Goal: Information Seeking & Learning: Learn about a topic

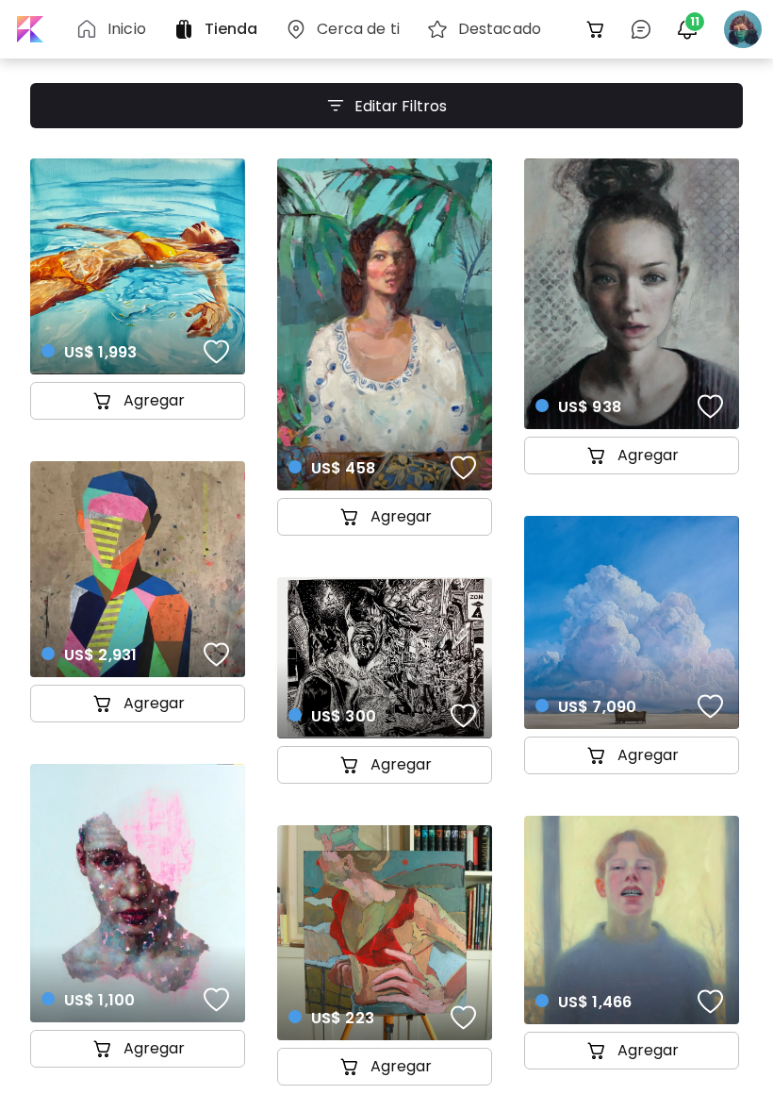
click at [111, 23] on h6 "Inicio" at bounding box center [126, 29] width 39 height 15
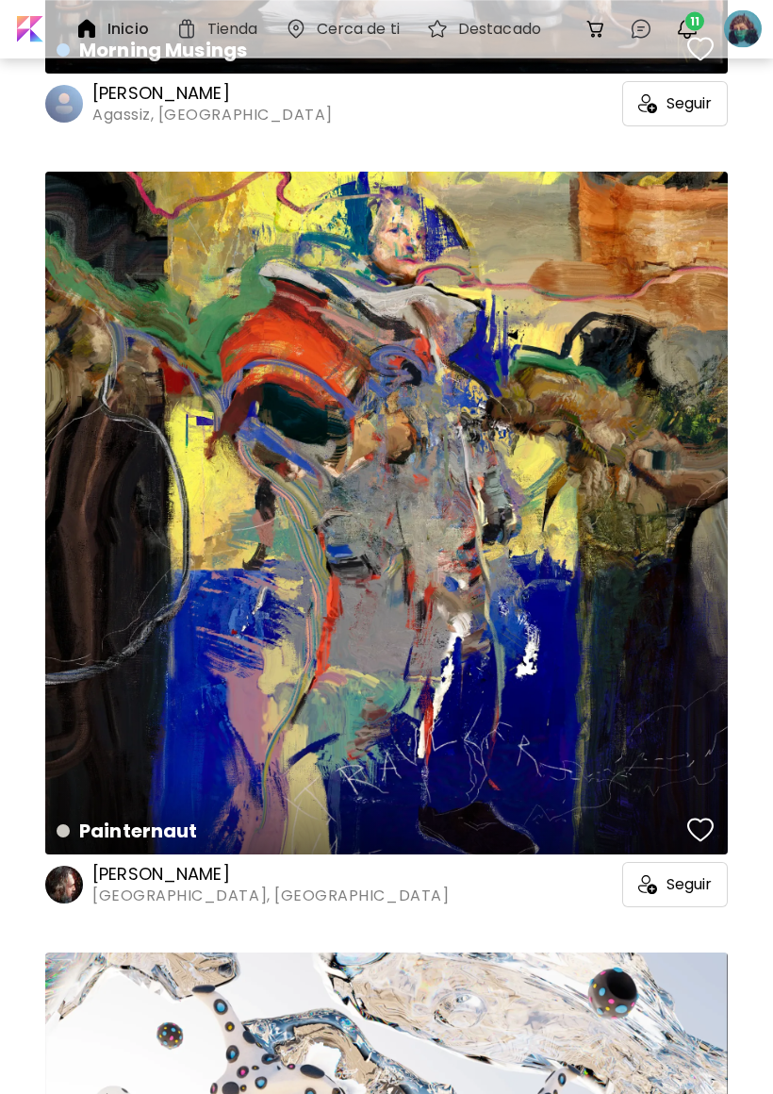
scroll to position [3113, 0]
click at [230, 877] on h6 "[PERSON_NAME]" at bounding box center [270, 874] width 356 height 23
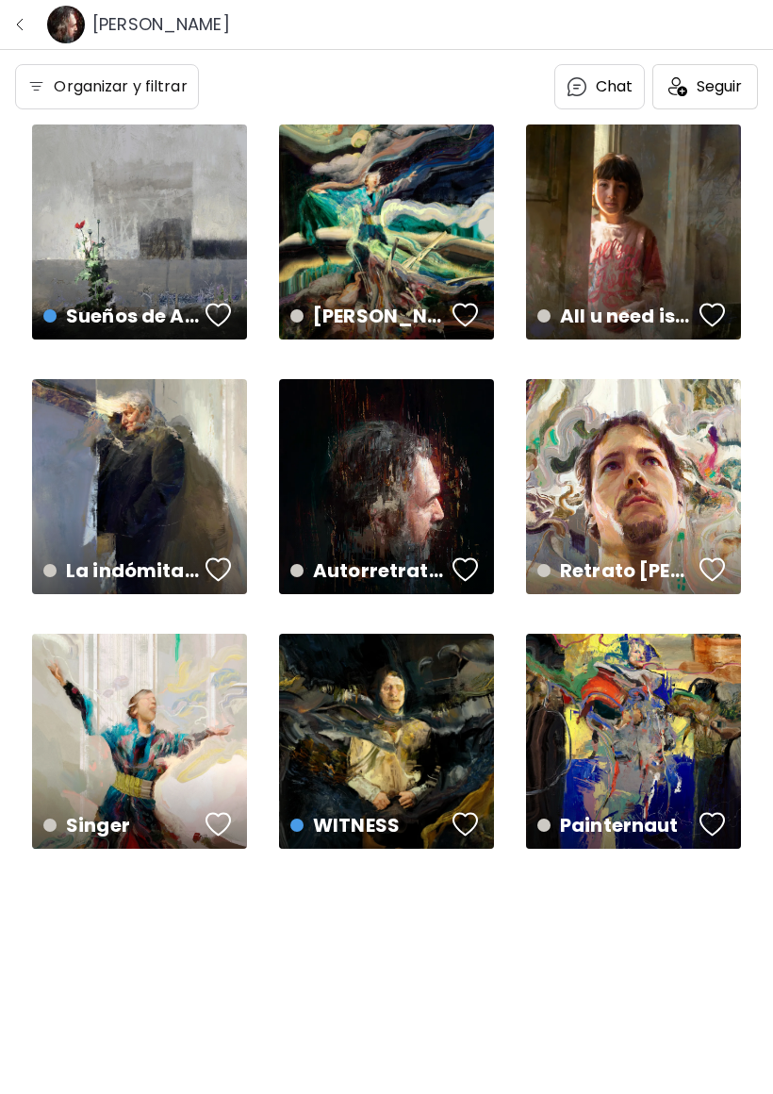
click at [175, 752] on div "Singer disponible | 85 x 90 cm" at bounding box center [139, 741] width 215 height 215
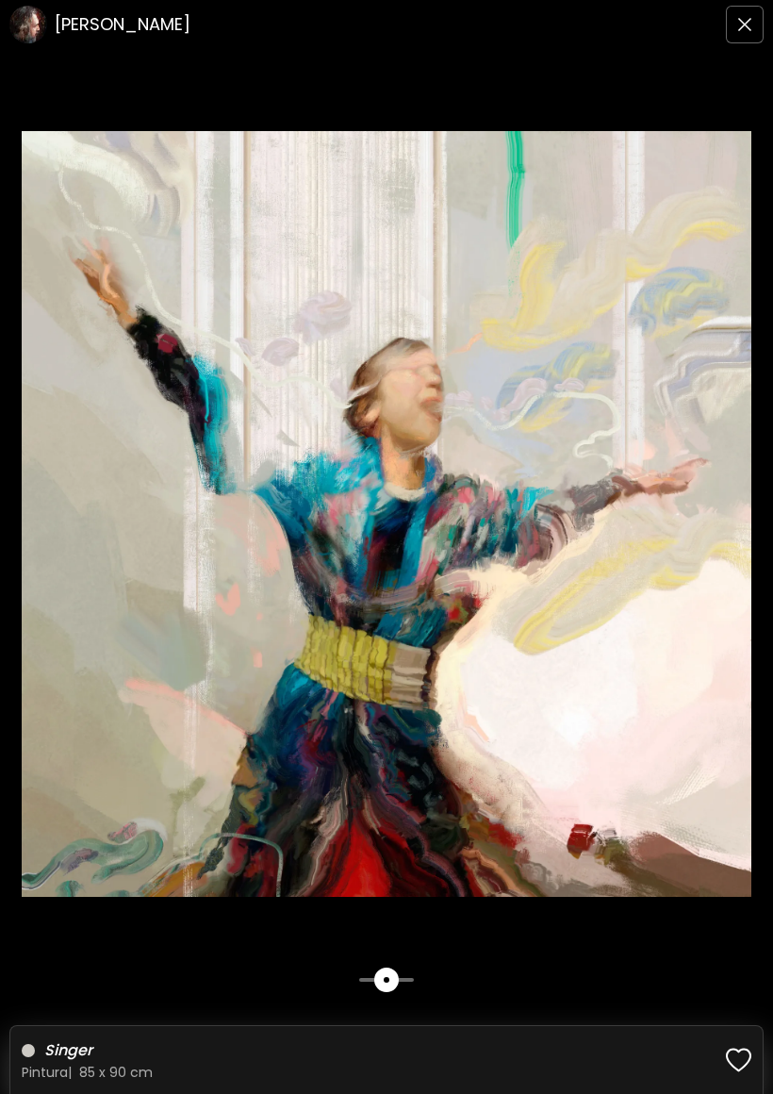
click at [432, 897] on img at bounding box center [386, 514] width 773 height 766
click at [590, 497] on img at bounding box center [386, 514] width 773 height 766
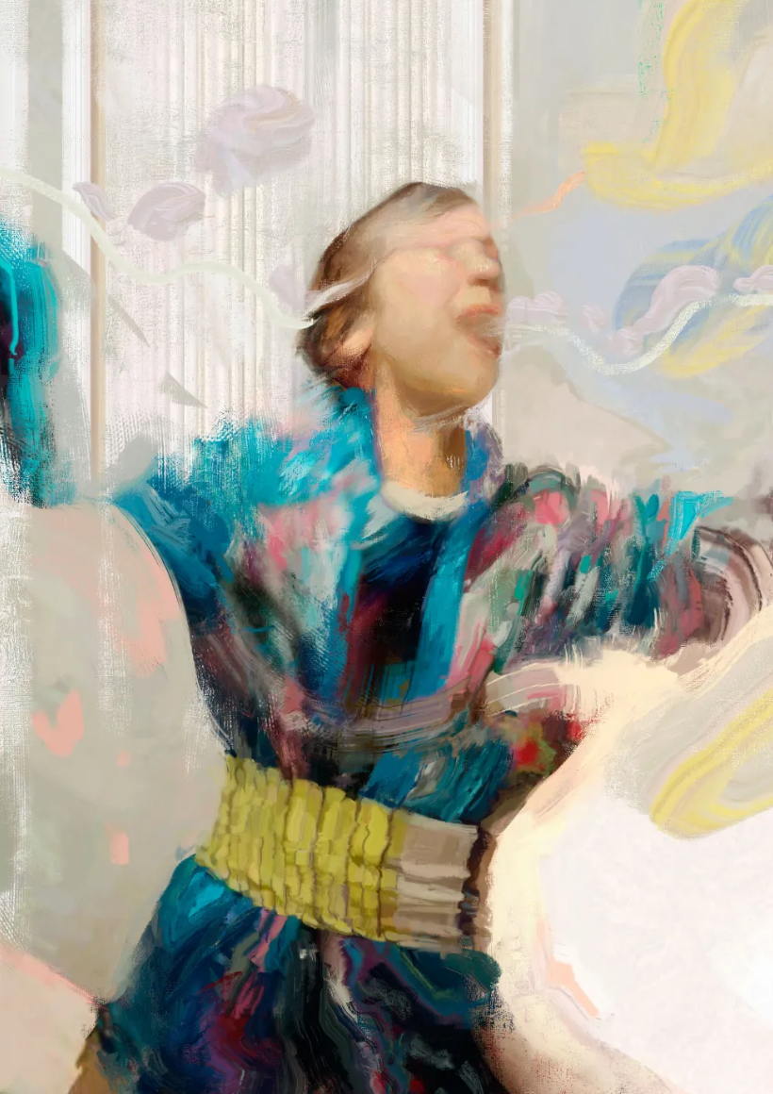
click at [587, 479] on img at bounding box center [386, 547] width 1546 height 1584
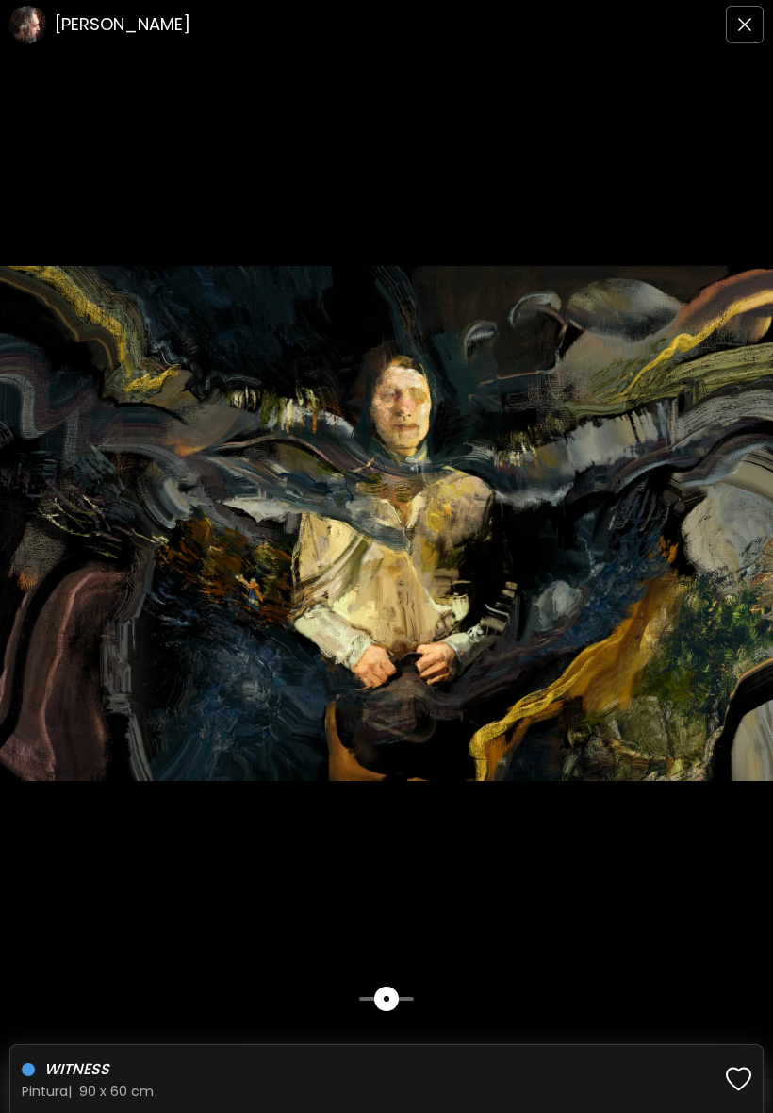
click at [742, 27] on img "button" at bounding box center [744, 24] width 15 height 15
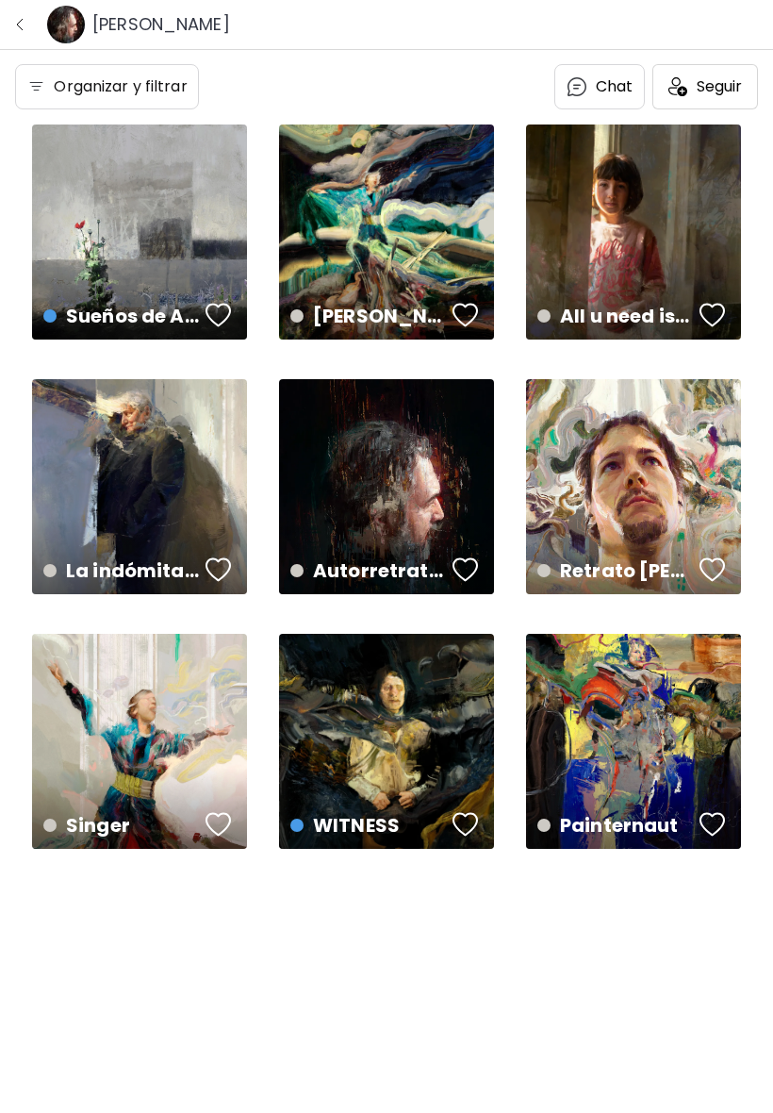
click at [16, 30] on img "button" at bounding box center [19, 24] width 15 height 15
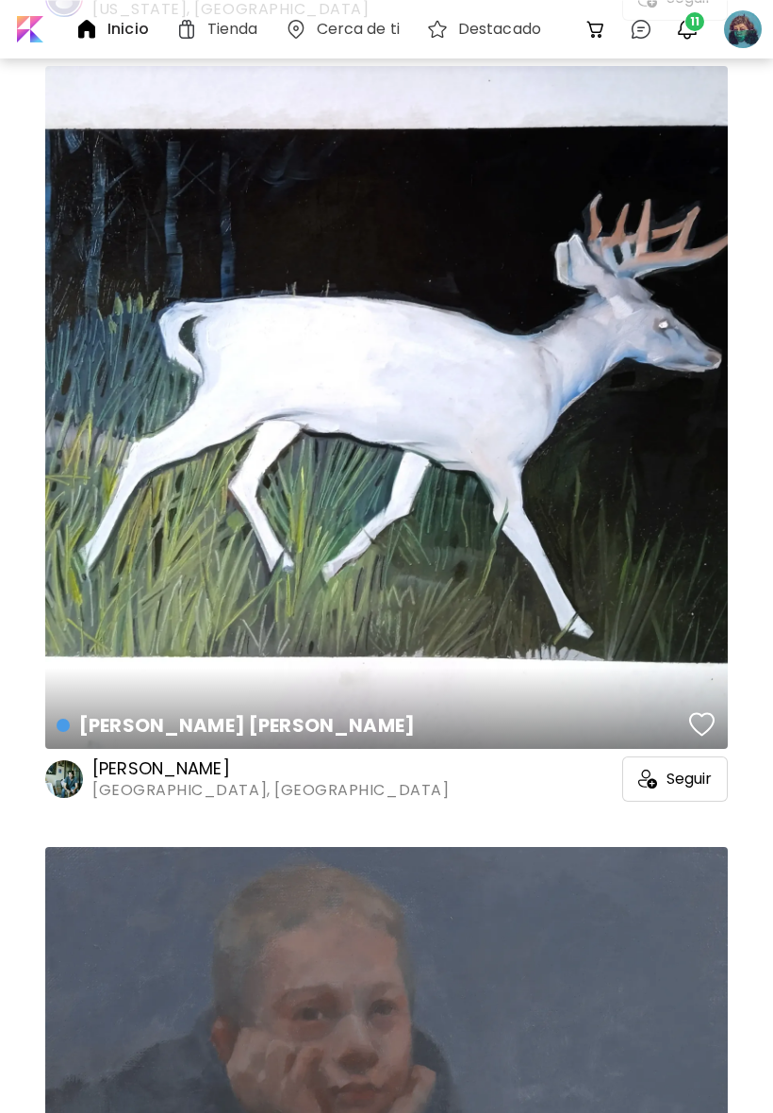
scroll to position [7906, 0]
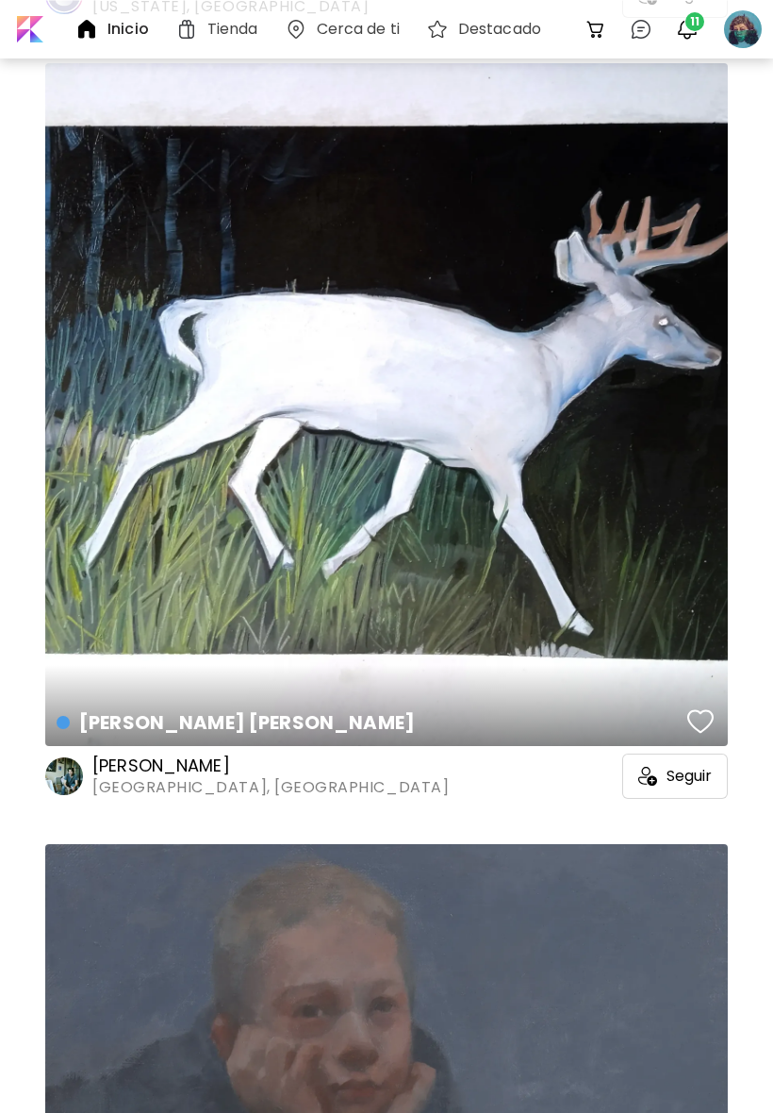
click at [94, 28] on img at bounding box center [86, 29] width 23 height 23
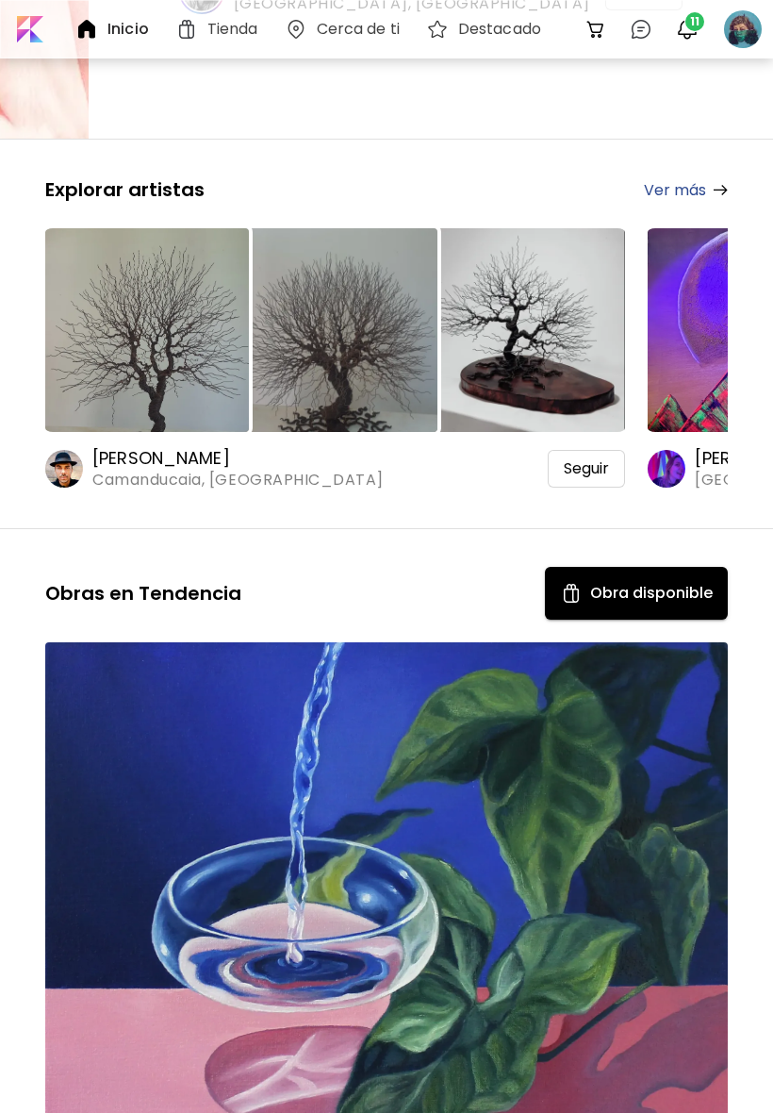
scroll to position [0, 0]
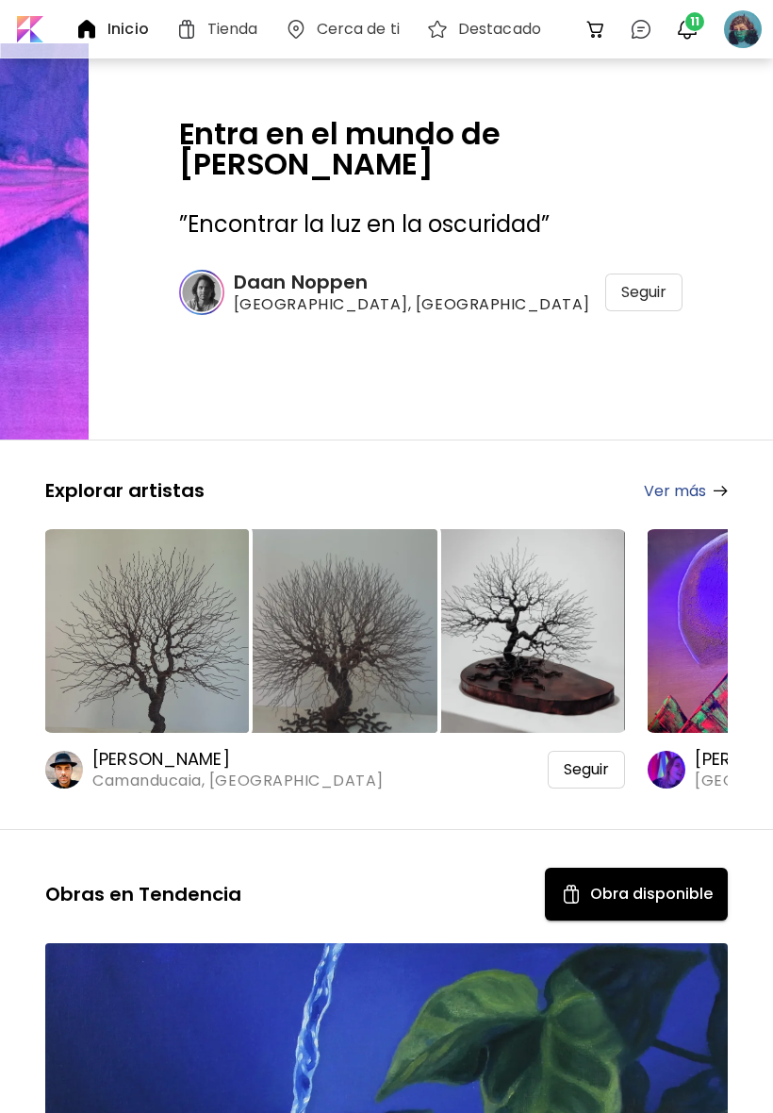
click at [91, 316] on img at bounding box center [44, 241] width 133 height 594
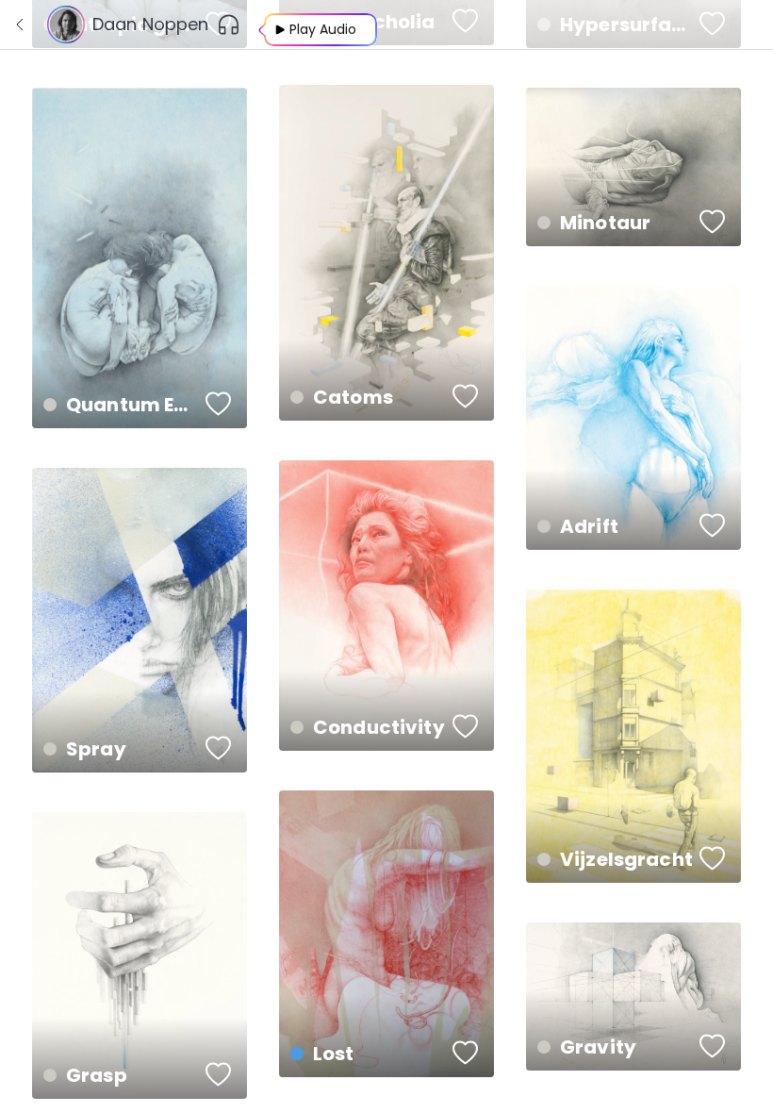
scroll to position [2253, 0]
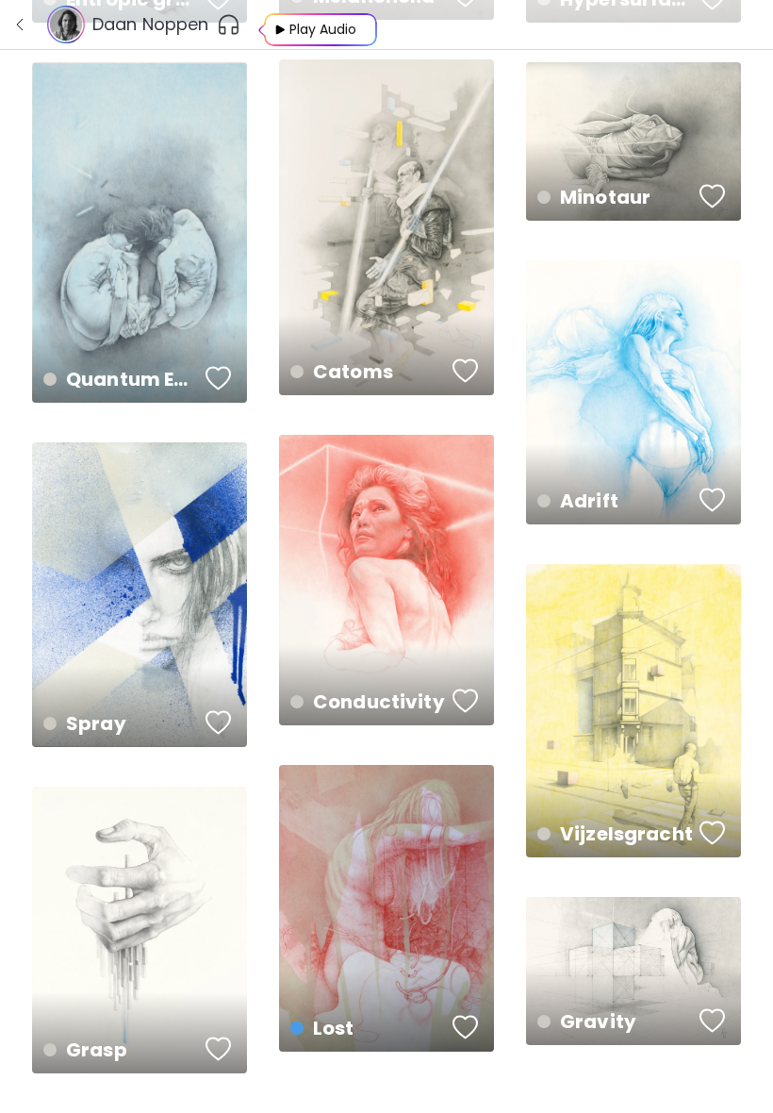
click at [110, 318] on div "Quantum Entanglement 75 x 106 cm" at bounding box center [139, 362] width 223 height 89
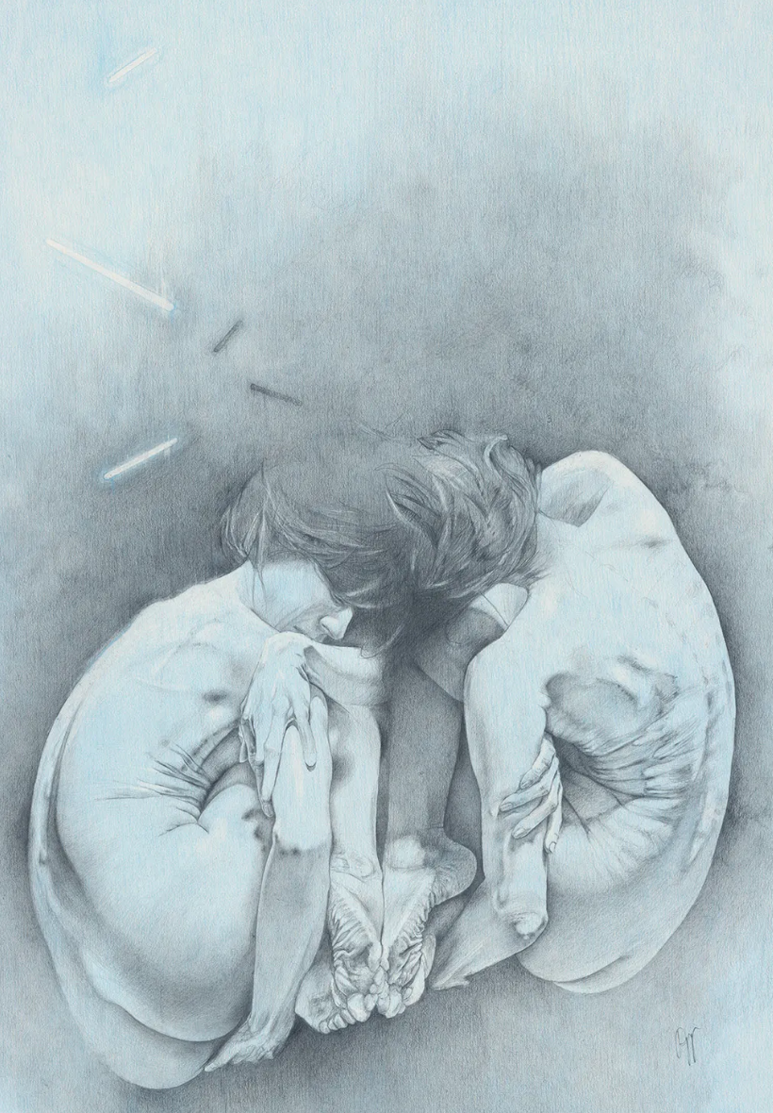
click at [62, 655] on img at bounding box center [385, 556] width 1461 height 1533
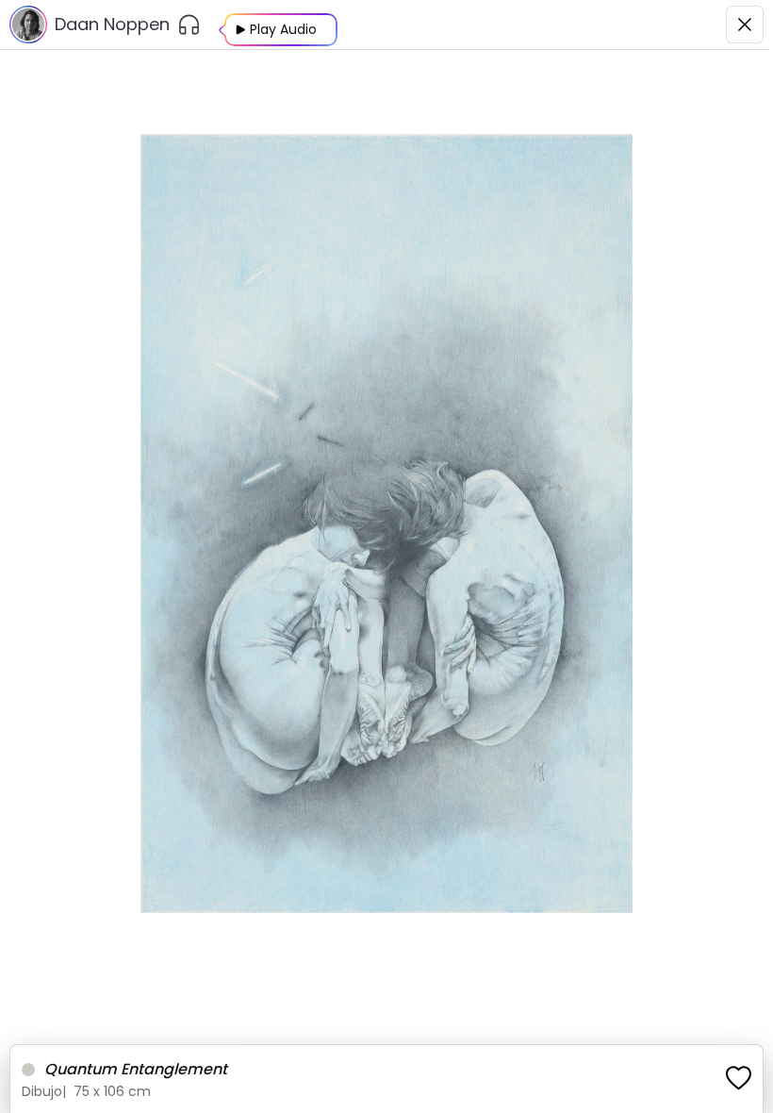
click at [739, 20] on img "button" at bounding box center [744, 24] width 15 height 15
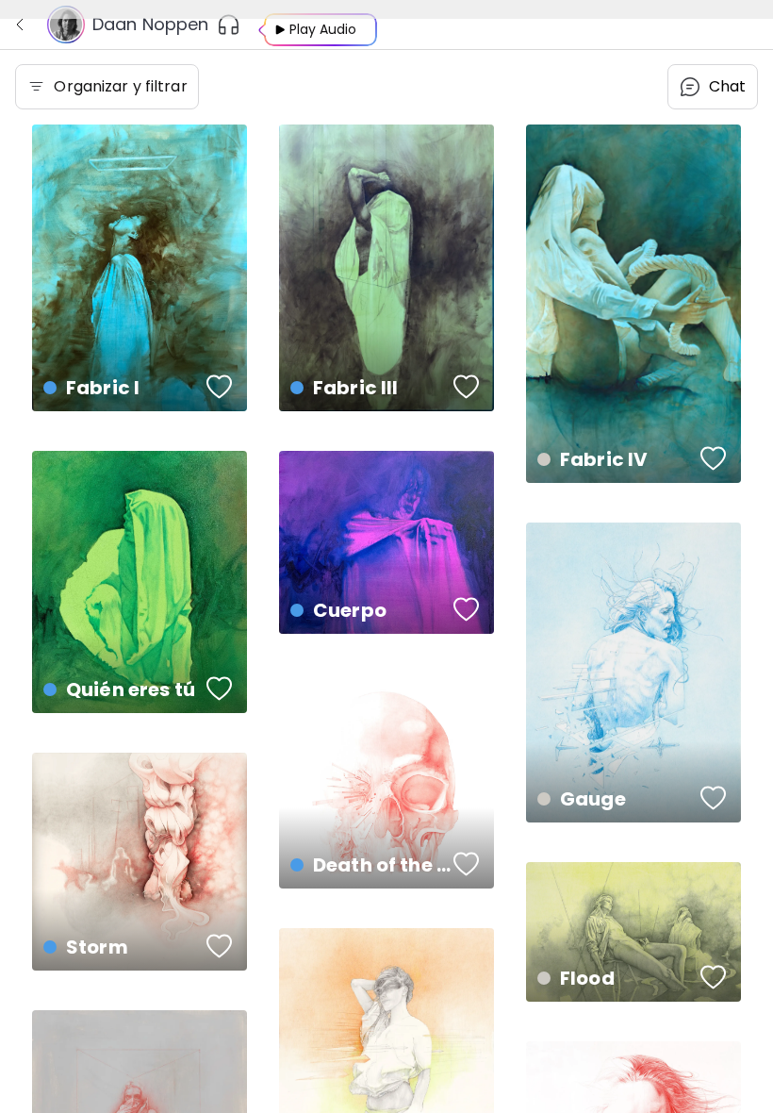
click at [738, 19] on div at bounding box center [386, 556] width 773 height 1113
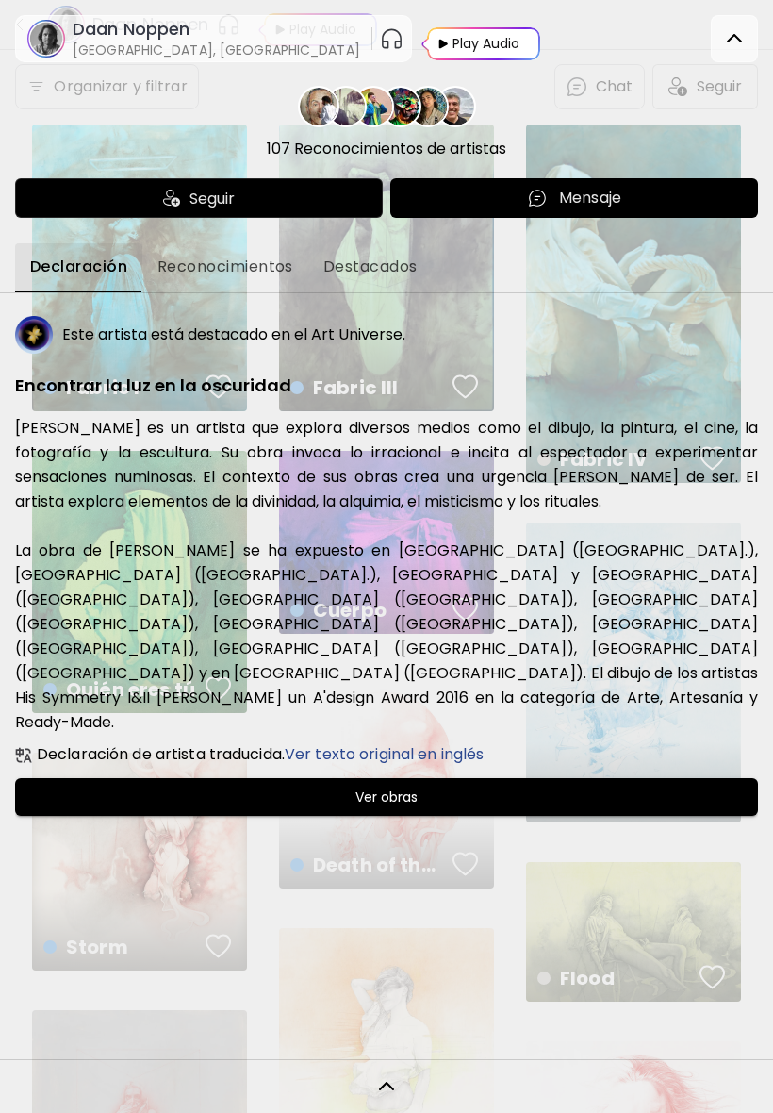
click at [732, 42] on img at bounding box center [734, 38] width 23 height 23
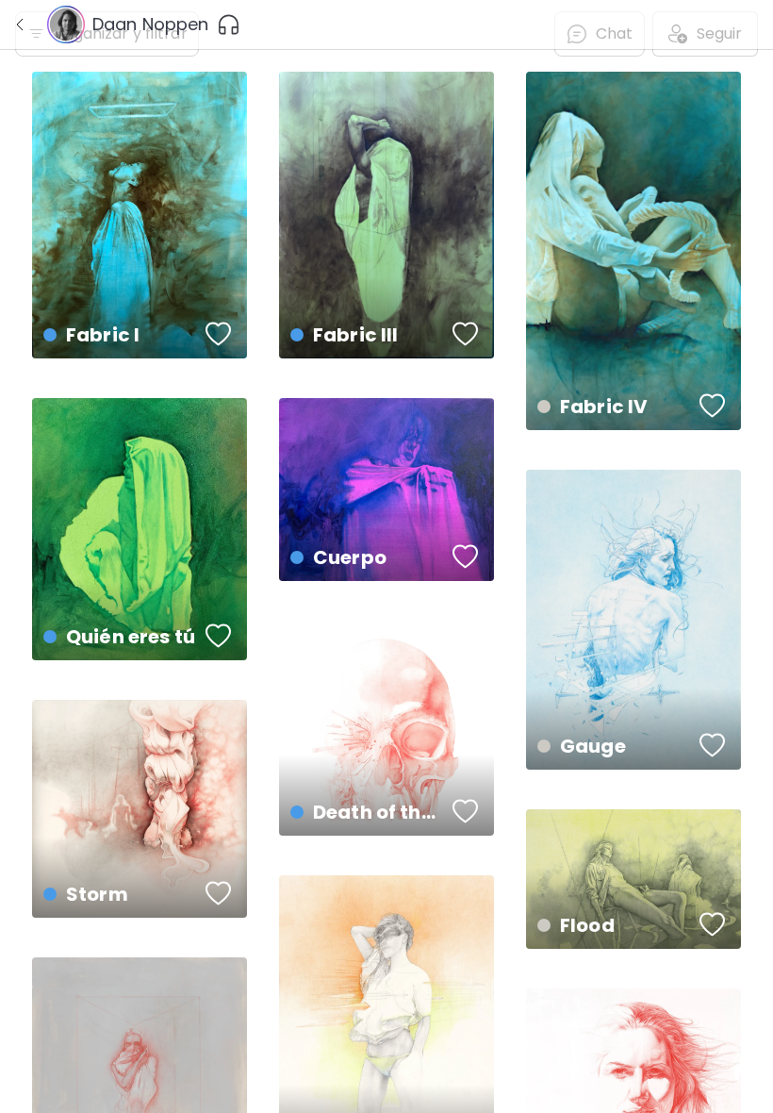
scroll to position [49, 0]
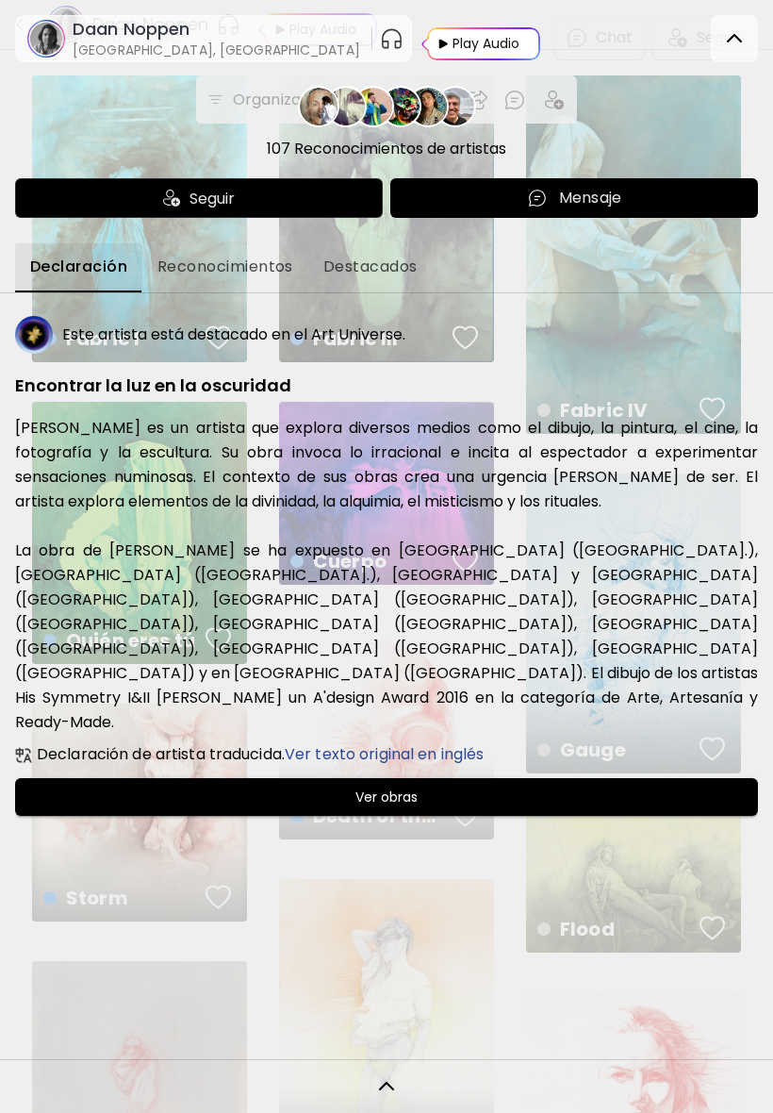
click at [740, 37] on img at bounding box center [734, 38] width 23 height 23
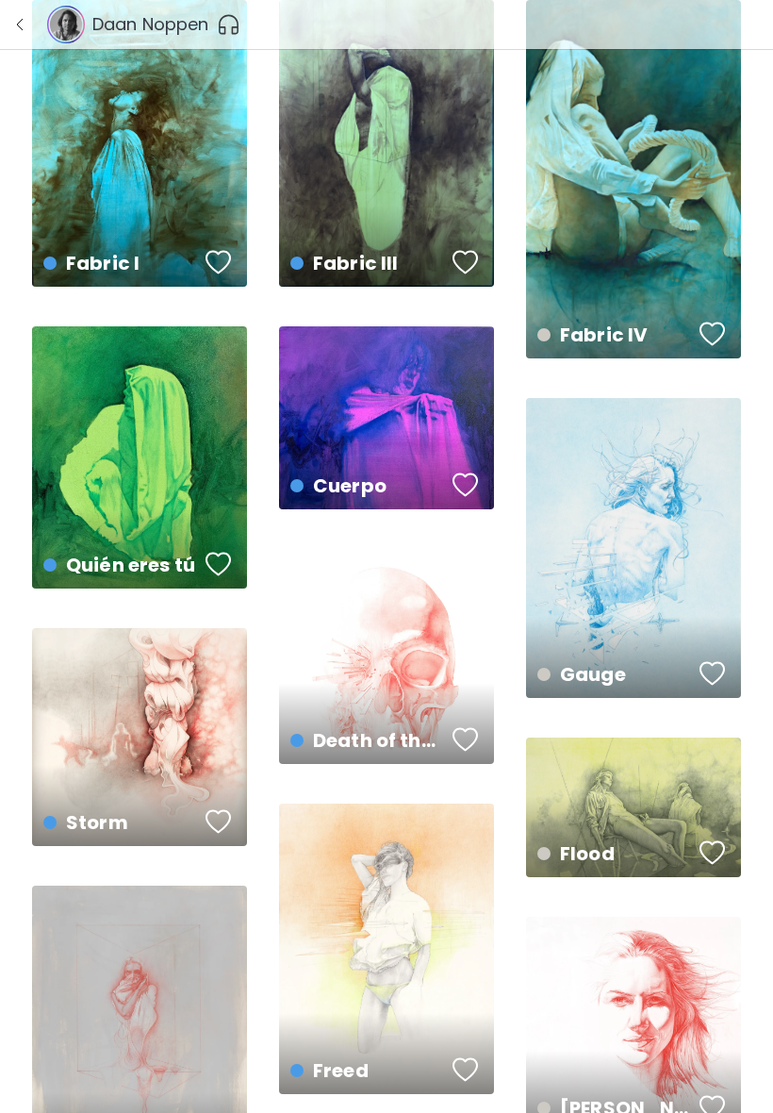
click at [155, 173] on div "Fabric I US$ 2,462 | 56 x 76 cm" at bounding box center [139, 143] width 215 height 287
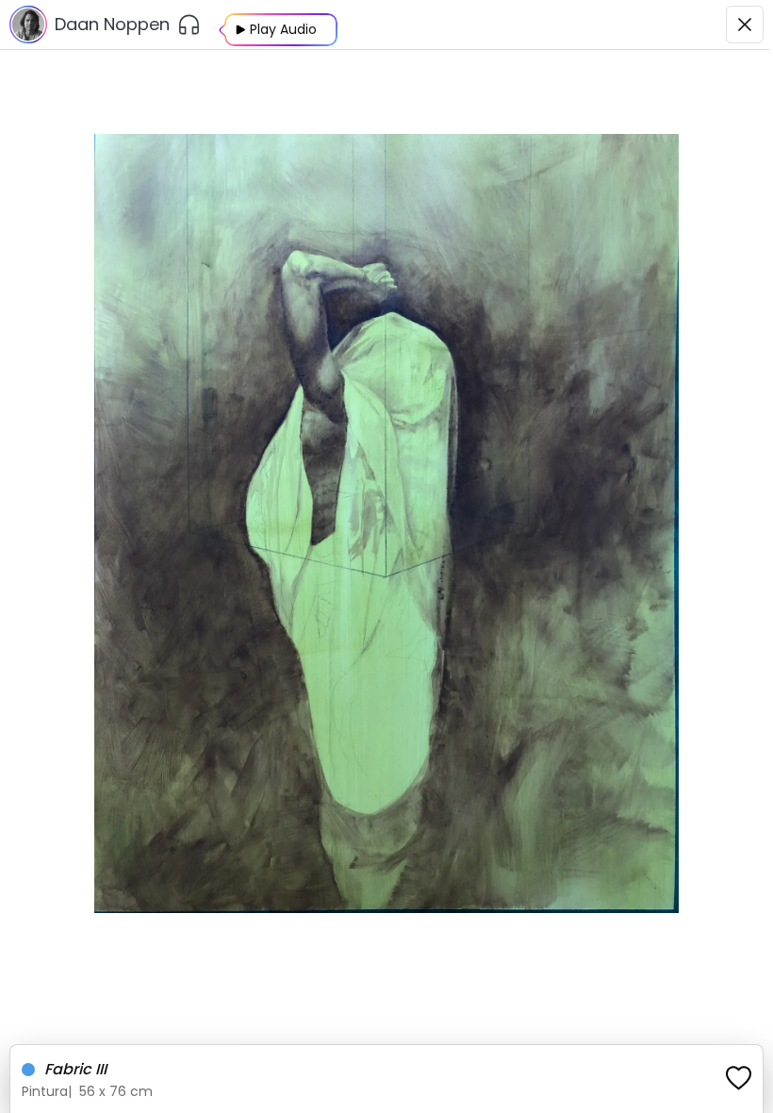
click at [605, 553] on img at bounding box center [386, 523] width 773 height 779
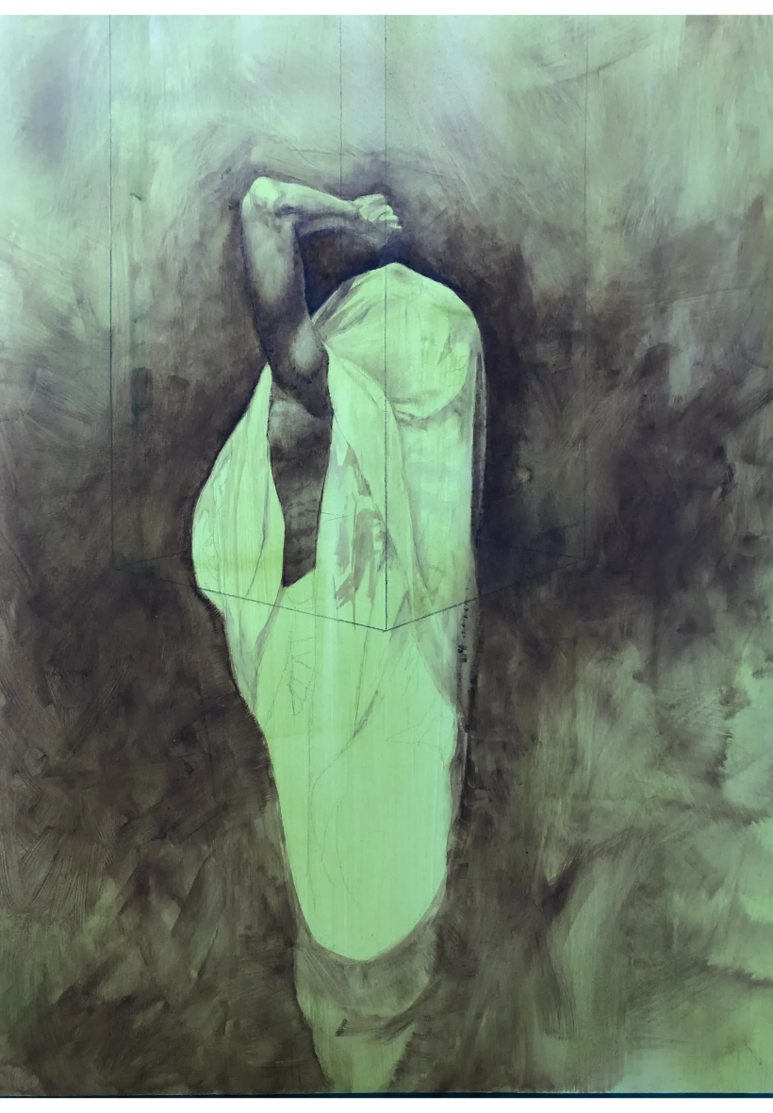
click at [709, 191] on img at bounding box center [386, 556] width 1032 height 1082
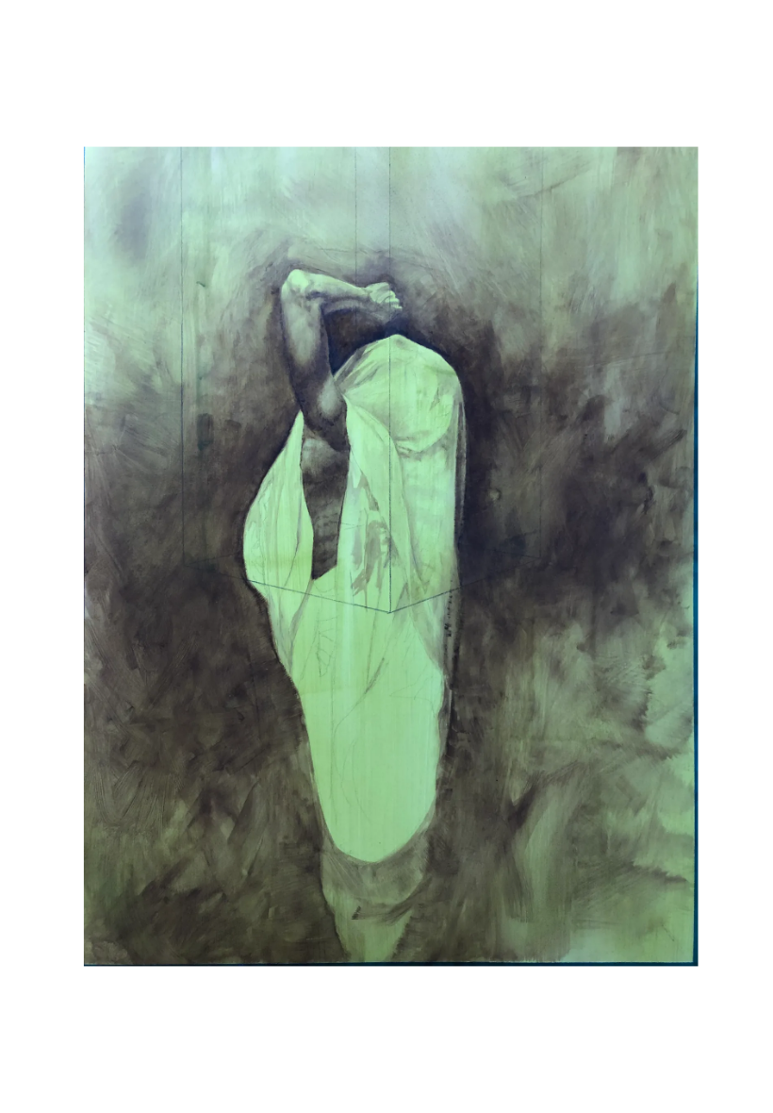
click at [272, 618] on img at bounding box center [390, 556] width 781 height 819
click at [237, 705] on img at bounding box center [390, 556] width 781 height 819
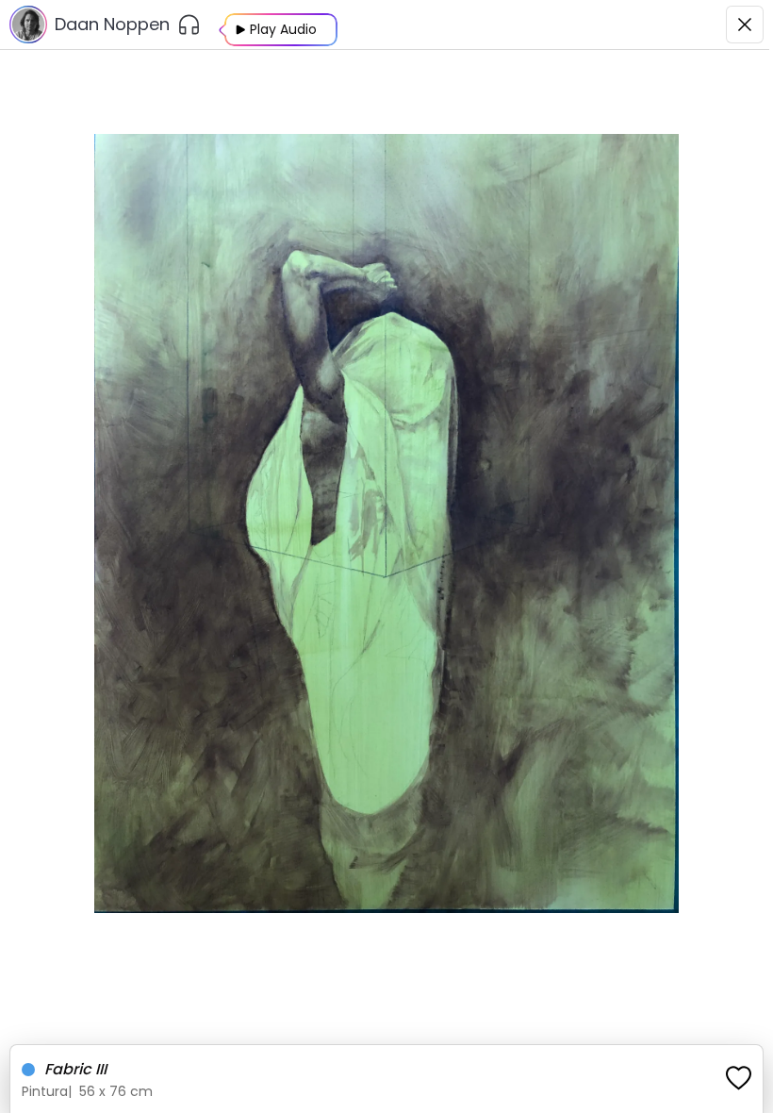
click at [746, 24] on img "button" at bounding box center [744, 24] width 15 height 15
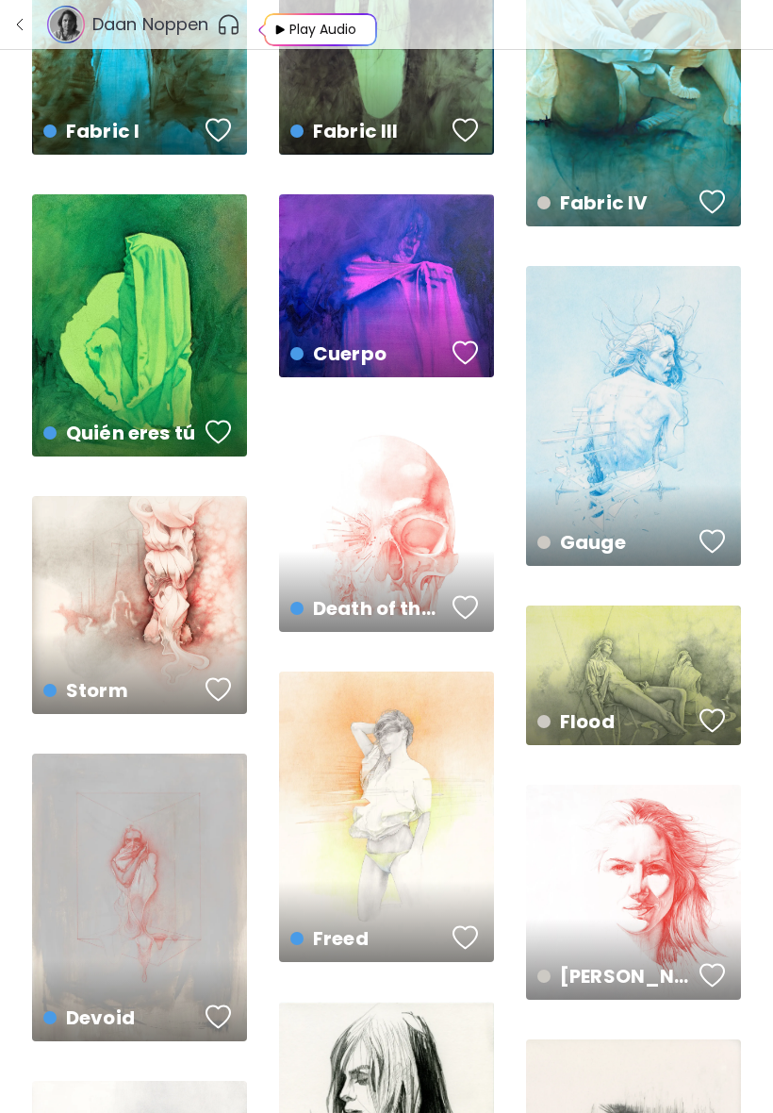
scroll to position [262, 0]
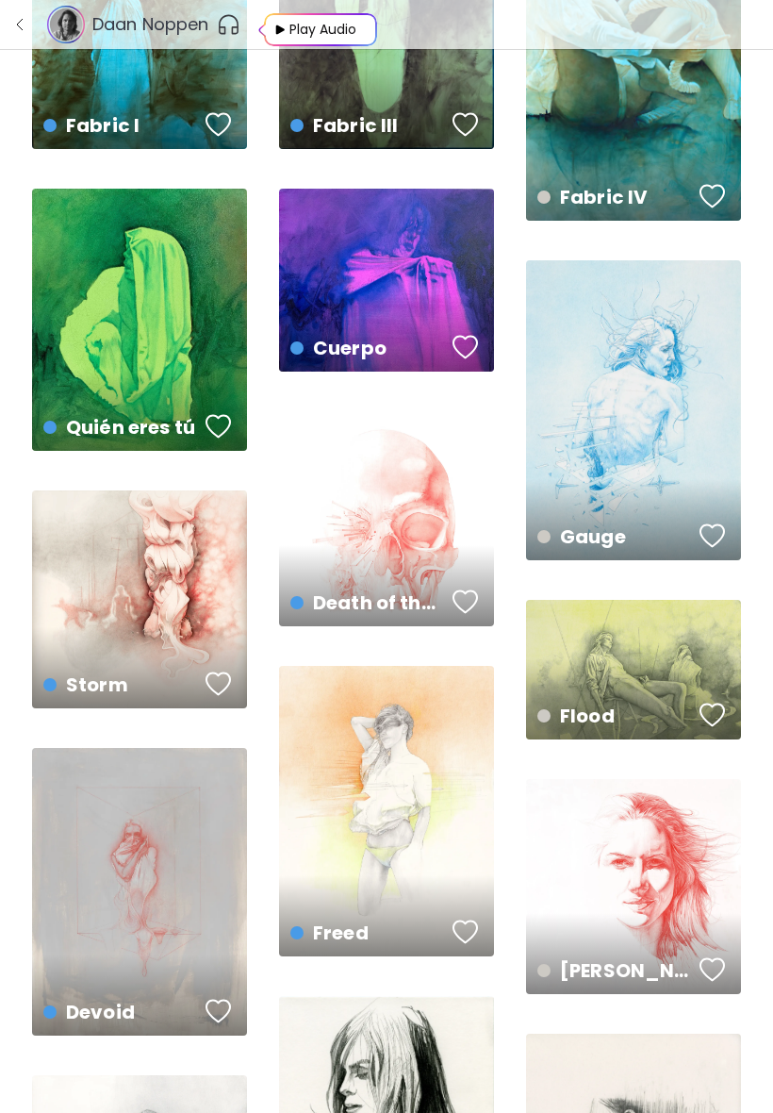
click at [685, 414] on div "Gauge 56 x 76 cm" at bounding box center [633, 410] width 215 height 300
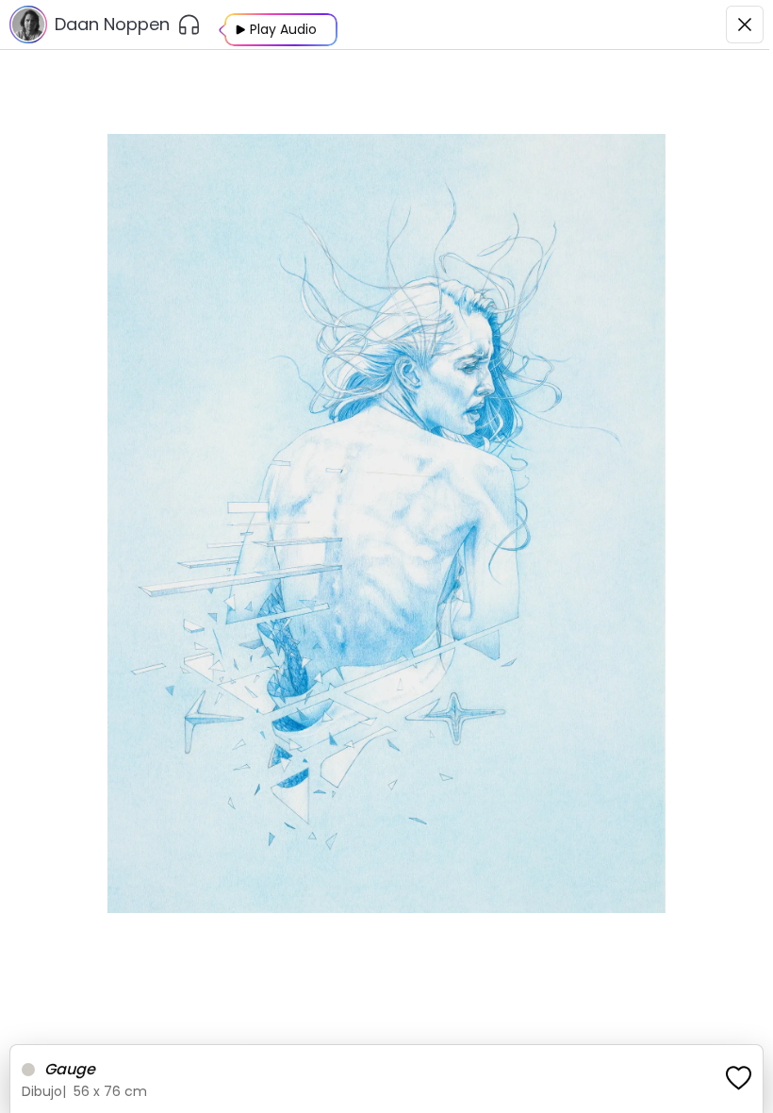
click at [737, 25] on img "button" at bounding box center [744, 24] width 15 height 15
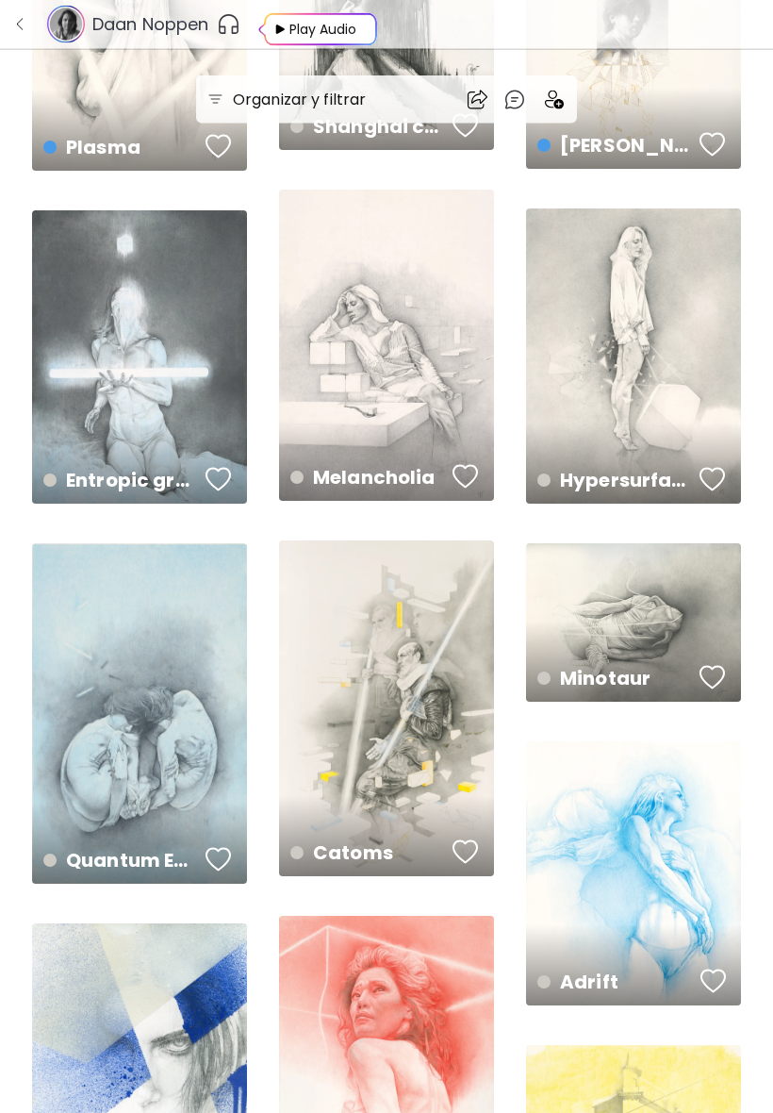
scroll to position [1725, 0]
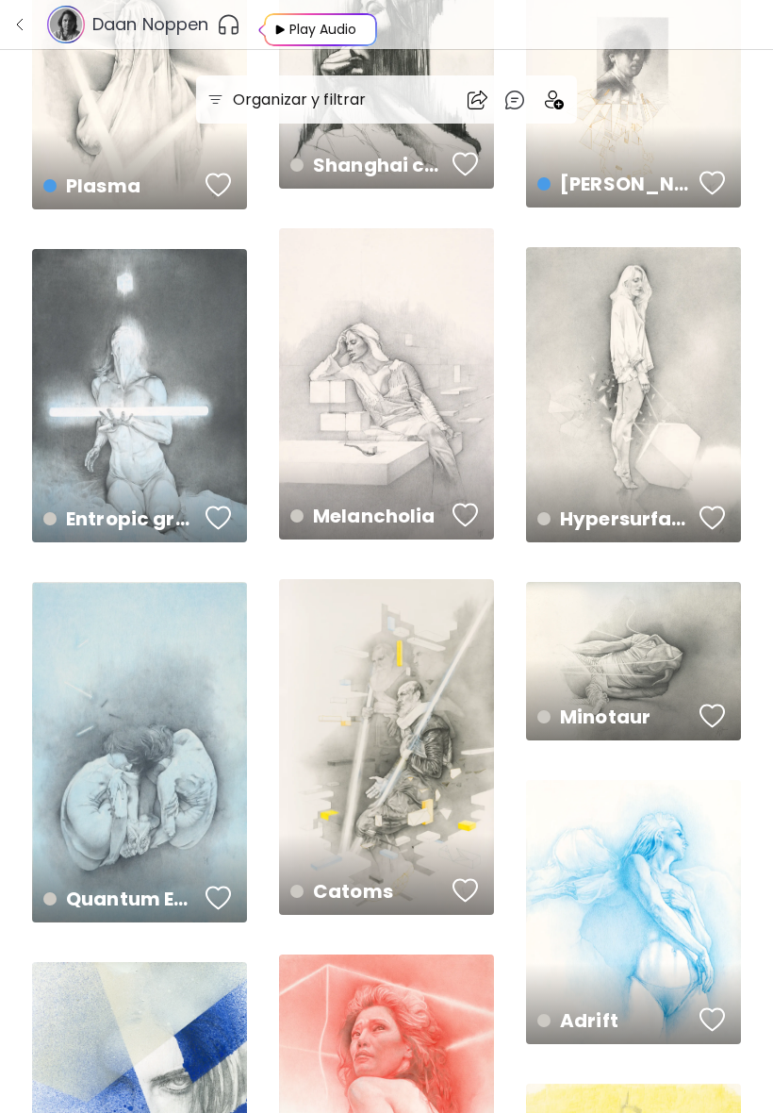
click at [692, 422] on div "Hypersurface I 56 x 76 cm" at bounding box center [633, 394] width 215 height 295
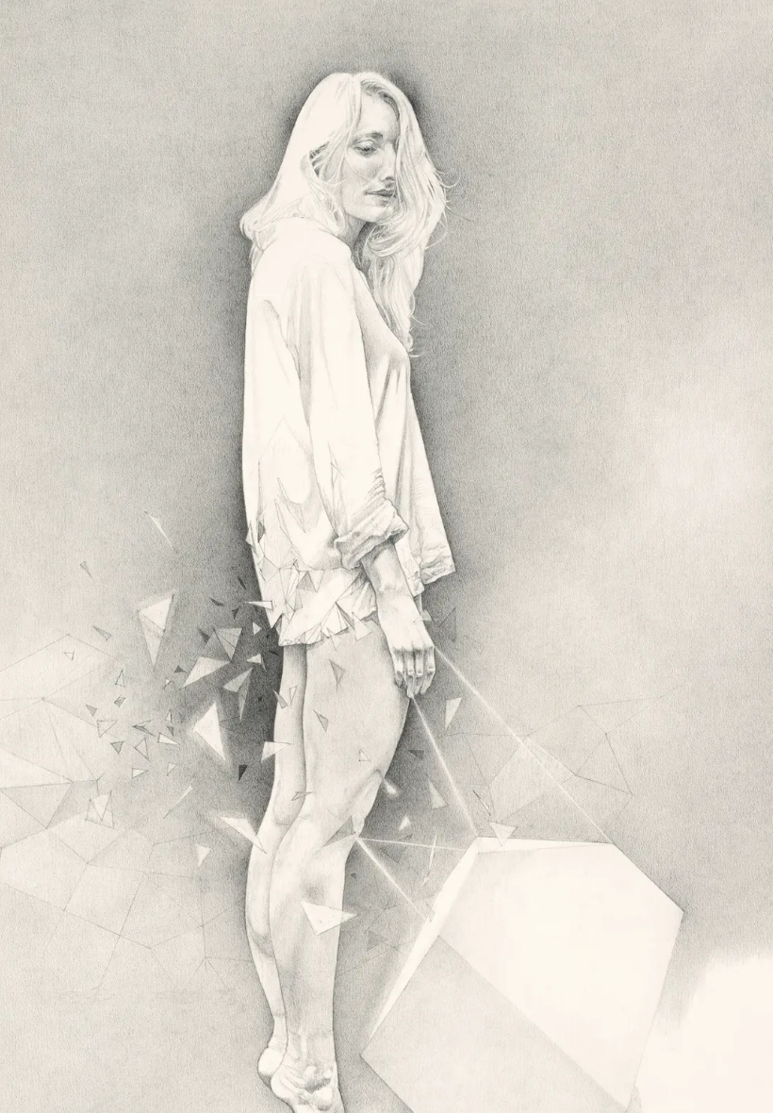
click at [545, 585] on img at bounding box center [355, 702] width 1371 height 1438
click at [685, 308] on img at bounding box center [355, 702] width 1371 height 1438
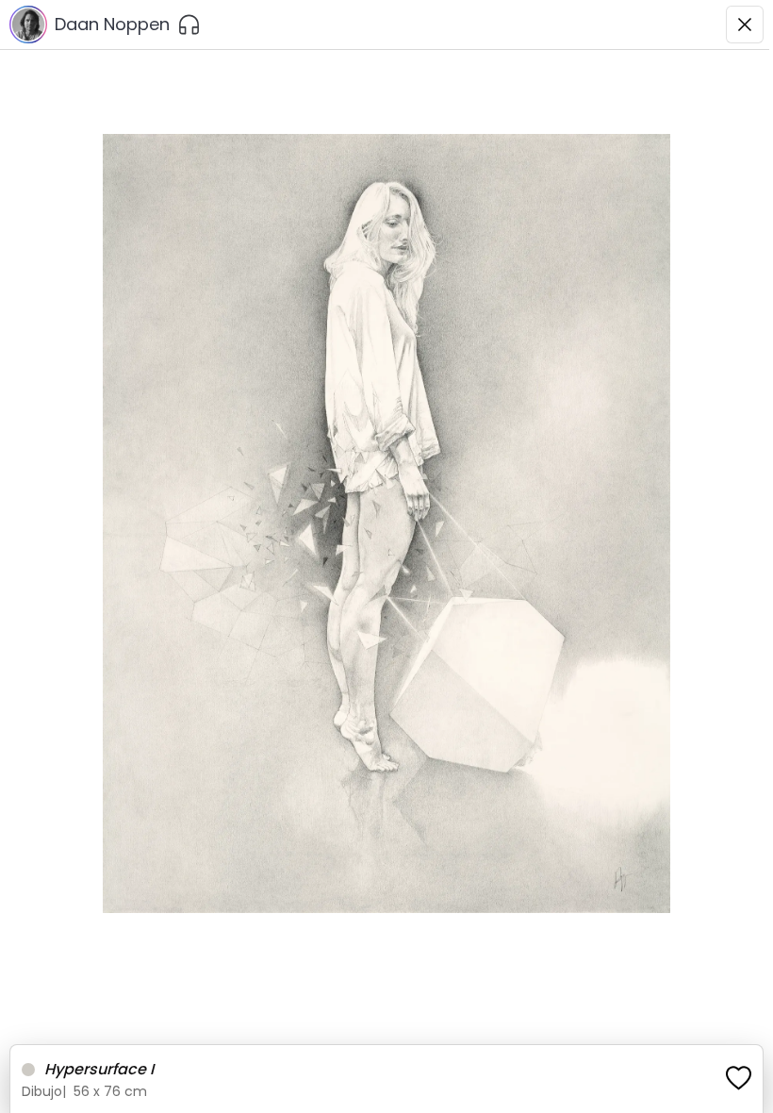
click at [735, 22] on button "button" at bounding box center [745, 25] width 38 height 38
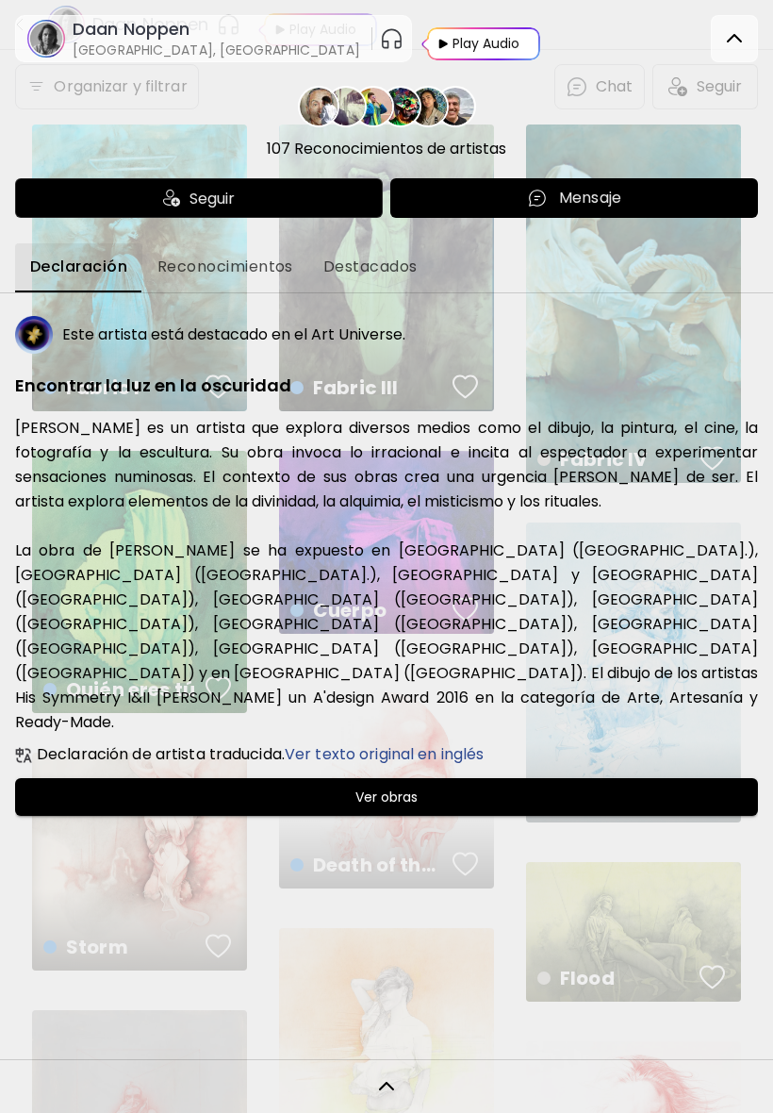
click at [743, 29] on img at bounding box center [734, 38] width 23 height 23
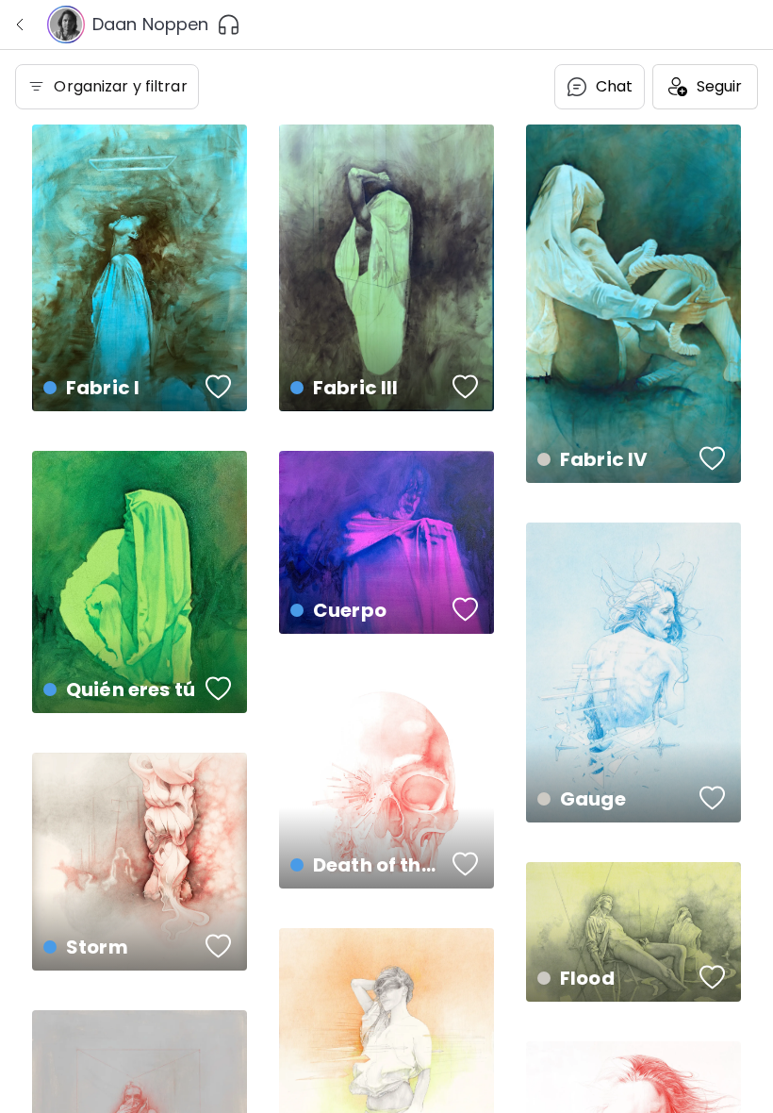
click at [25, 29] on img "button" at bounding box center [19, 24] width 15 height 15
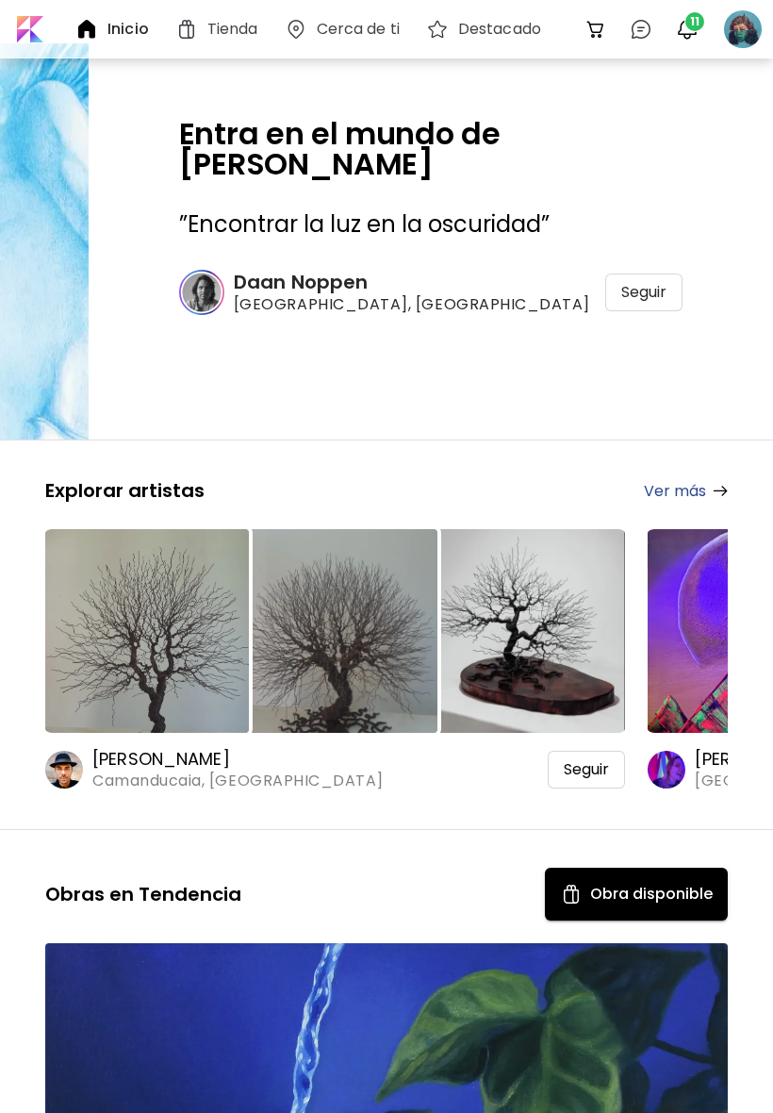
click at [688, 13] on span "11" at bounding box center [694, 21] width 19 height 19
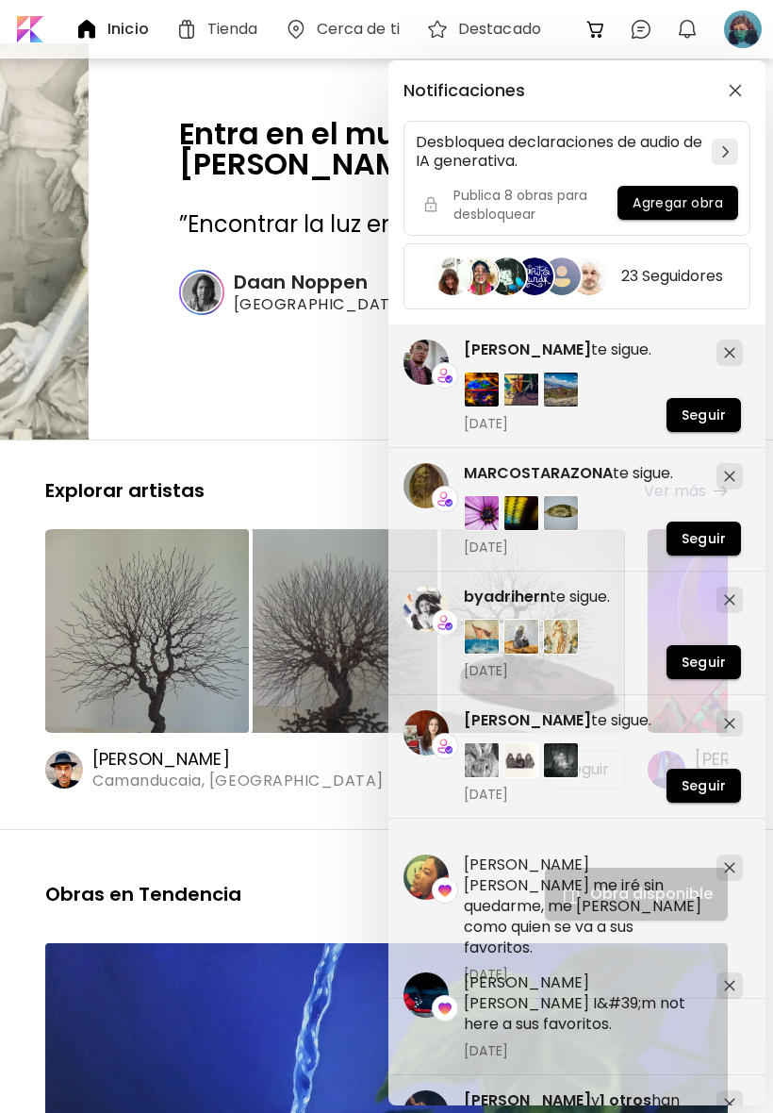
click at [2, 710] on div "Notificaciones Desbloquea declaraciones de audio de IA generativa. Publica 8 ob…" at bounding box center [386, 556] width 773 height 1113
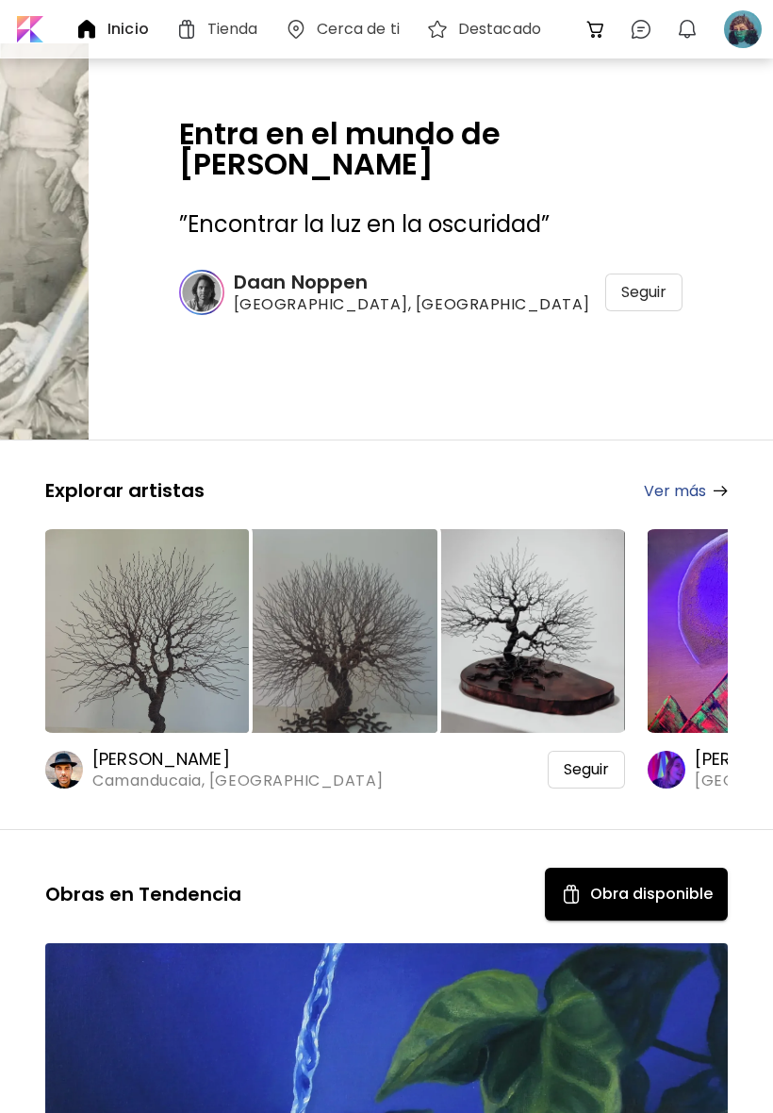
click at [18, 756] on div "Explorar artistas Ver más Andson Clerio Camanducaia, Brasil Seguir Sara Rogati …" at bounding box center [386, 634] width 773 height 313
click at [741, 21] on div at bounding box center [742, 28] width 41 height 41
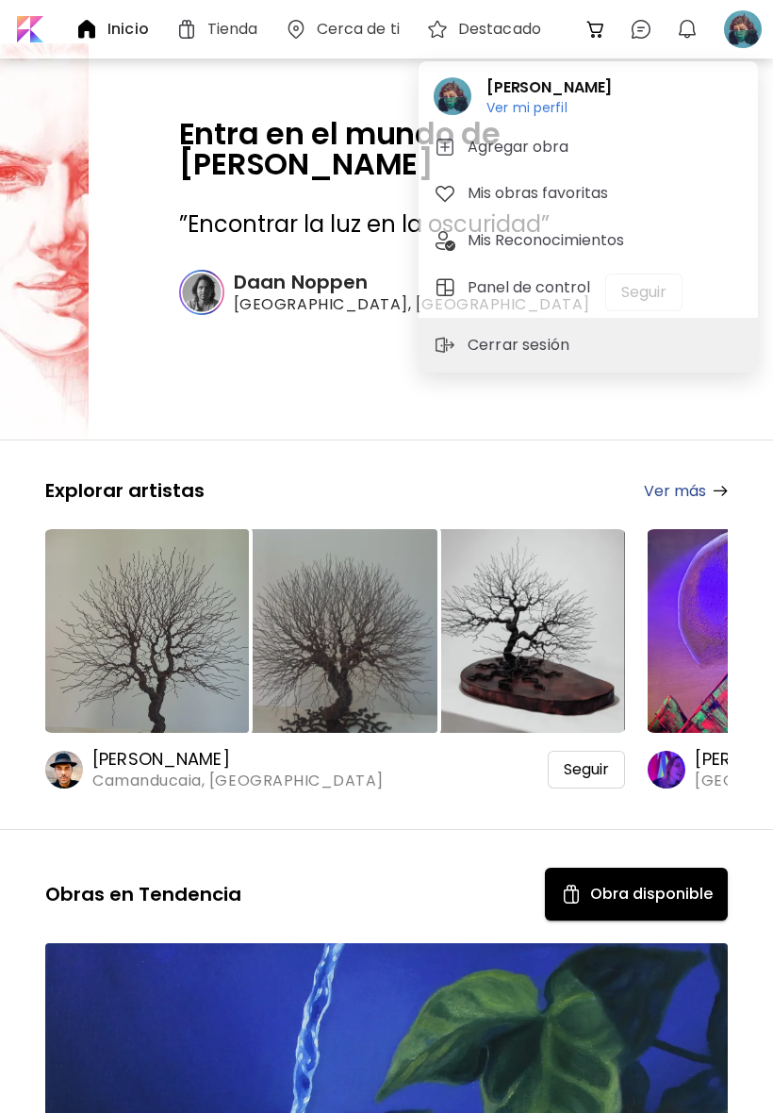
click at [578, 95] on h2 "[PERSON_NAME]" at bounding box center [549, 87] width 125 height 23
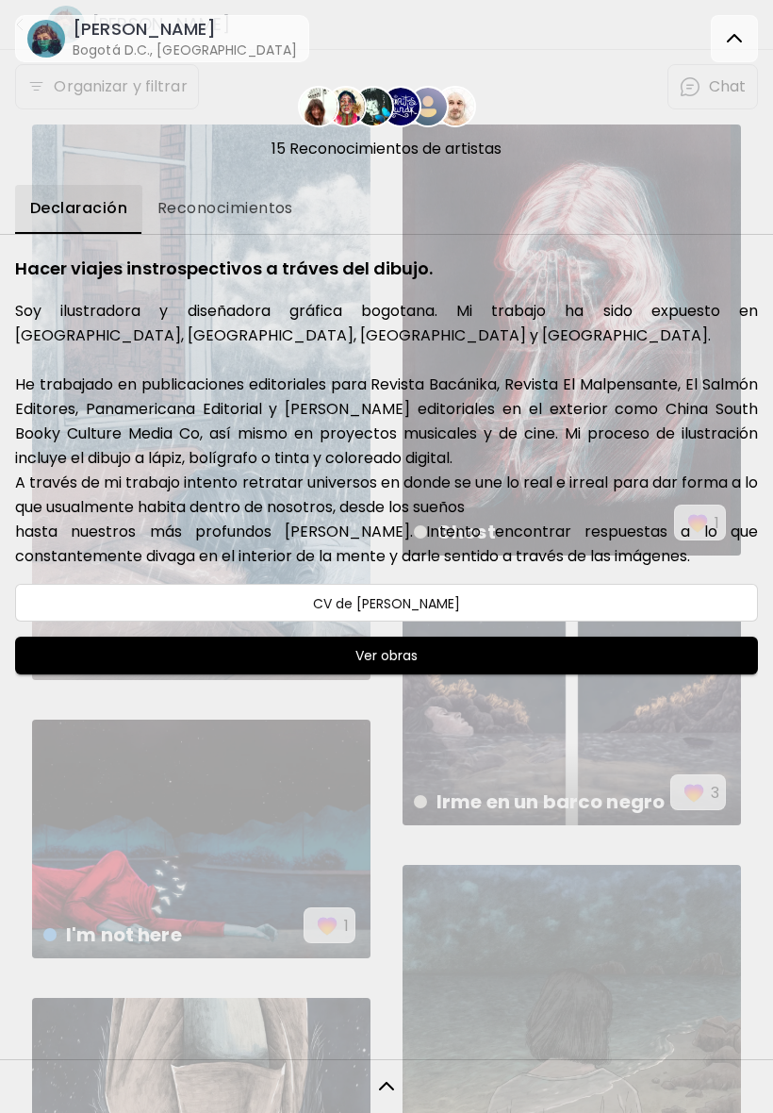
click at [735, 9] on div "Ximena Arias Bogotá D.C., Colombia" at bounding box center [386, 31] width 773 height 63
click at [728, 37] on img at bounding box center [734, 38] width 23 height 23
click at [741, 35] on img at bounding box center [734, 38] width 23 height 23
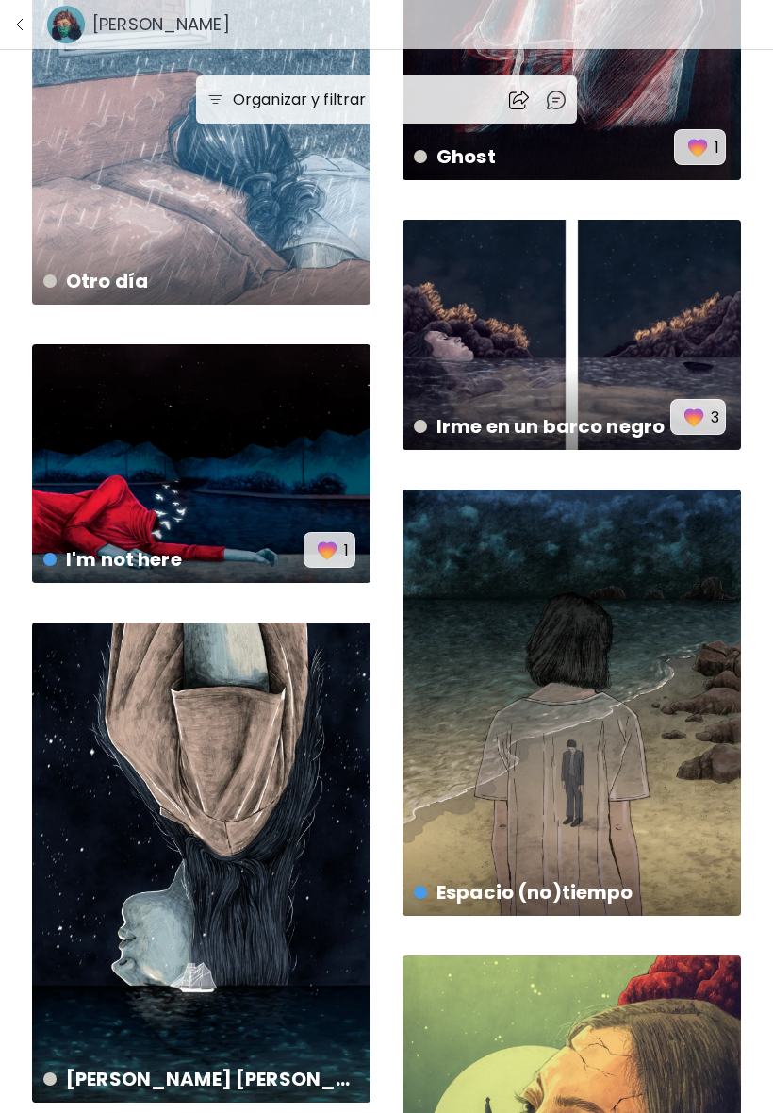
scroll to position [385, 0]
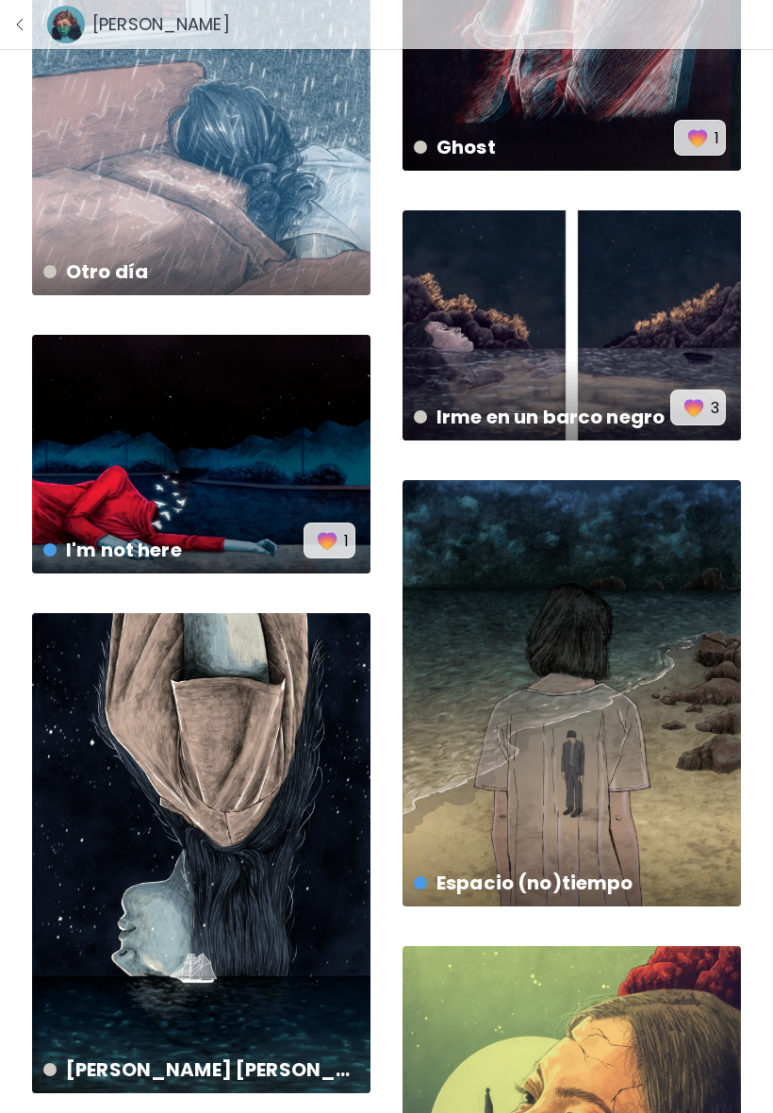
click at [49, 374] on div "I'm not here disponible | No especificado 1" at bounding box center [201, 454] width 338 height 239
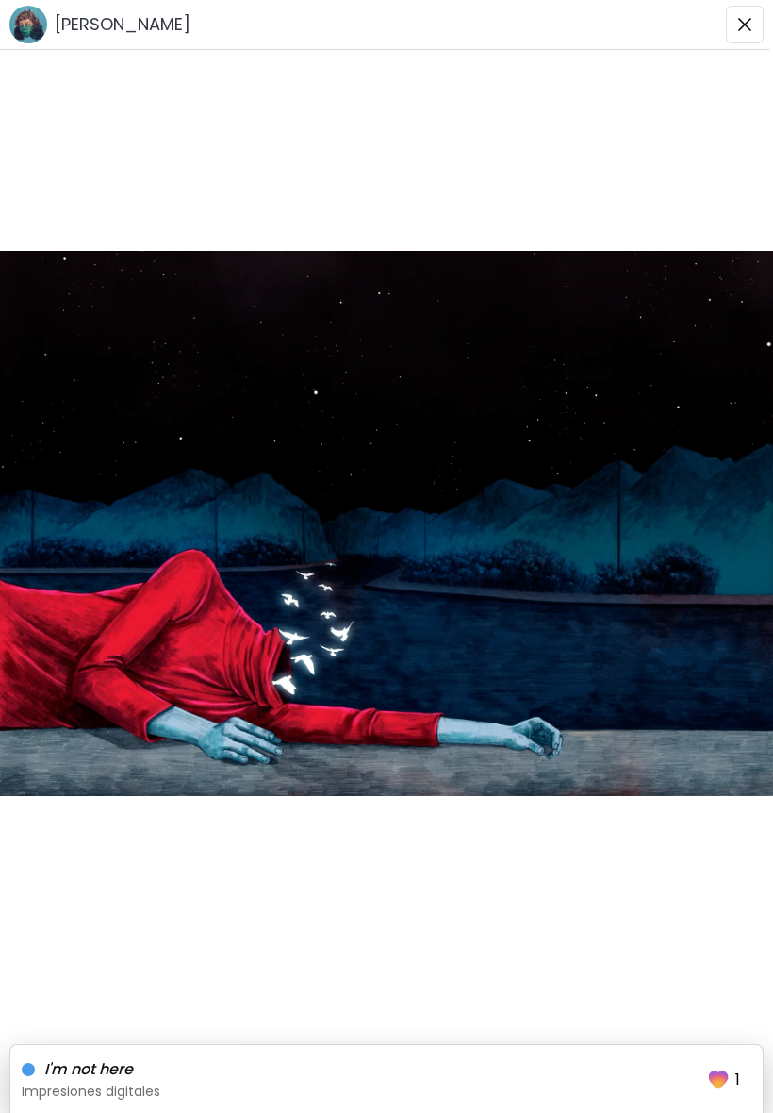
click at [741, 21] on img "button" at bounding box center [744, 24] width 15 height 15
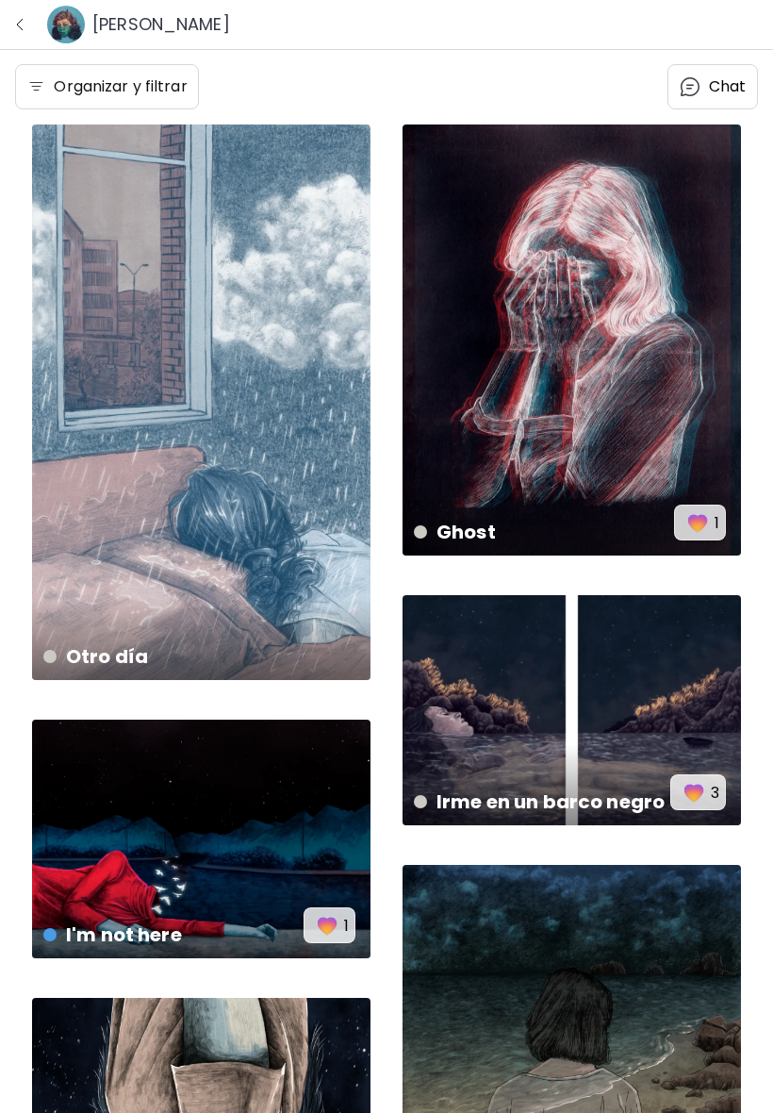
scroll to position [385, 0]
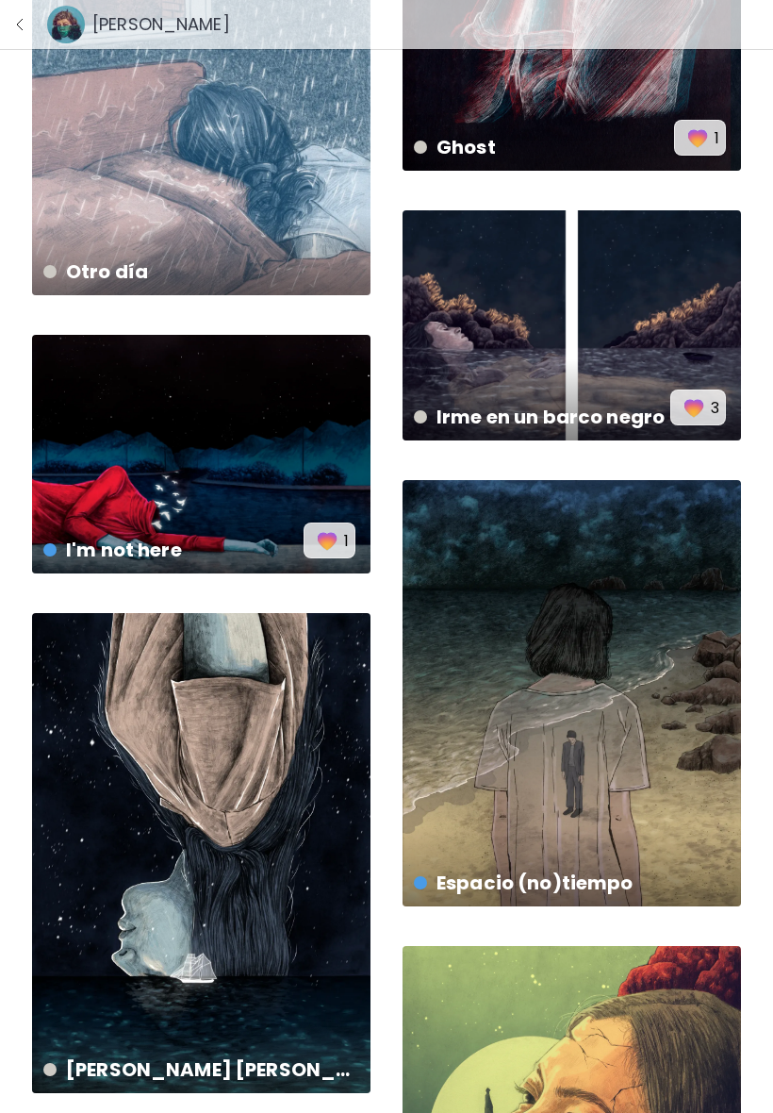
click at [14, 25] on img "button" at bounding box center [19, 24] width 15 height 15
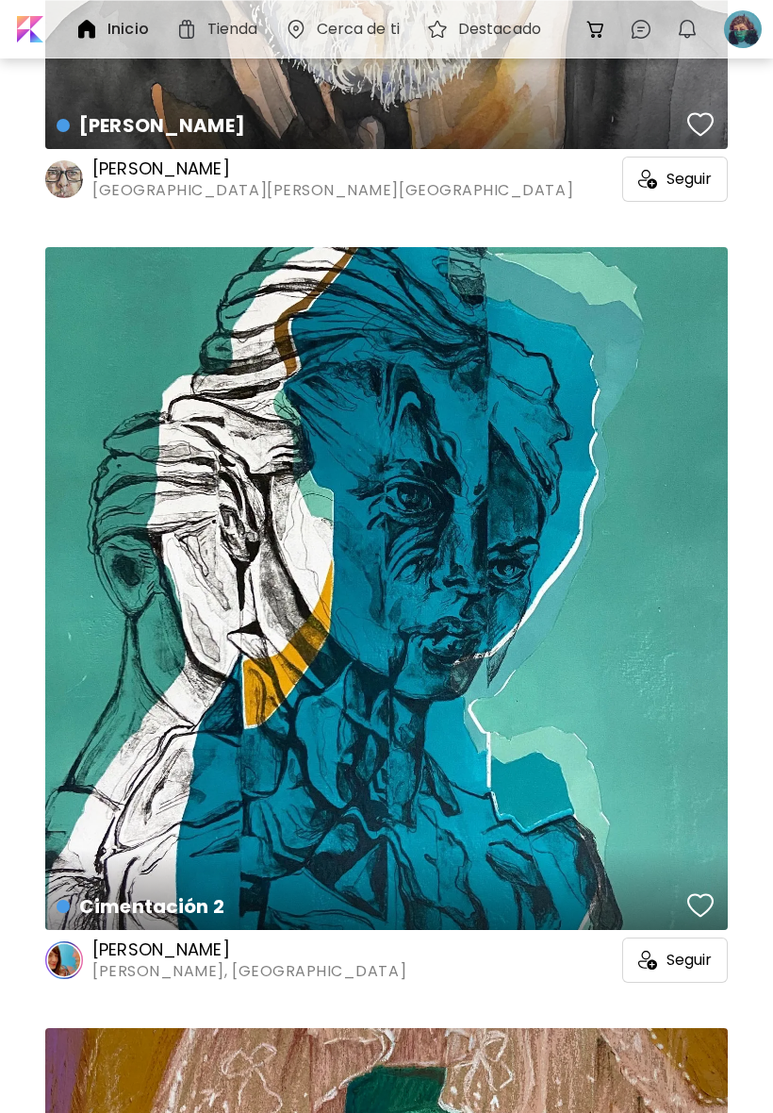
scroll to position [25691, 0]
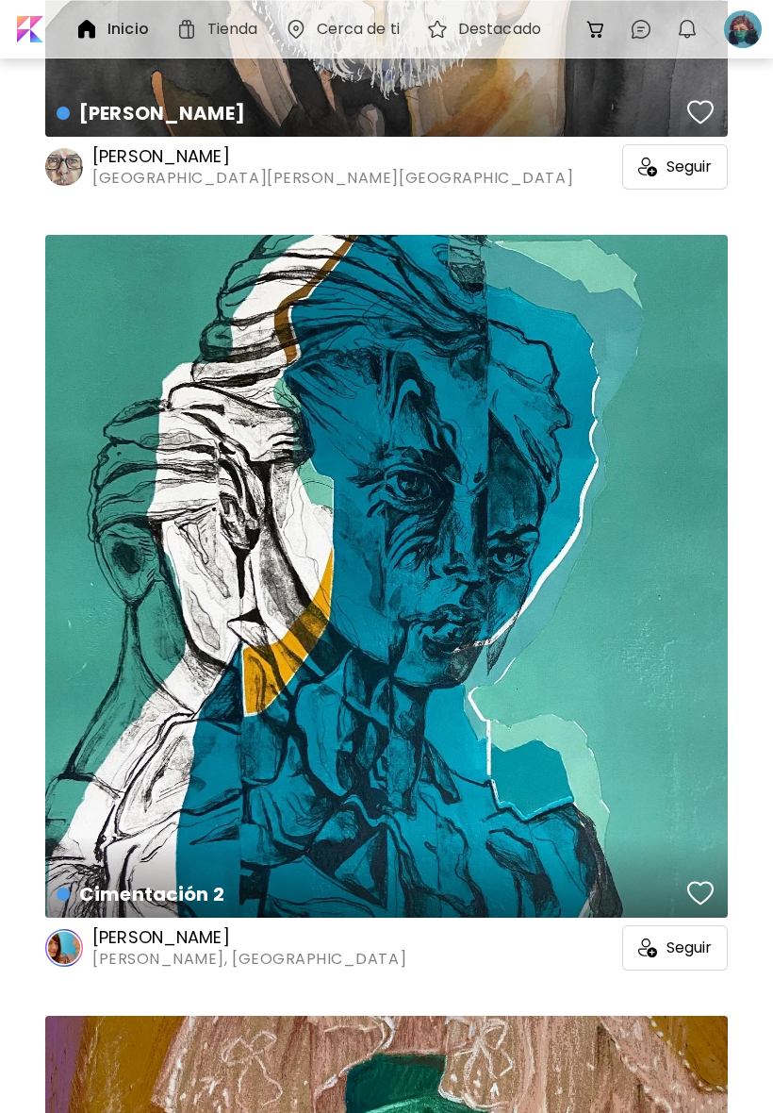
click at [693, 251] on div "Cimentación 2 Grabado | 56 x 78 cm" at bounding box center [386, 576] width 683 height 683
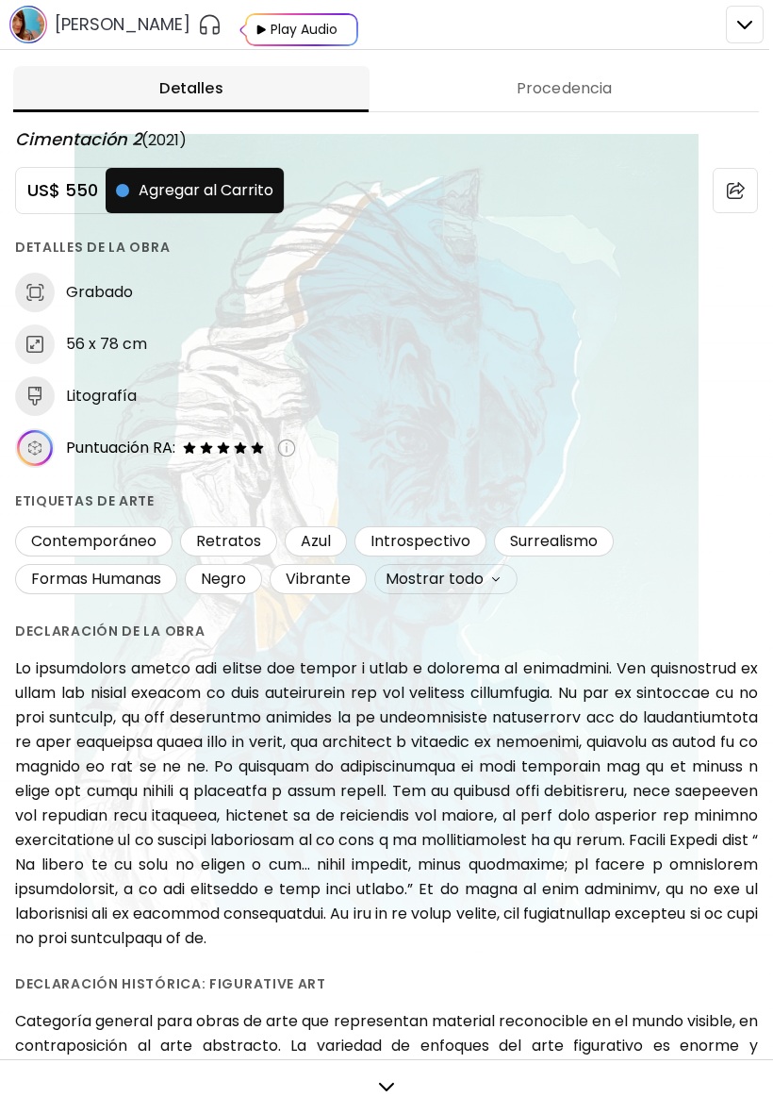
click at [740, 23] on div at bounding box center [386, 556] width 773 height 1113
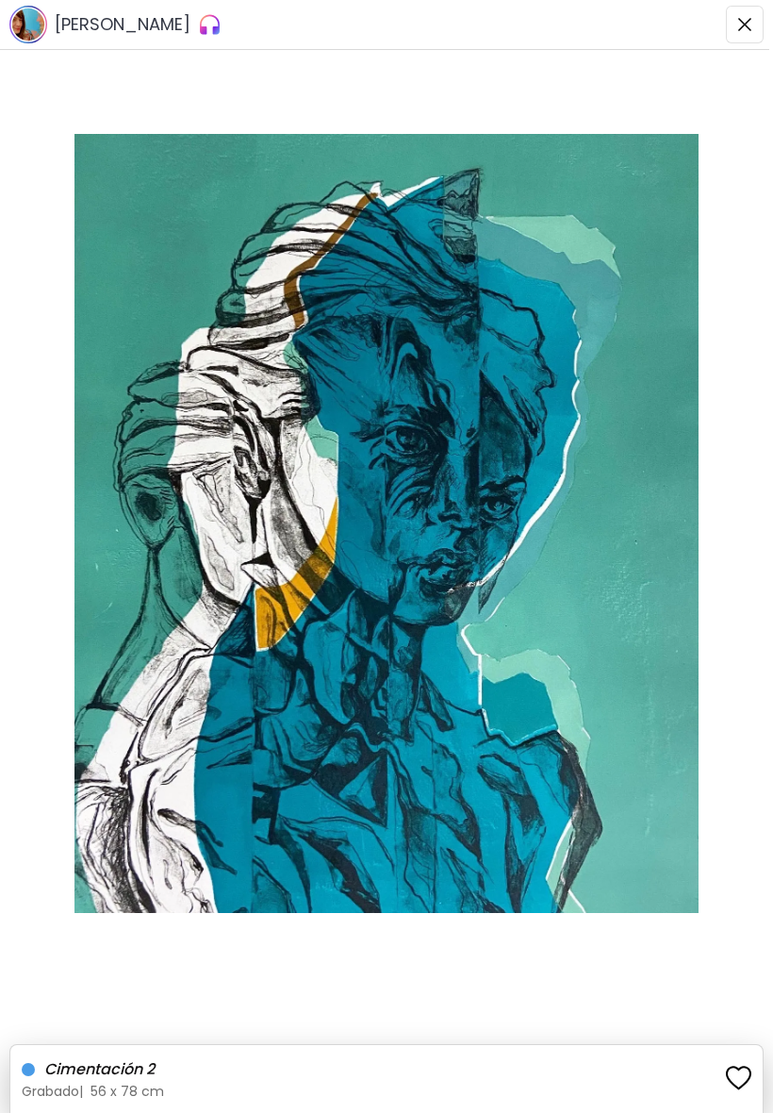
click at [744, 20] on img "button" at bounding box center [744, 24] width 15 height 15
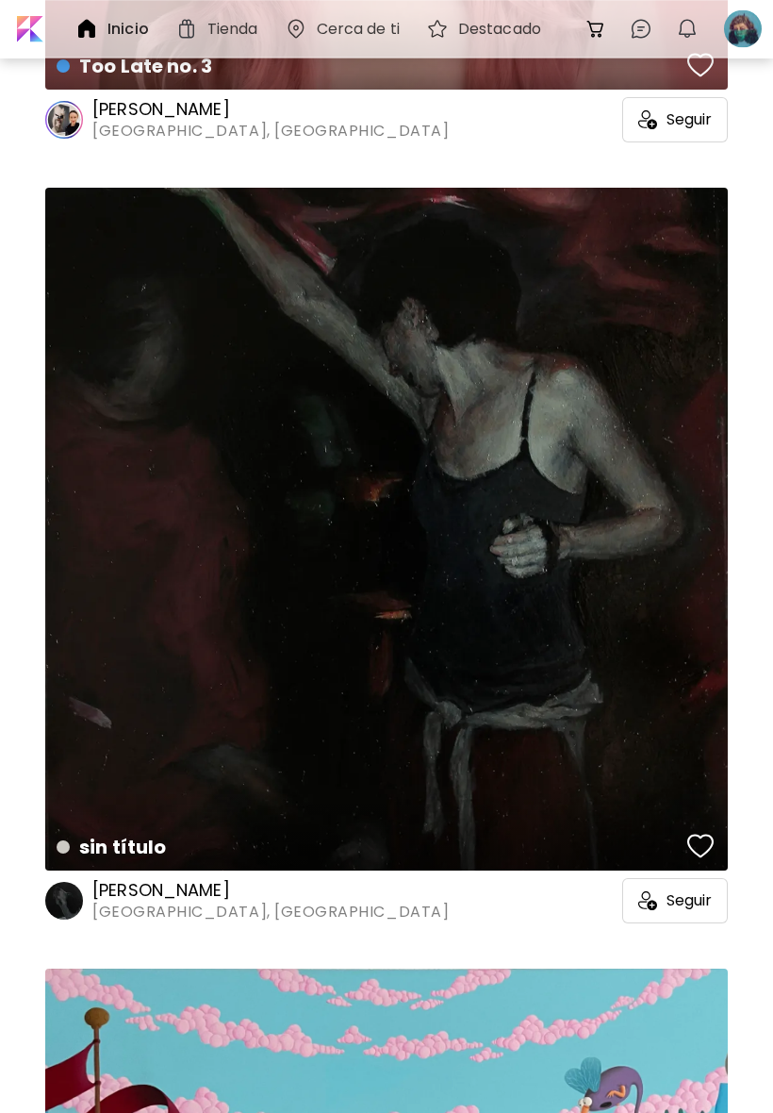
scroll to position [28861, 0]
click at [613, 553] on div "sin título Pintura | 10.2 x 15.2 cm" at bounding box center [386, 529] width 683 height 683
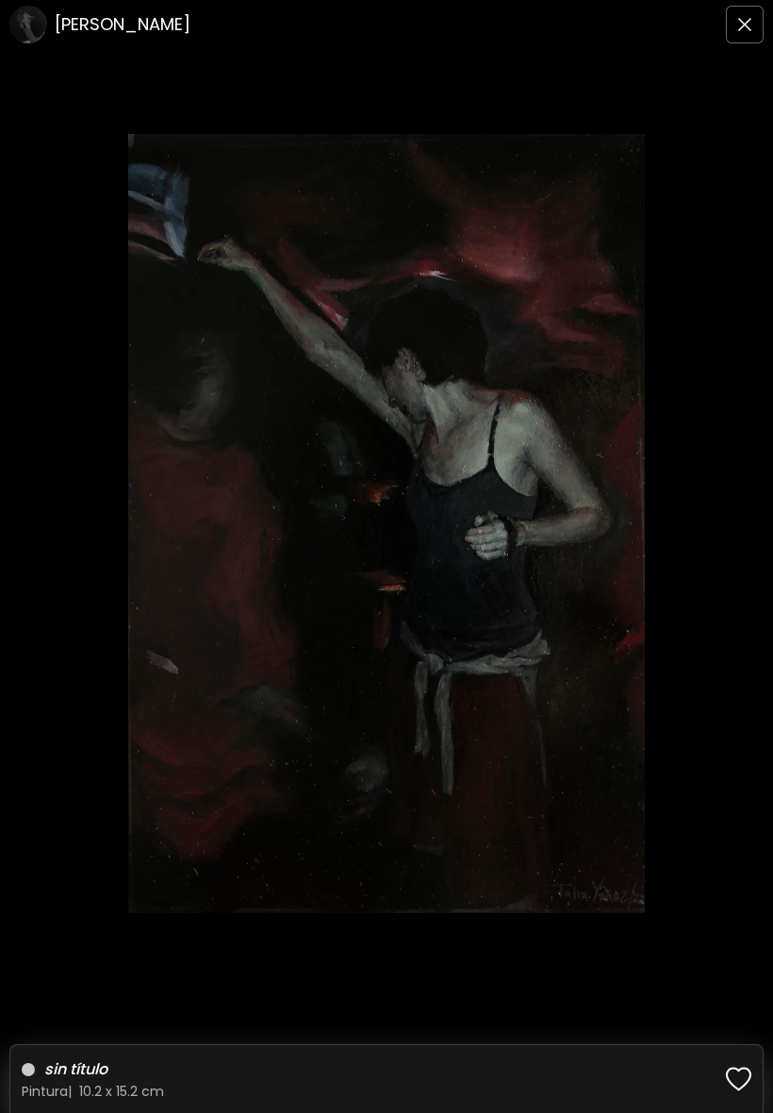
click at [99, 26] on h6 "Talia Yañez" at bounding box center [123, 24] width 136 height 23
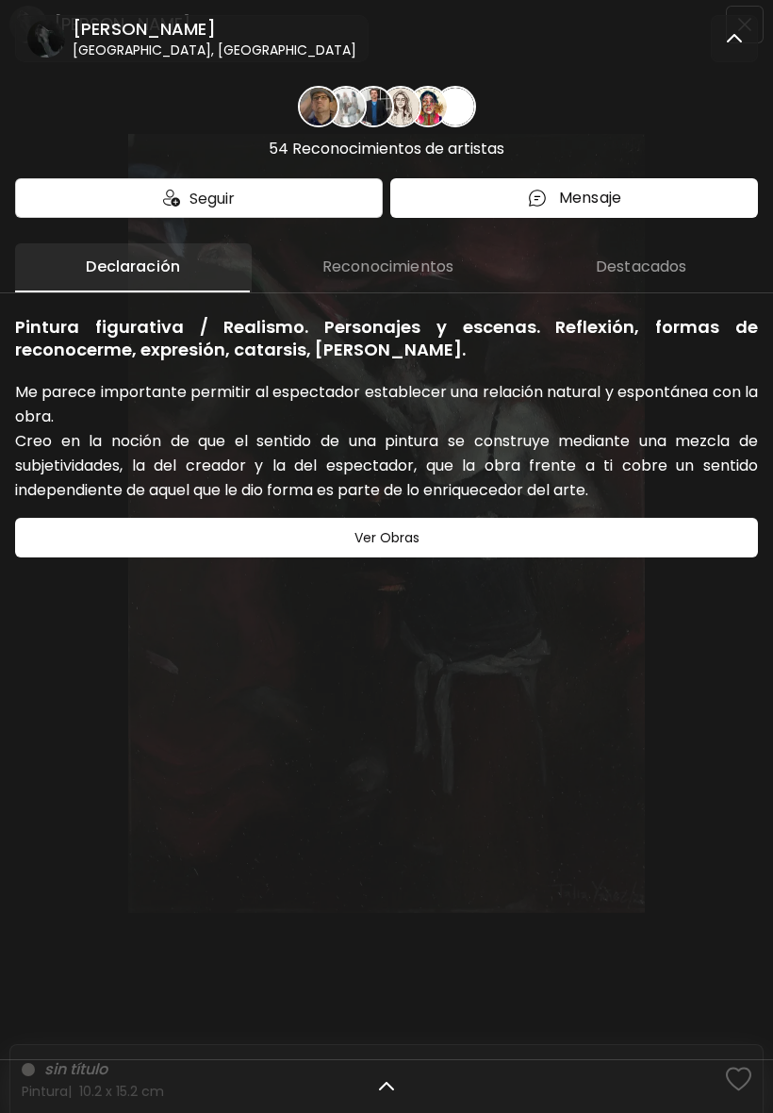
click at [743, 34] on img at bounding box center [734, 38] width 23 height 23
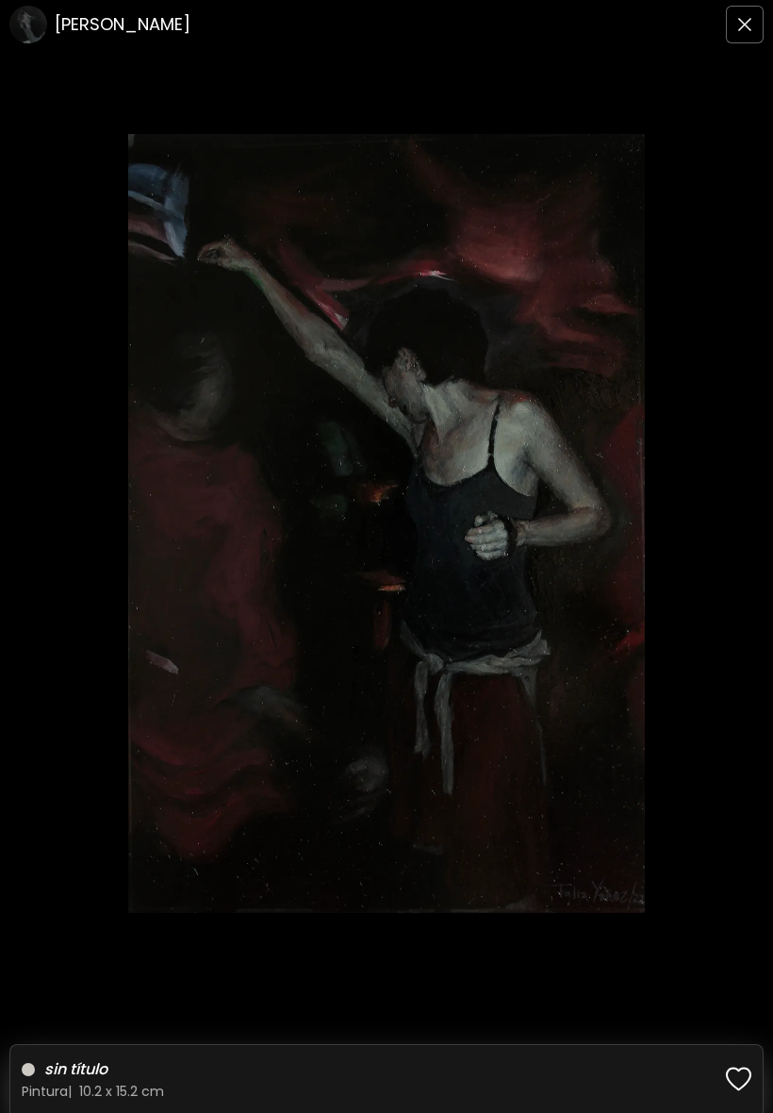
click at [737, 24] on img "button" at bounding box center [744, 24] width 15 height 15
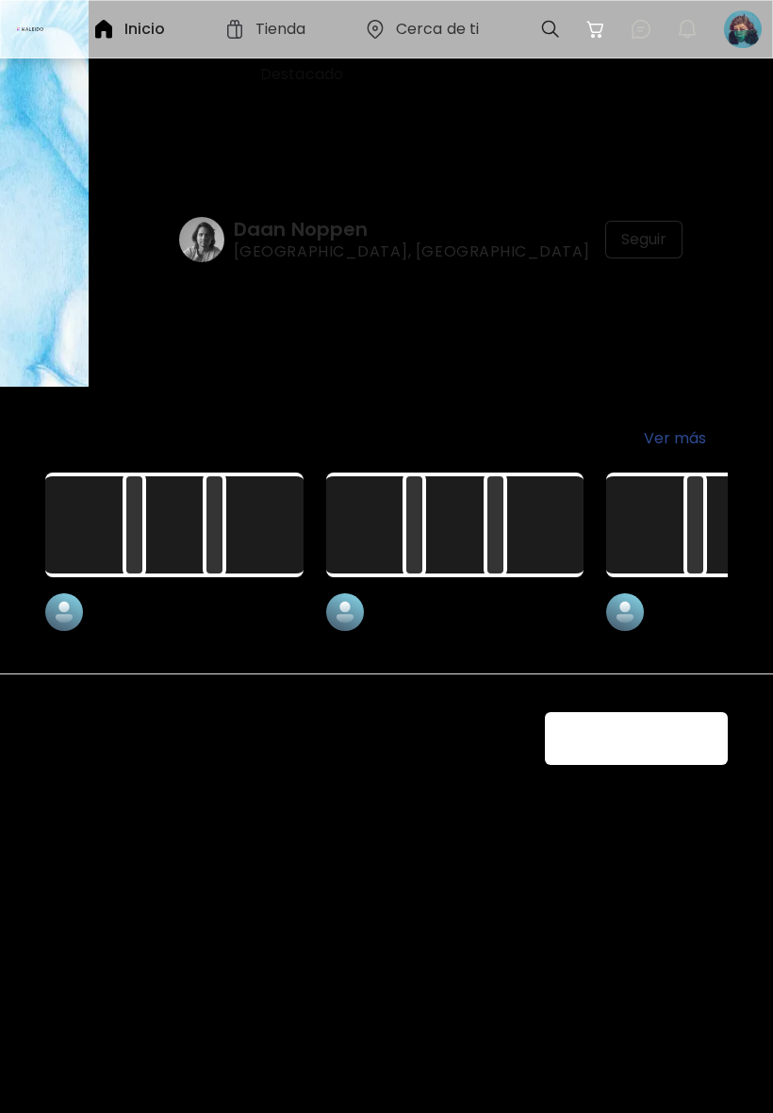
scroll to position [28861, 0]
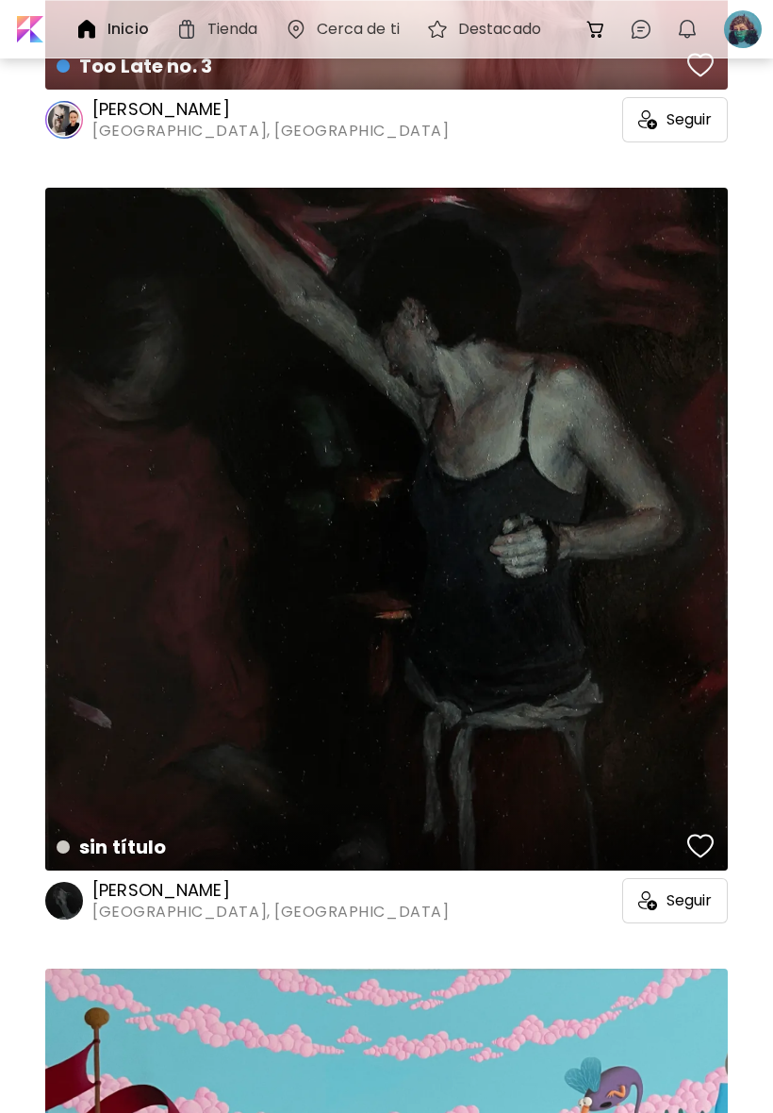
click at [63, 897] on image at bounding box center [64, 901] width 38 height 38
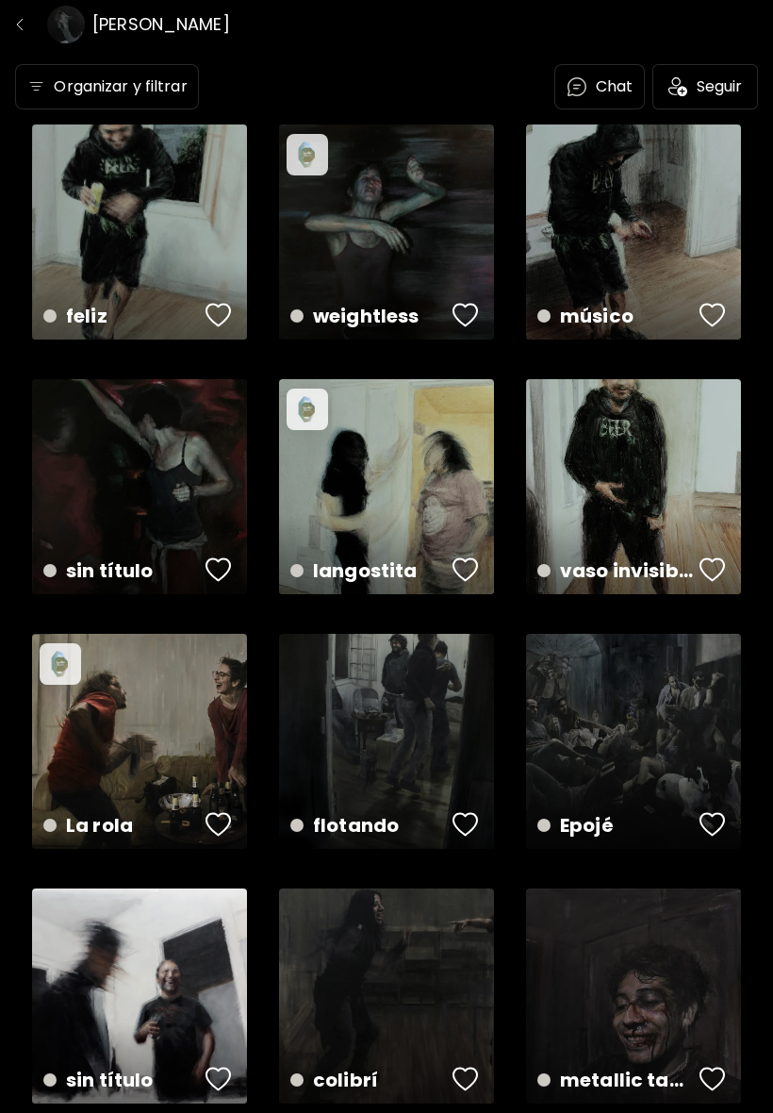
click at [704, 262] on div "músico US$ 250 | 10.2 x 15.2 cm" at bounding box center [633, 299] width 223 height 89
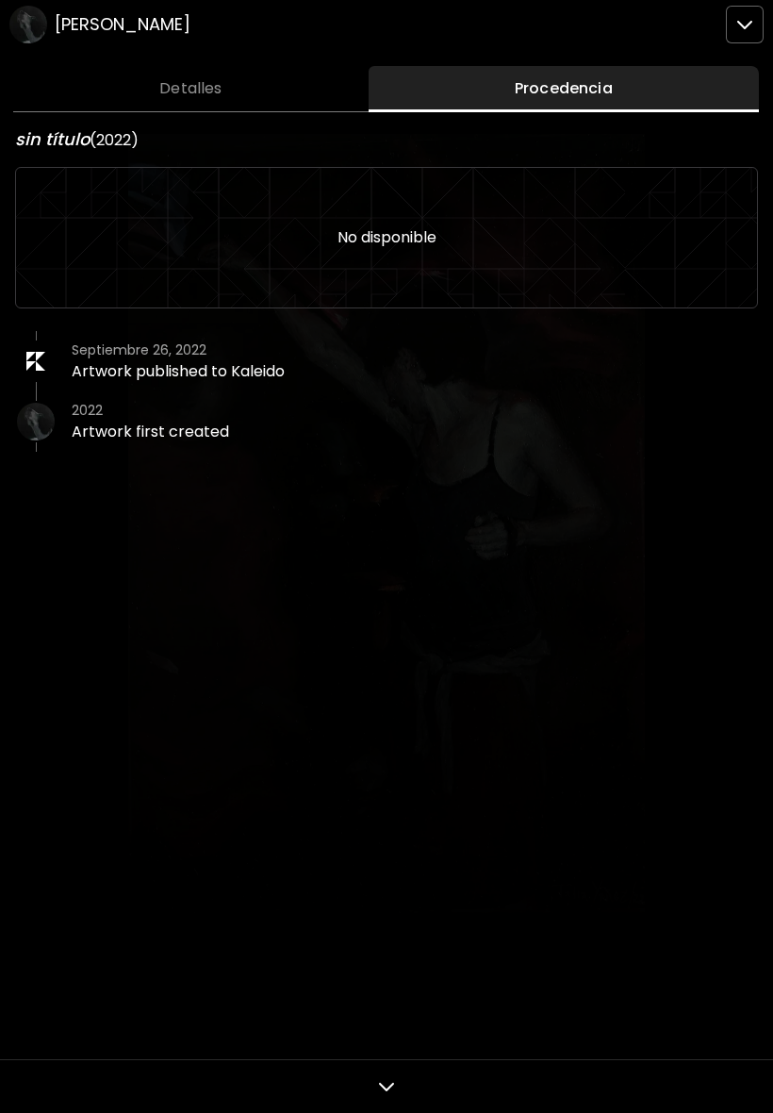
click at [739, 31] on div at bounding box center [386, 556] width 773 height 1113
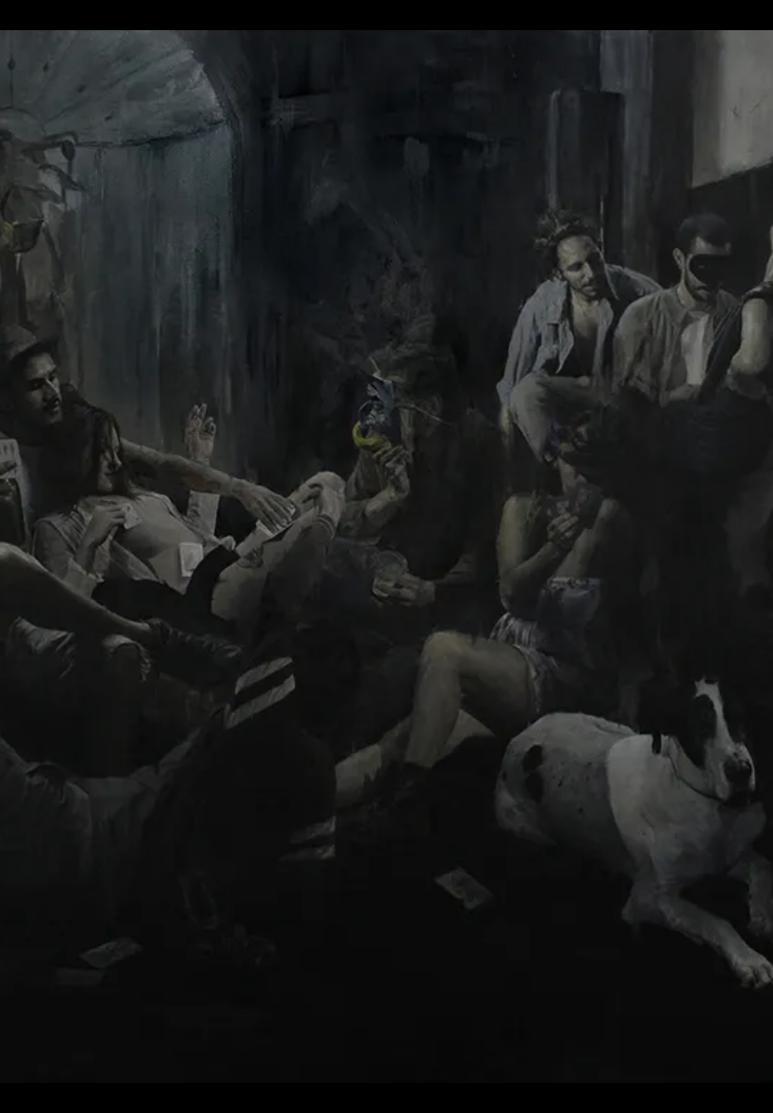
click at [91, 457] on img at bounding box center [386, 556] width 1546 height 1622
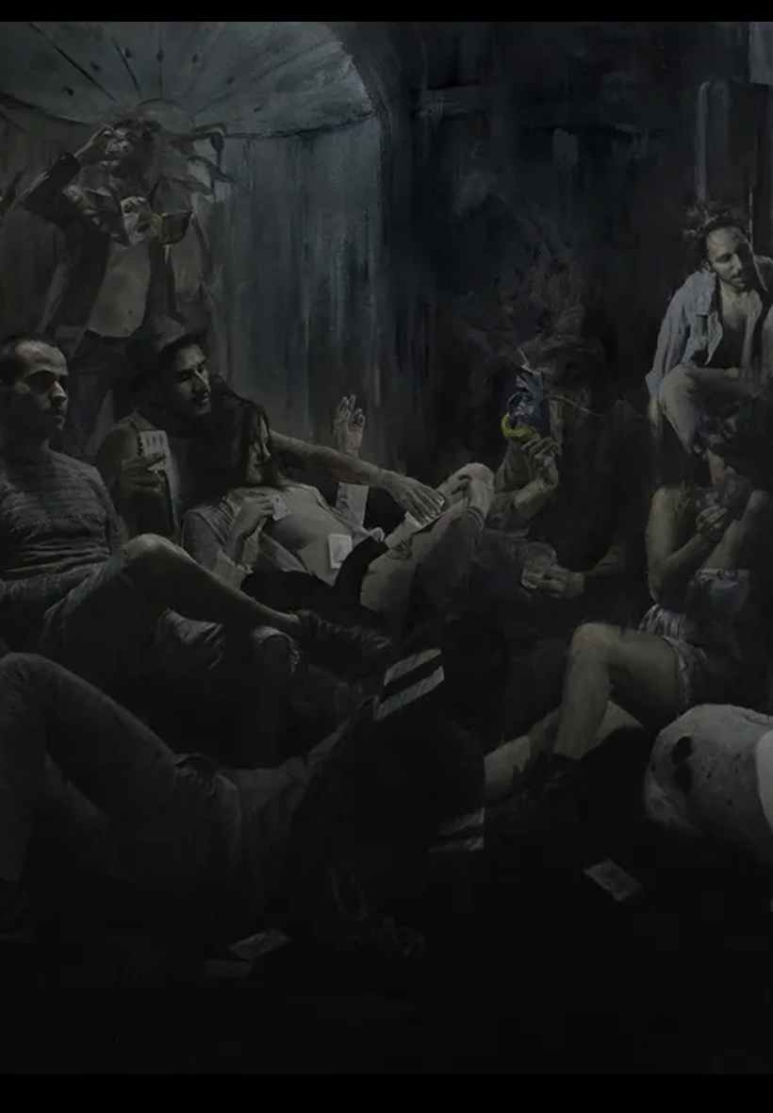
click at [117, 455] on img at bounding box center [535, 548] width 1546 height 1622
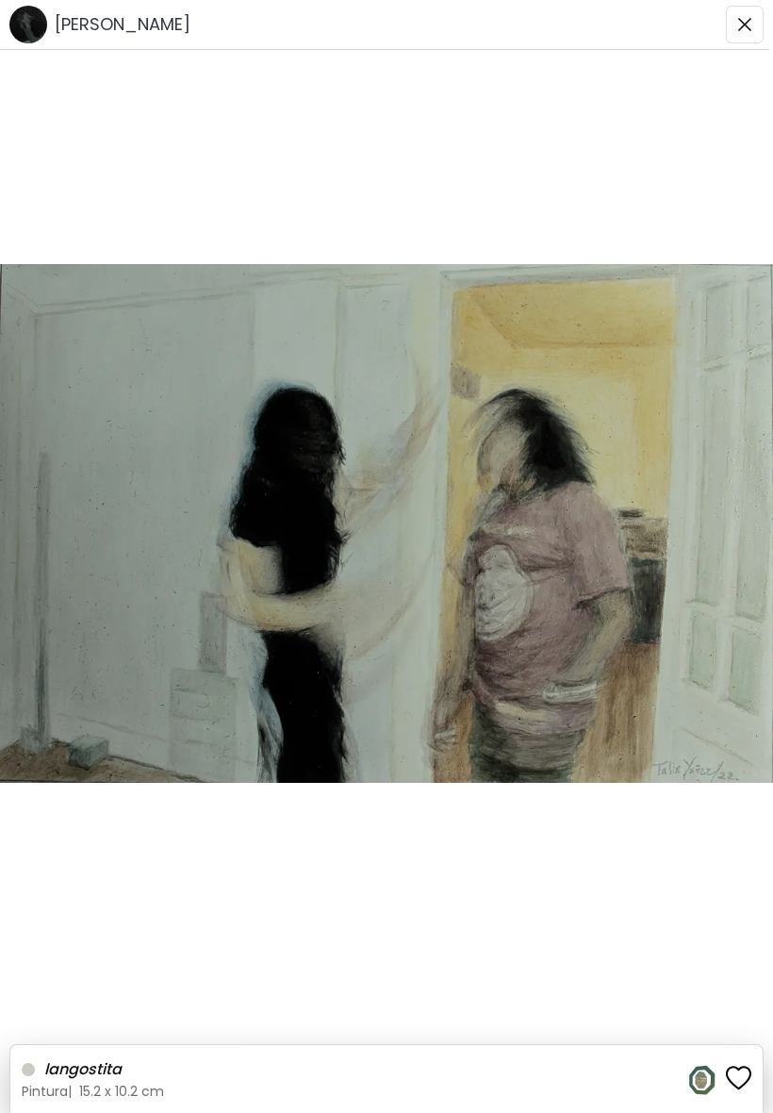
click at [740, 21] on img "button" at bounding box center [744, 24] width 15 height 15
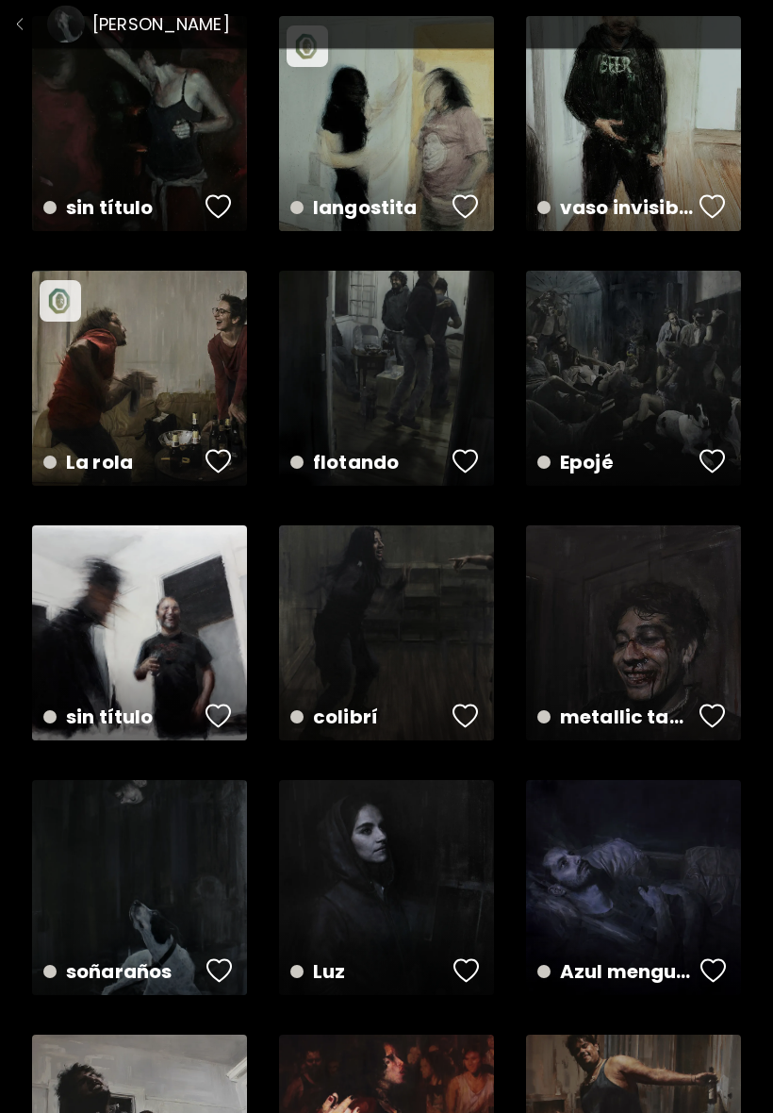
scroll to position [803, 0]
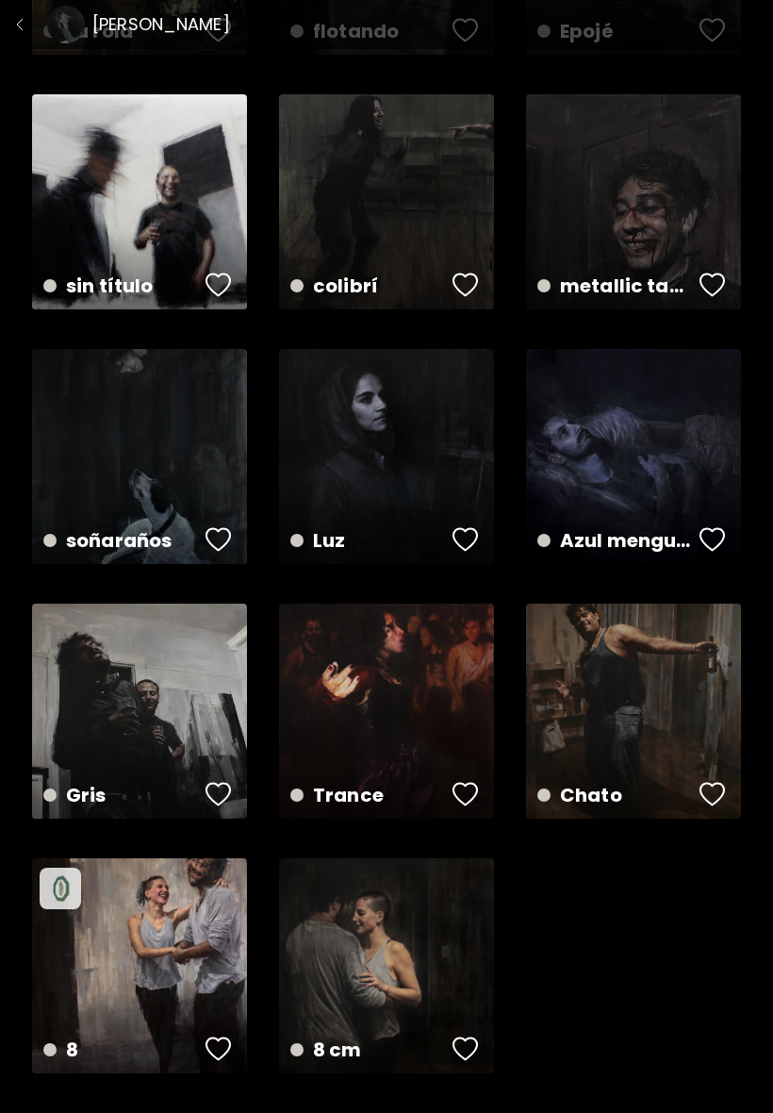
click at [654, 683] on div "Chato disponible | 120 x 160 cm" at bounding box center [633, 710] width 215 height 215
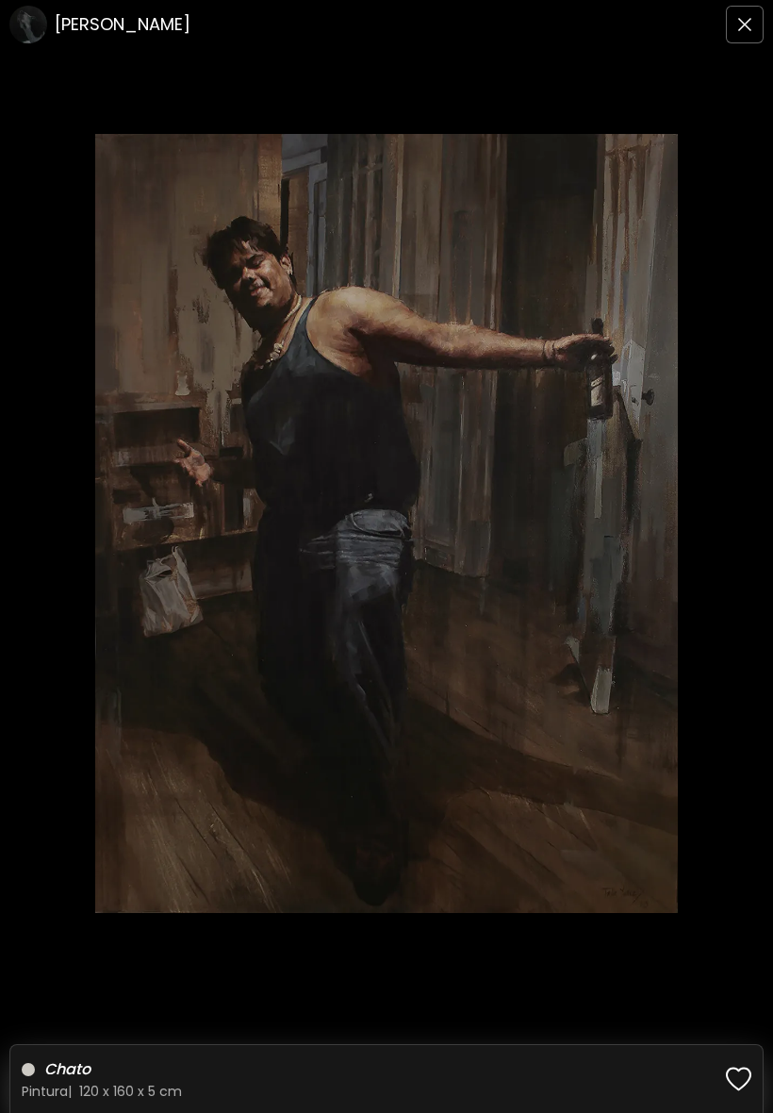
click at [730, 39] on button "button" at bounding box center [745, 25] width 38 height 38
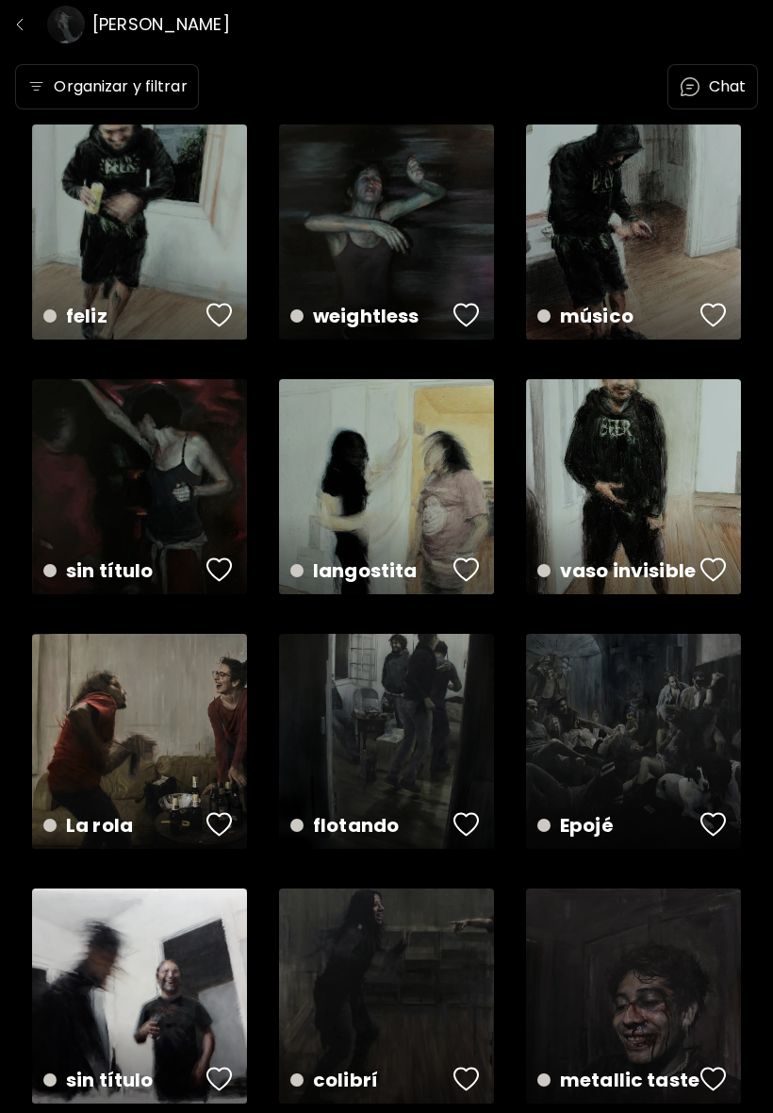
scroll to position [803, 0]
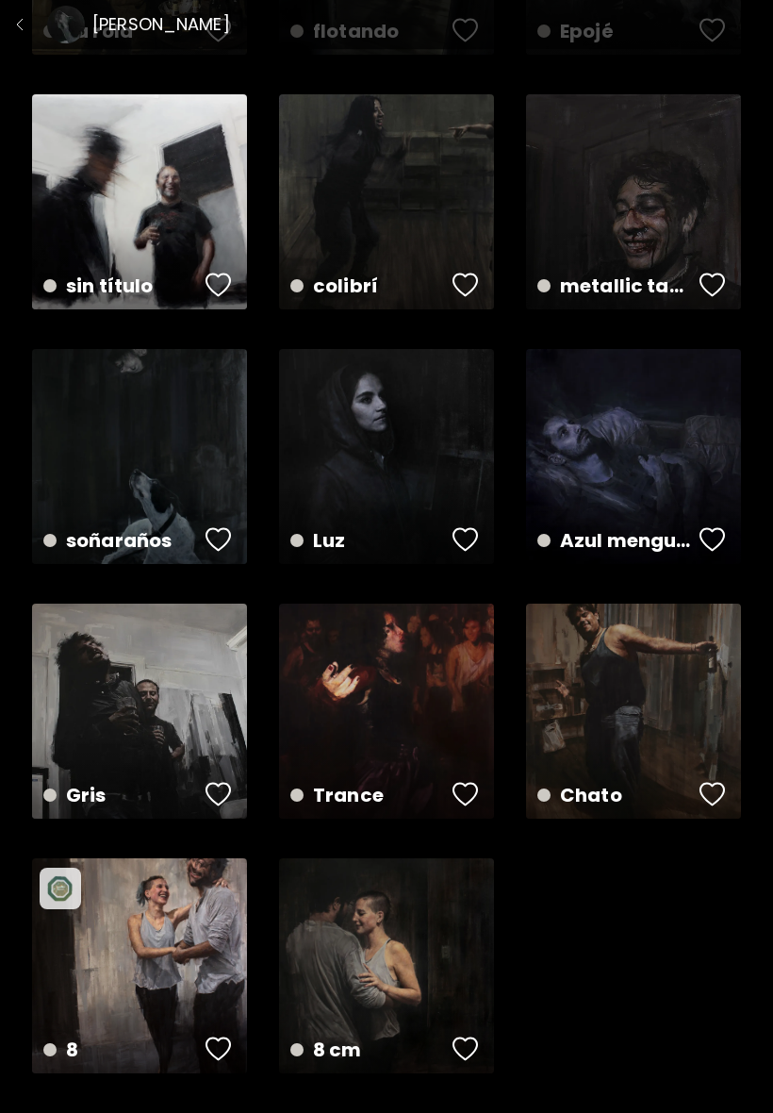
click at [20, 21] on img "button" at bounding box center [19, 24] width 15 height 15
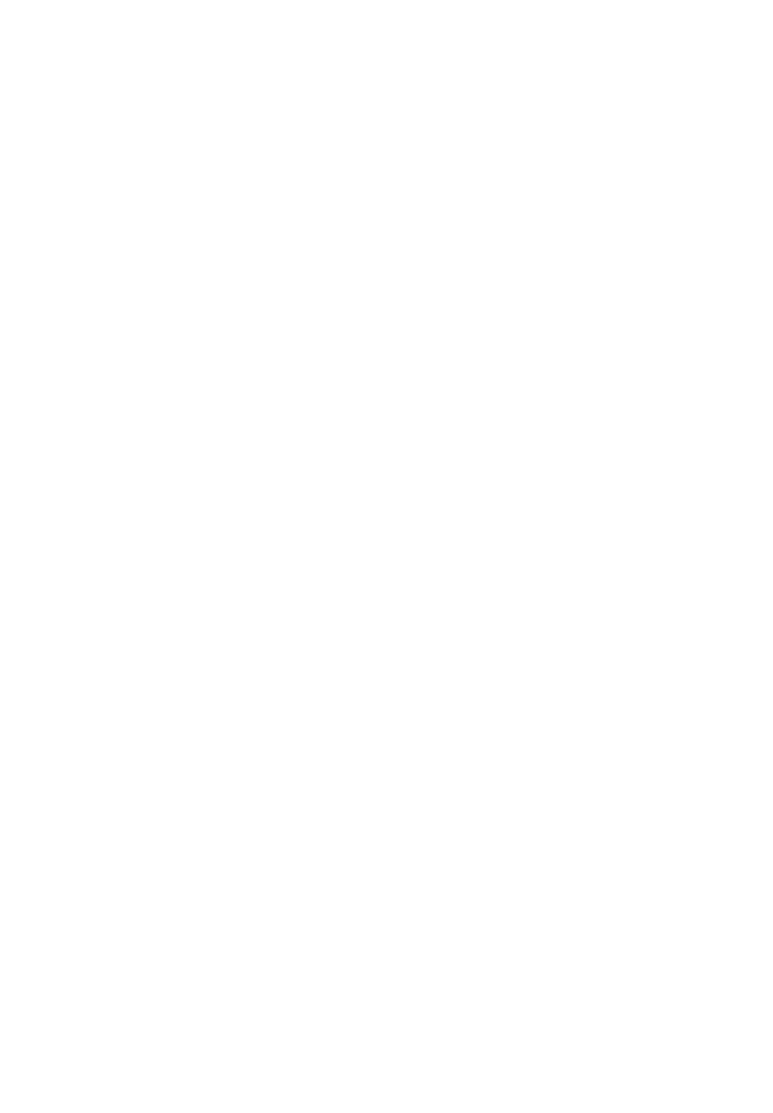
click at [94, 0] on html at bounding box center [386, 0] width 773 height 0
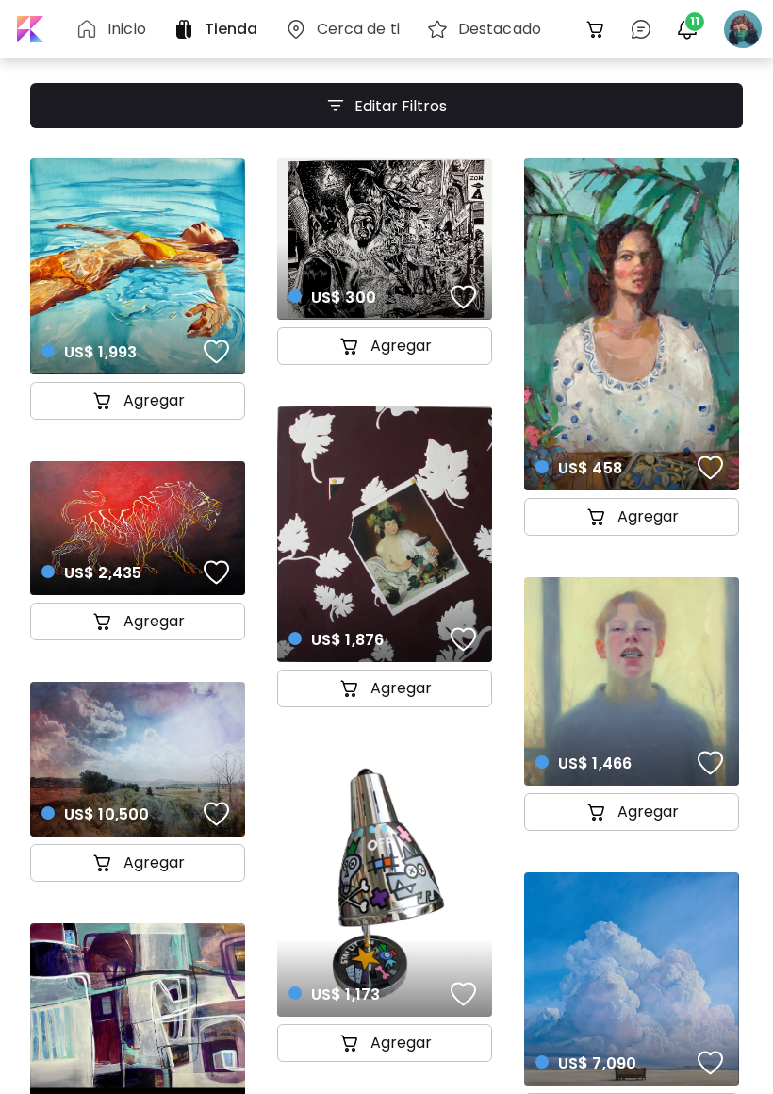
click at [94, 23] on img at bounding box center [86, 29] width 23 height 23
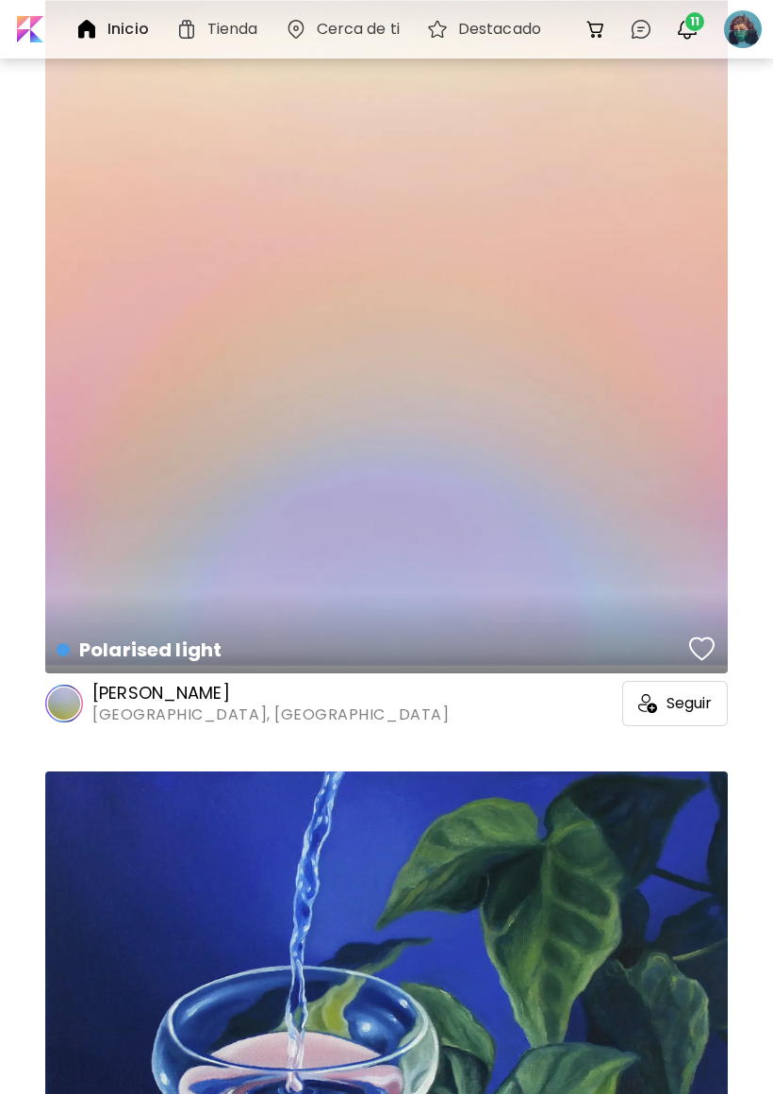
scroll to position [1557, 0]
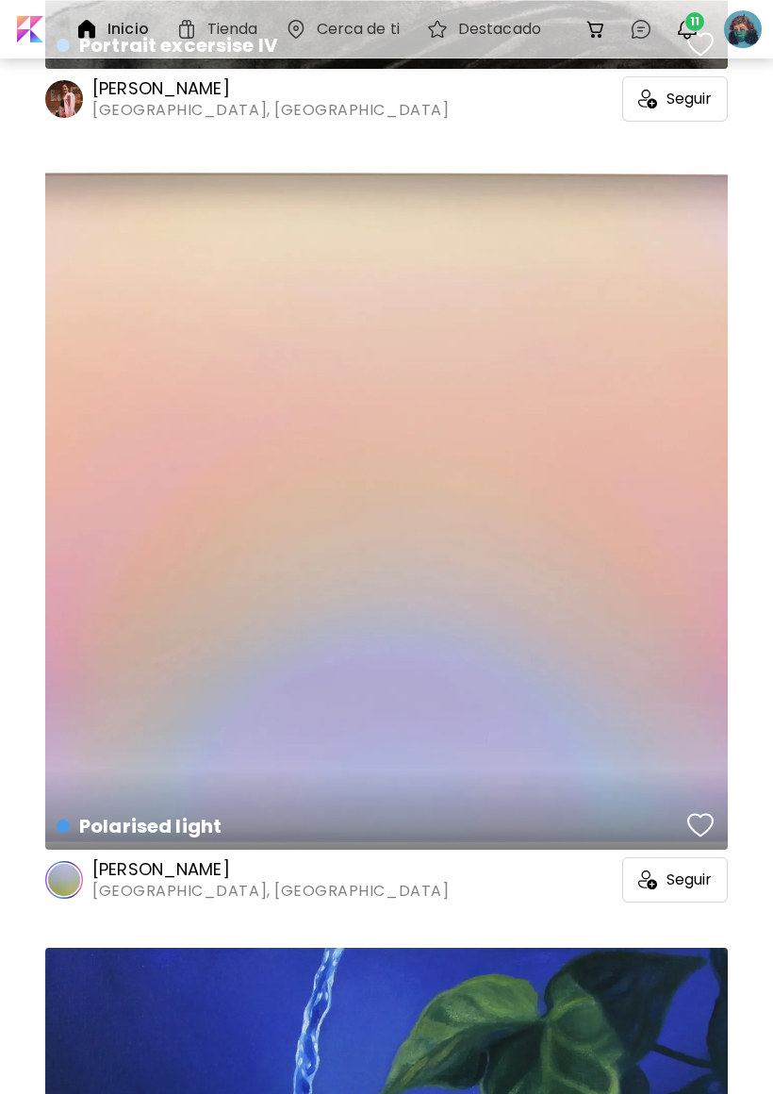
click at [362, 37] on h6 "Cerca de ti" at bounding box center [358, 29] width 83 height 15
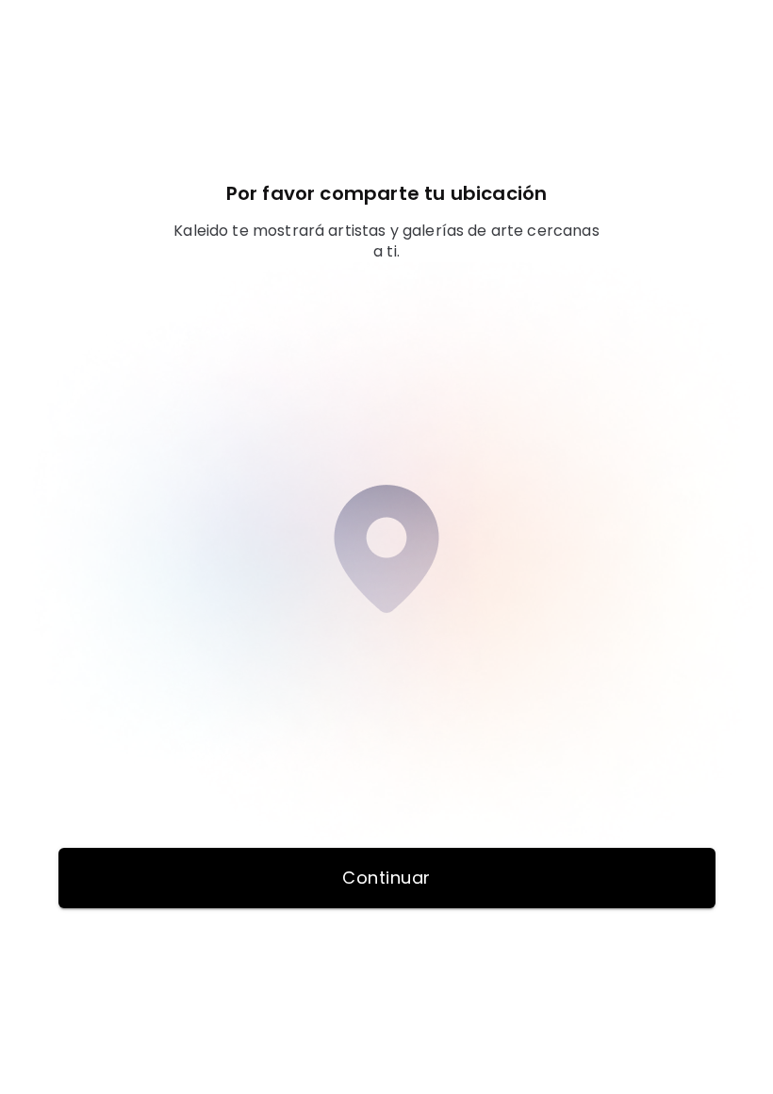
click at [497, 857] on button "Continuar" at bounding box center [386, 878] width 657 height 60
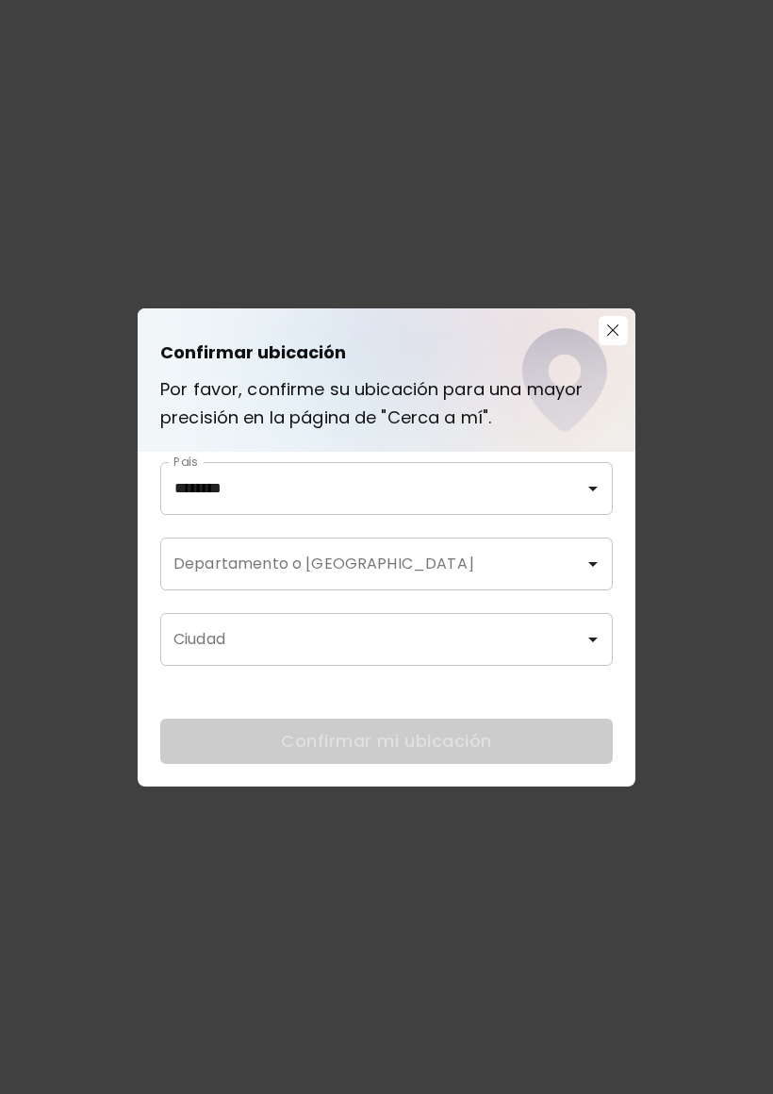
click at [485, 872] on div "Confirmar ubicación Por favor, confirme su ubicación para una mayor precisión e…" at bounding box center [386, 547] width 773 height 1094
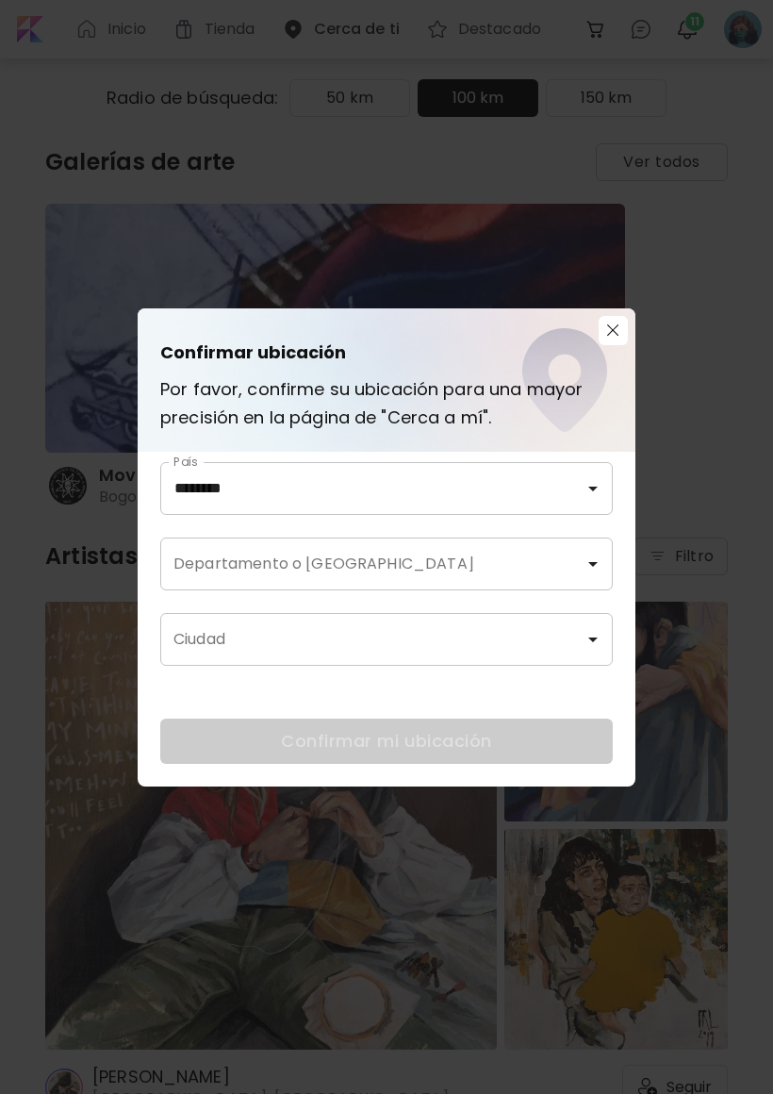
click at [562, 568] on input "Departamento o [GEOGRAPHIC_DATA]" at bounding box center [372, 564] width 407 height 36
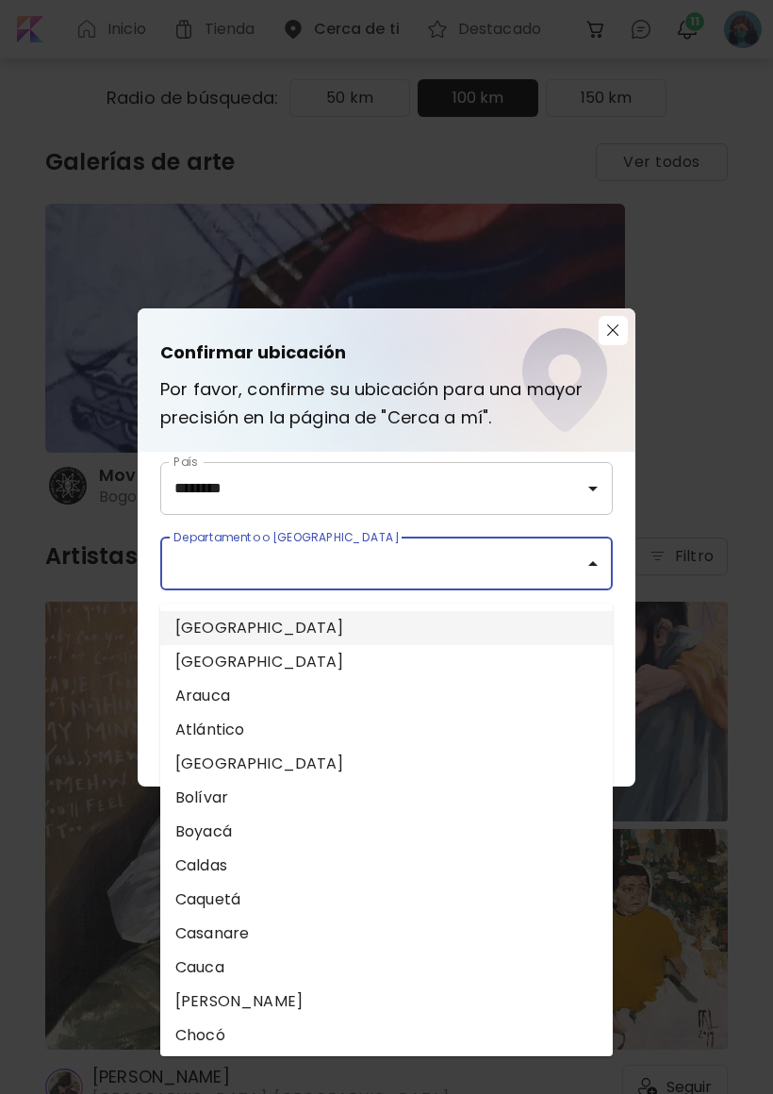
scroll to position [51, 0]
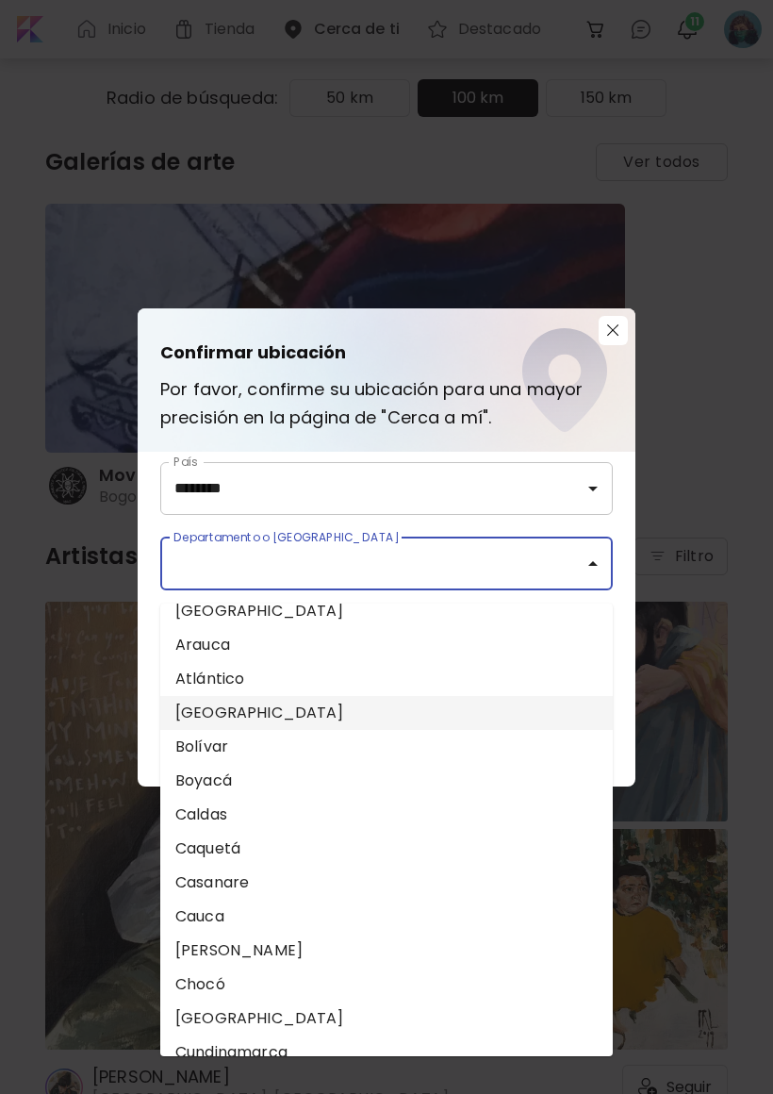
click at [286, 702] on li "[GEOGRAPHIC_DATA]" at bounding box center [386, 713] width 453 height 34
type input "******"
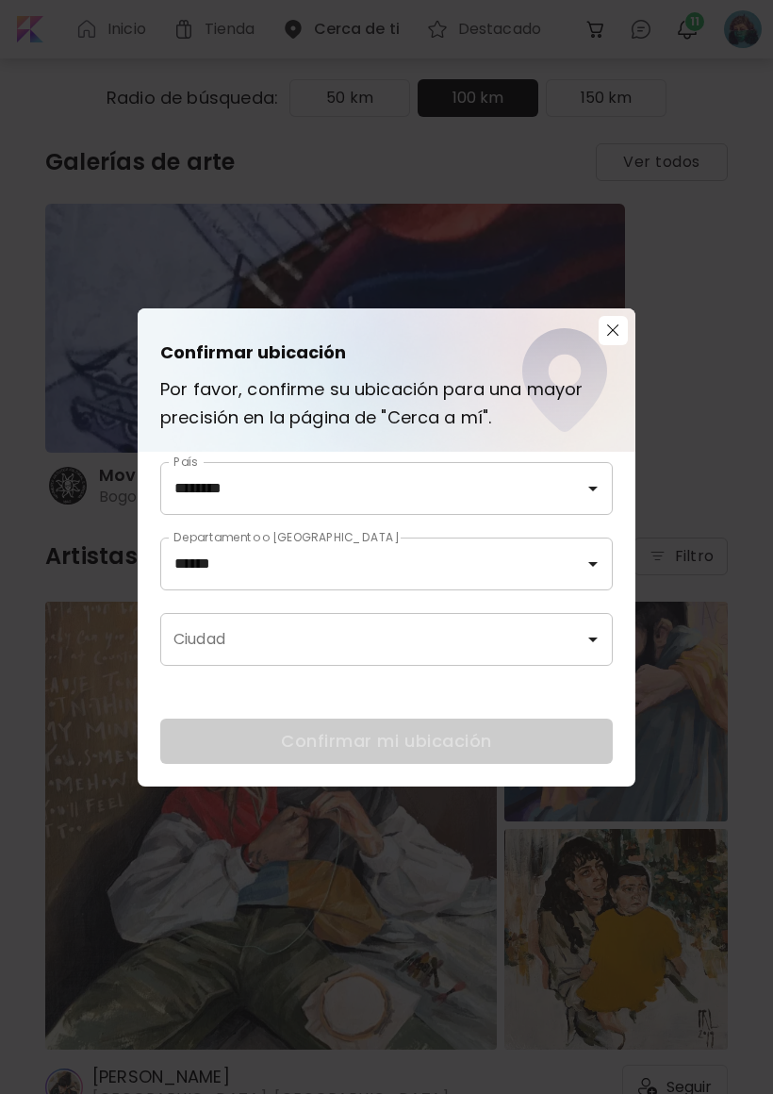
click at [491, 653] on input "Ciudad" at bounding box center [372, 639] width 407 height 36
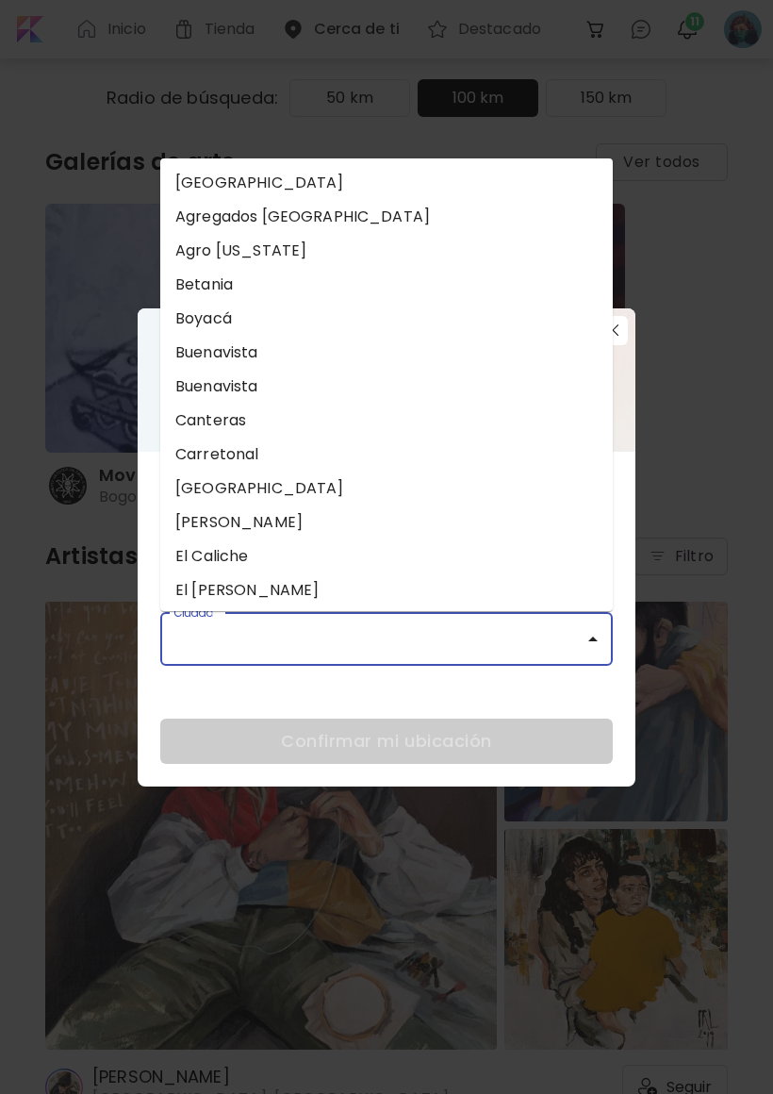
click at [262, 175] on li "[GEOGRAPHIC_DATA]" at bounding box center [386, 183] width 453 height 34
type input "******"
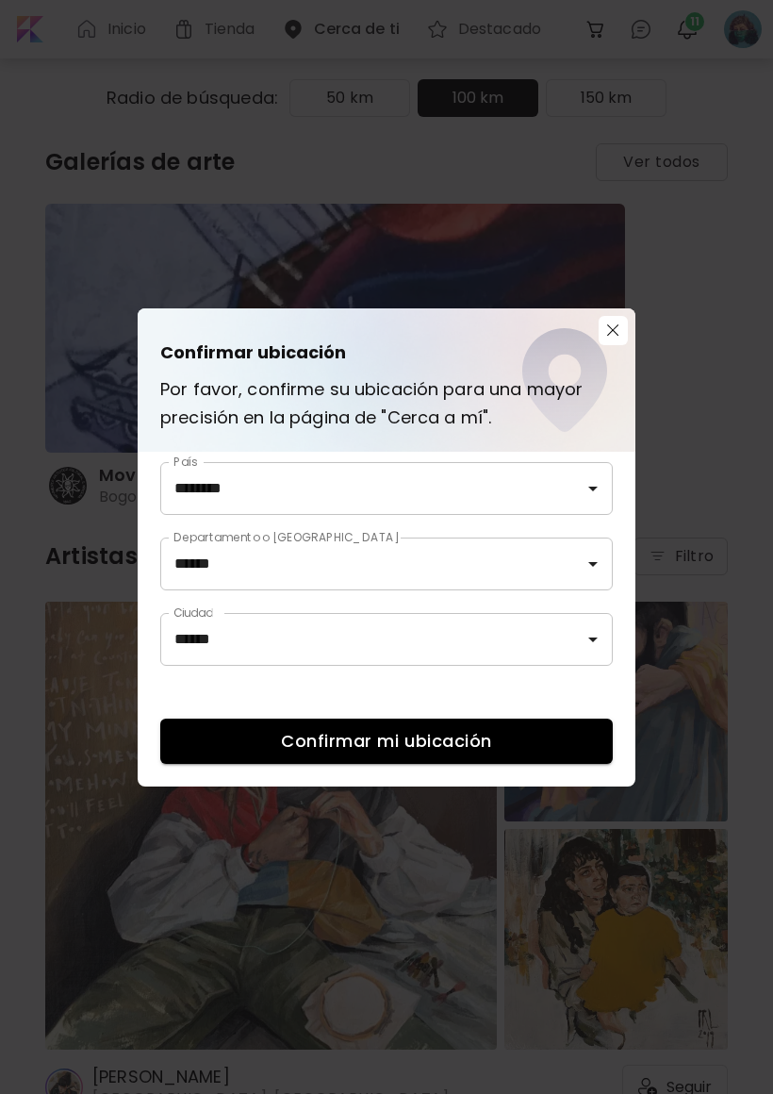
click at [469, 744] on span "Confirmar mi ubicación" at bounding box center [386, 741] width 407 height 20
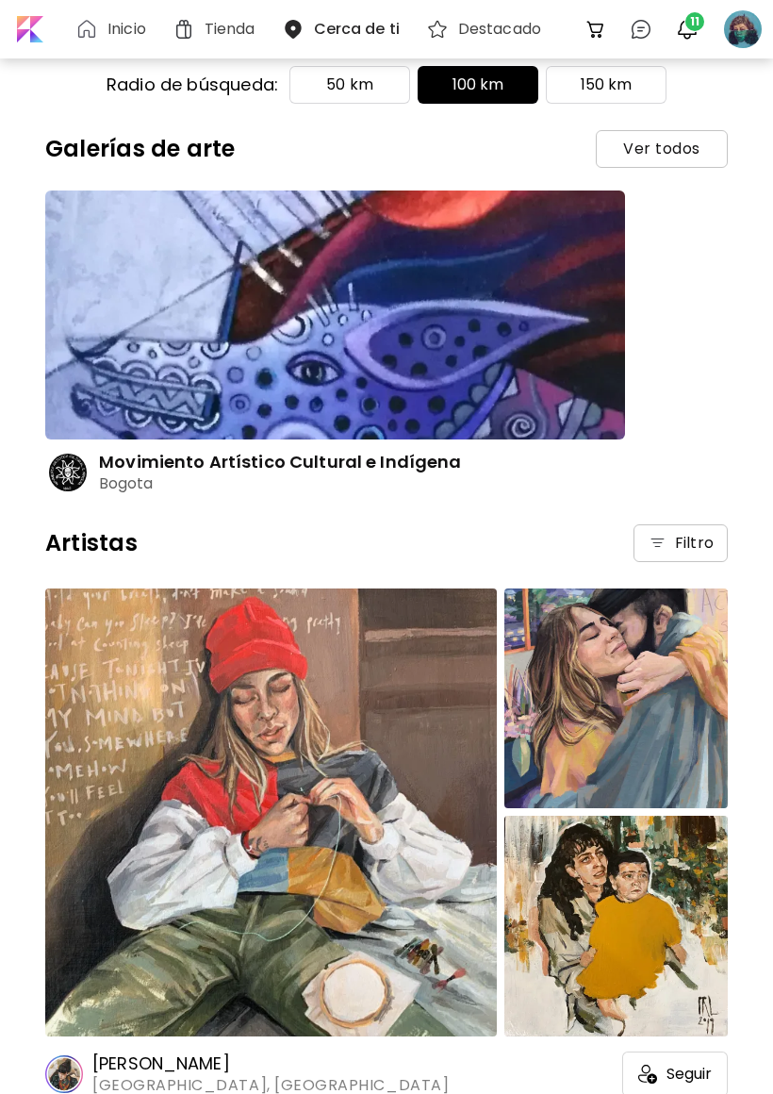
scroll to position [0, 0]
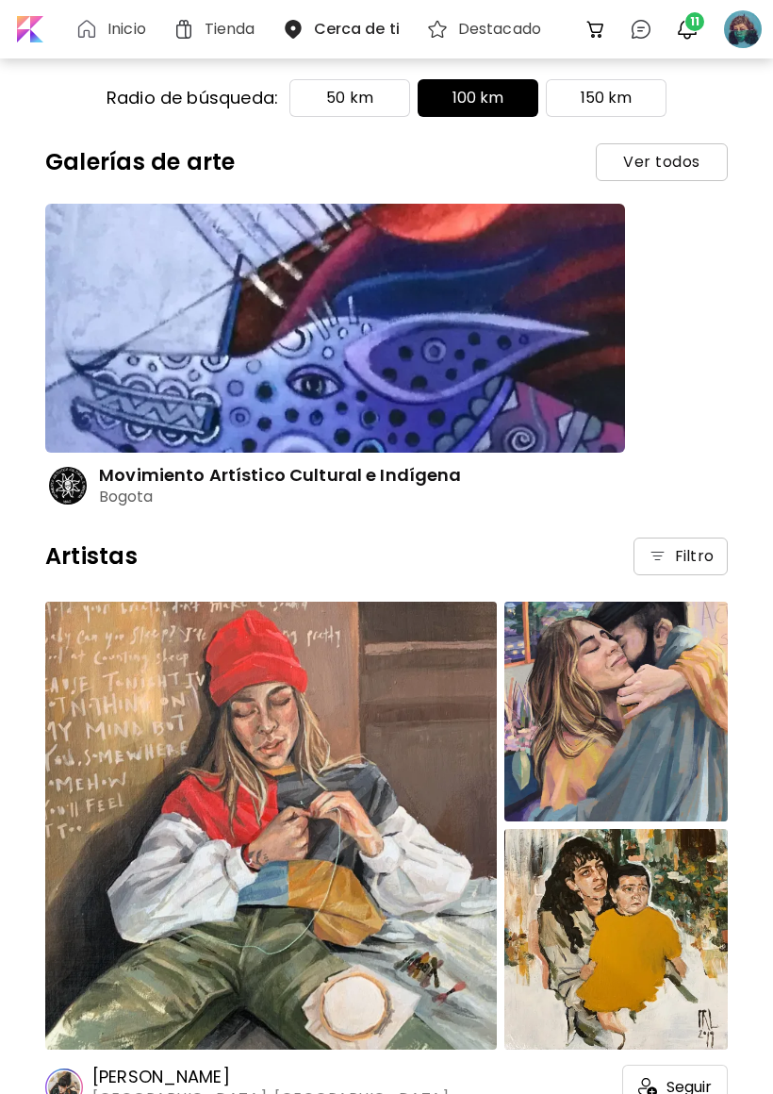
click at [361, 91] on p "50 km" at bounding box center [349, 98] width 47 height 23
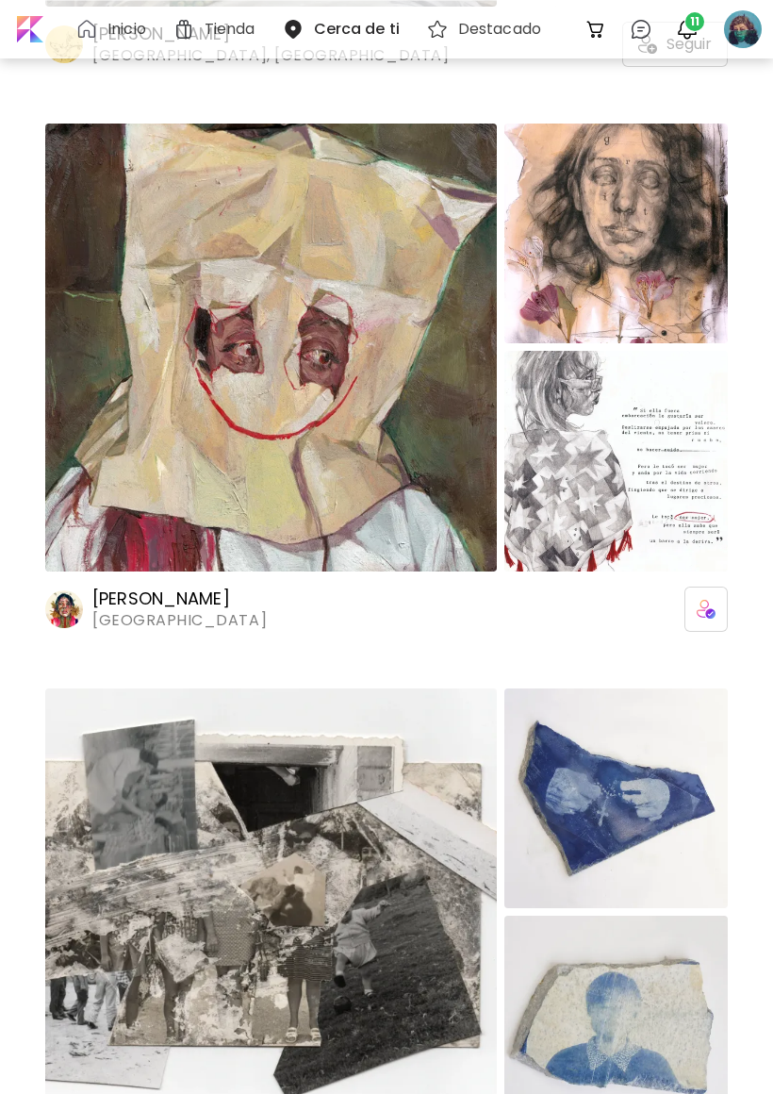
scroll to position [4454, 0]
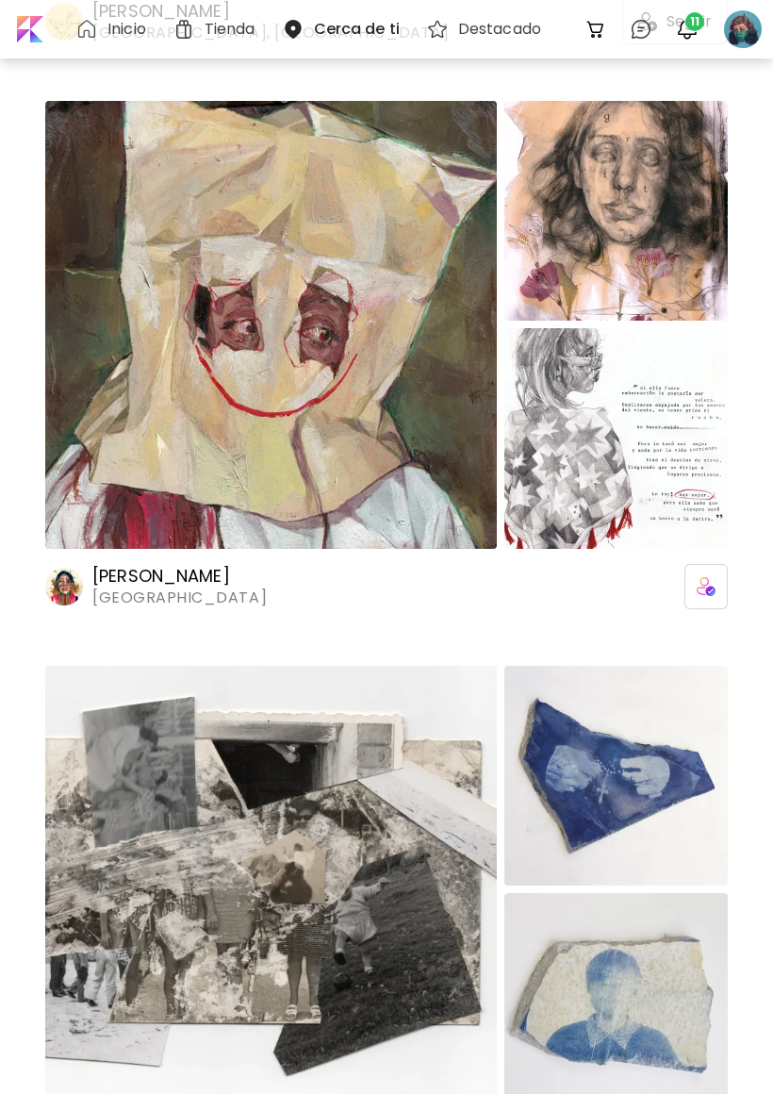
click at [63, 582] on image at bounding box center [64, 587] width 38 height 38
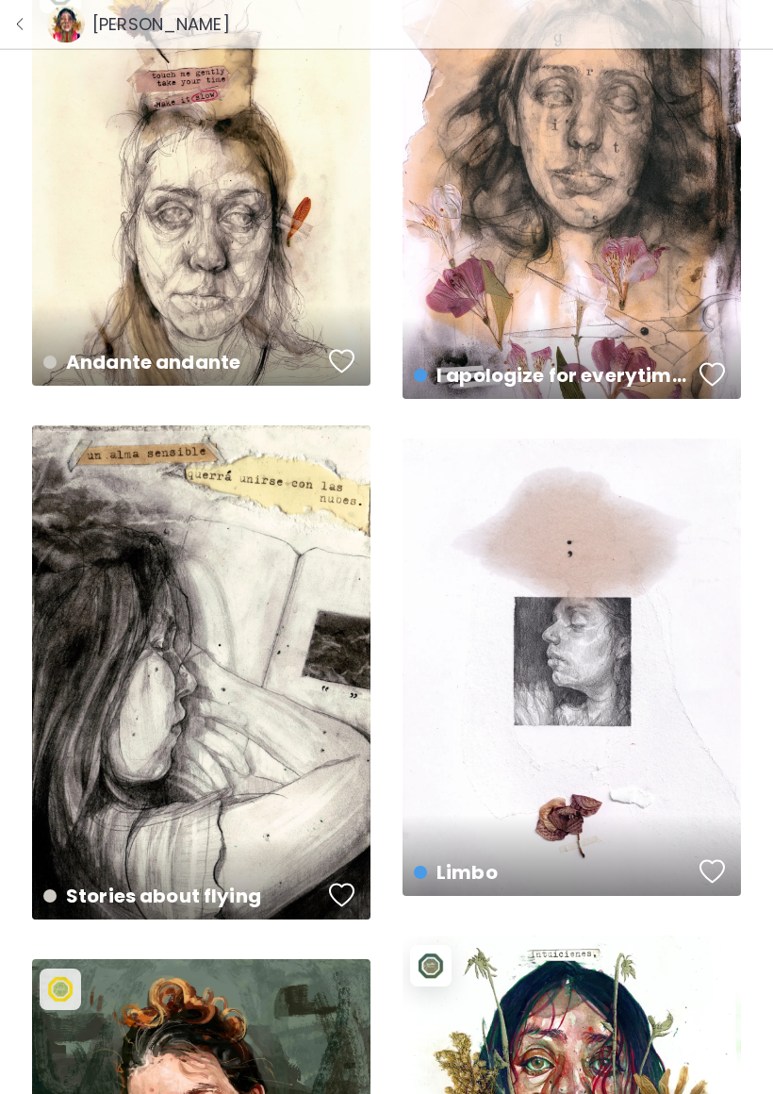
scroll to position [162, 0]
click at [25, 22] on img "button" at bounding box center [19, 24] width 15 height 15
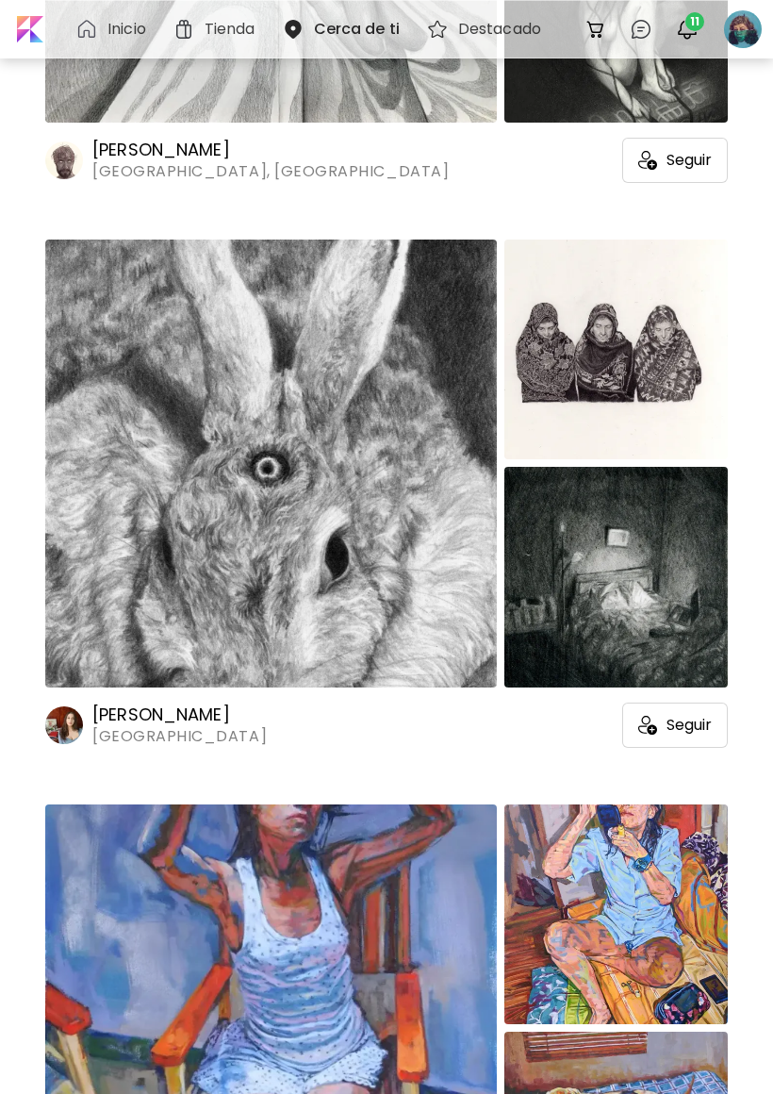
scroll to position [6016, 0]
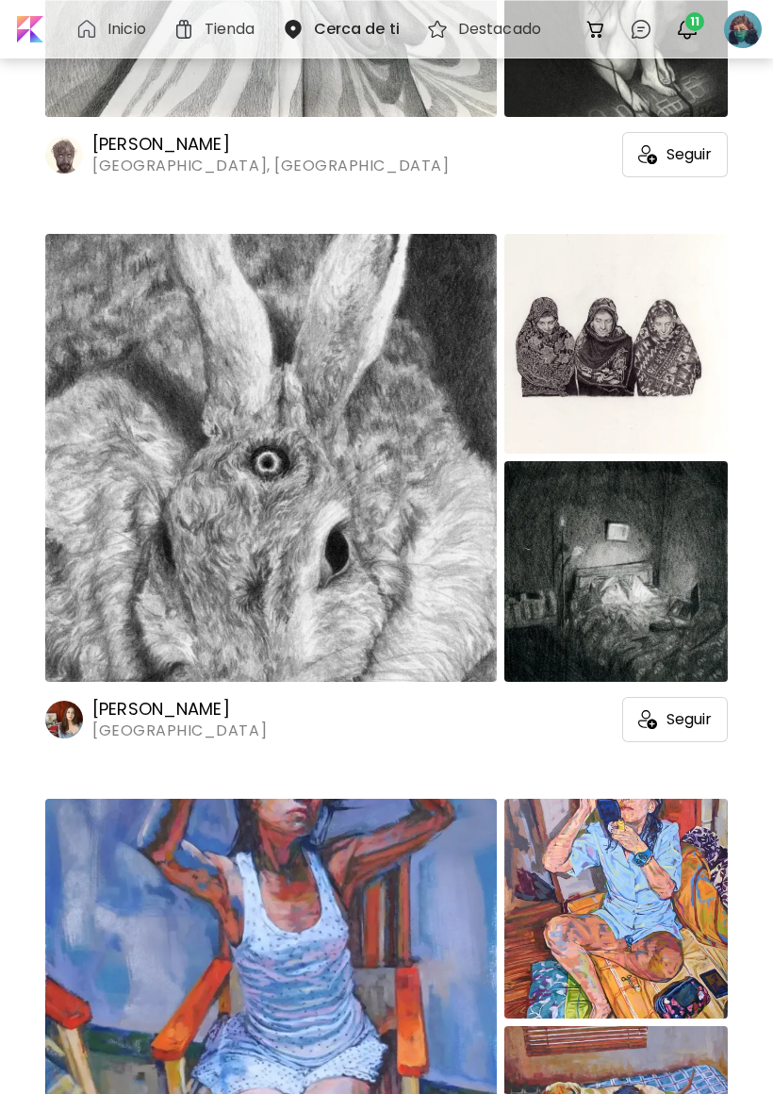
click at [649, 361] on img at bounding box center [615, 344] width 223 height 220
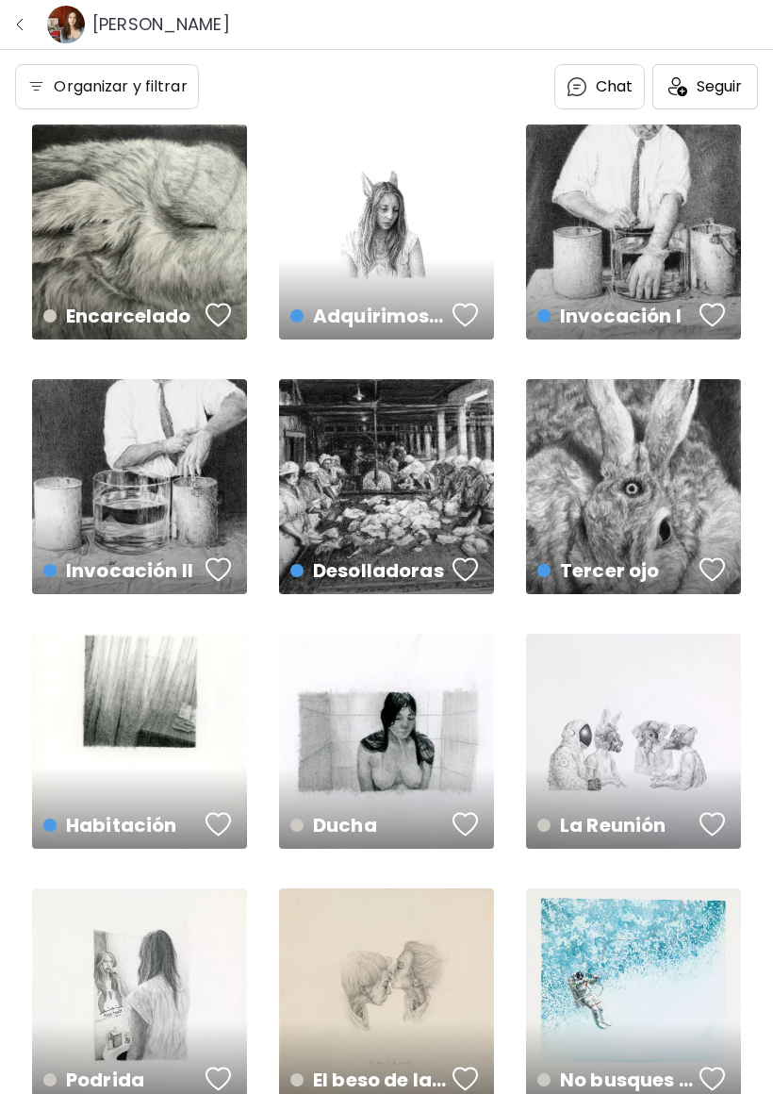
click at [44, 20] on div "[PERSON_NAME]" at bounding box center [138, 24] width 190 height 45
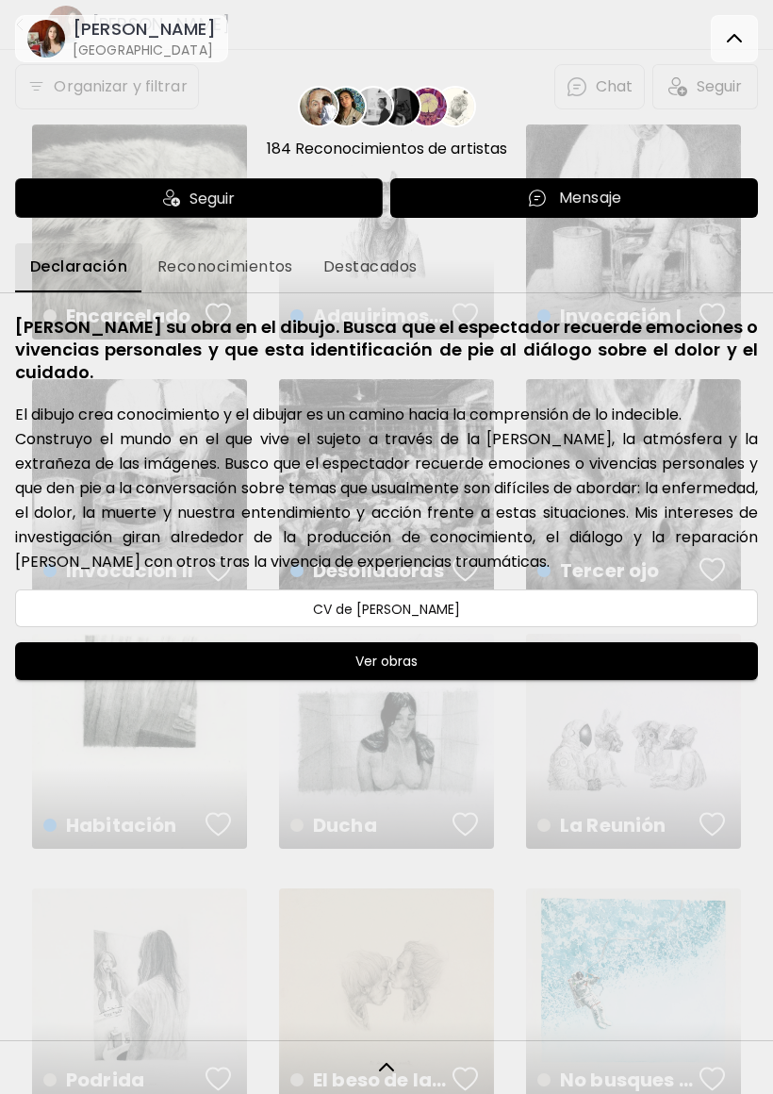
click at [725, 35] on img at bounding box center [734, 38] width 23 height 23
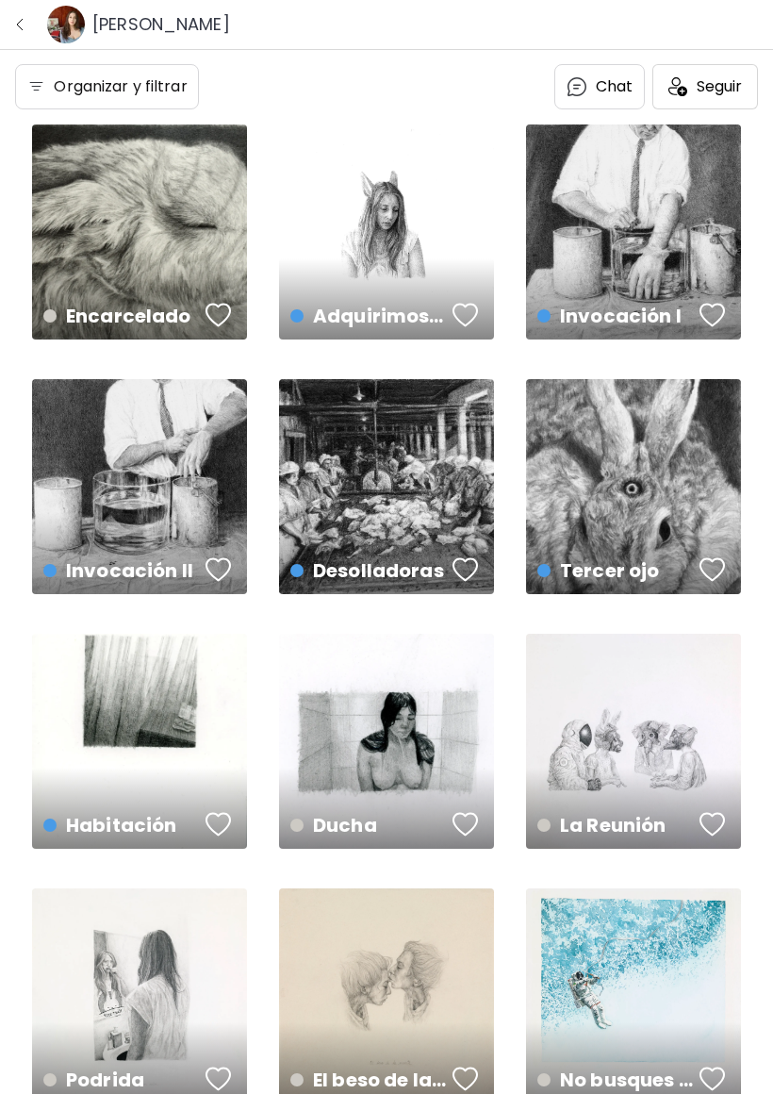
click at [29, 20] on button "button" at bounding box center [20, 24] width 25 height 25
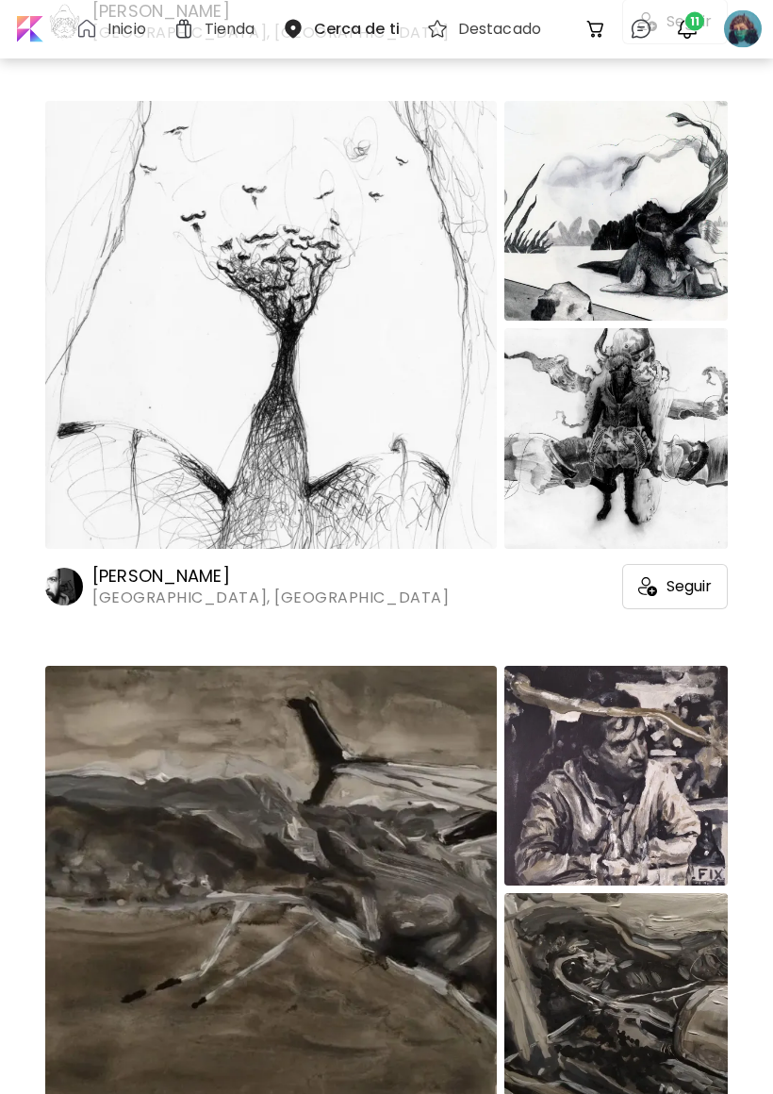
scroll to position [13509, 0]
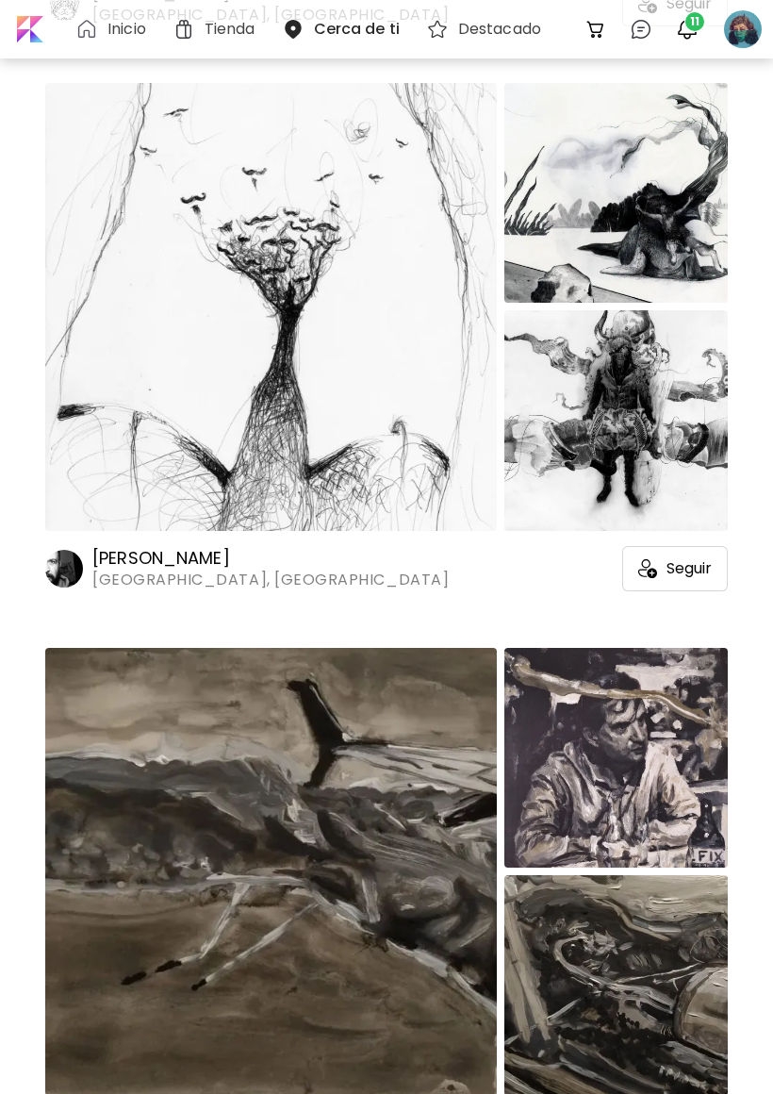
click at [637, 403] on img at bounding box center [615, 420] width 223 height 220
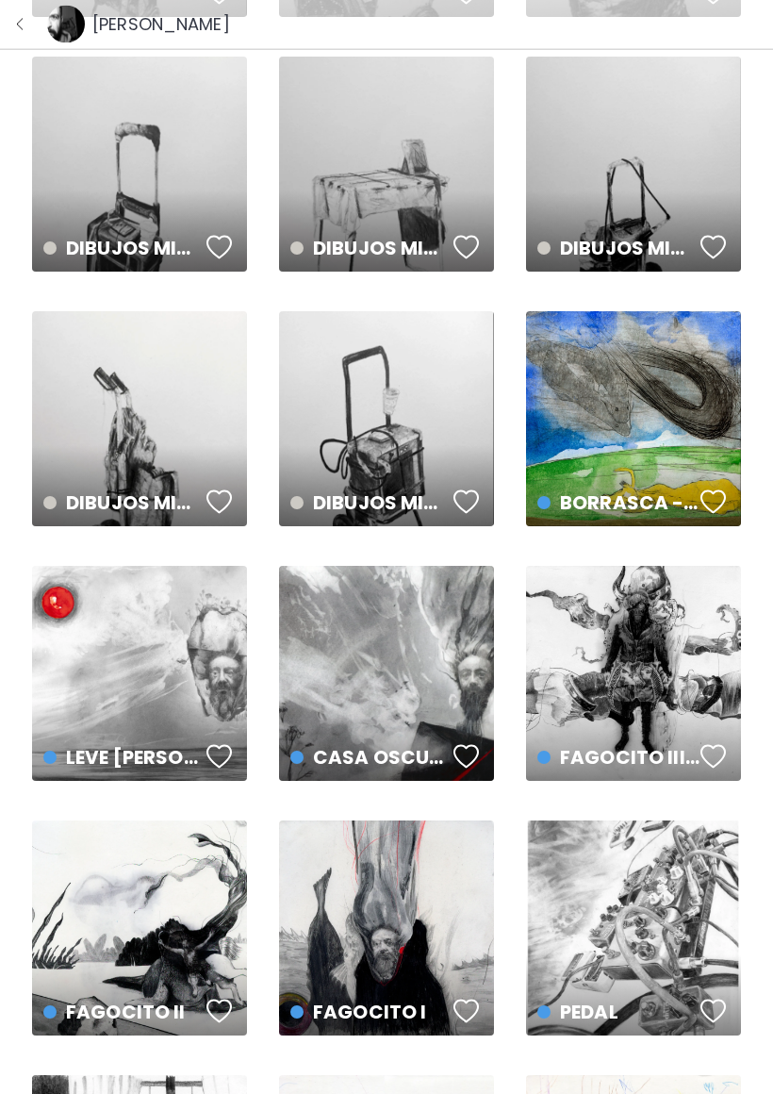
scroll to position [1850, 0]
click at [642, 628] on div "FAGOCITO III (minotauro) US$ 380 | 25 x 25 cm" at bounding box center [633, 673] width 215 height 215
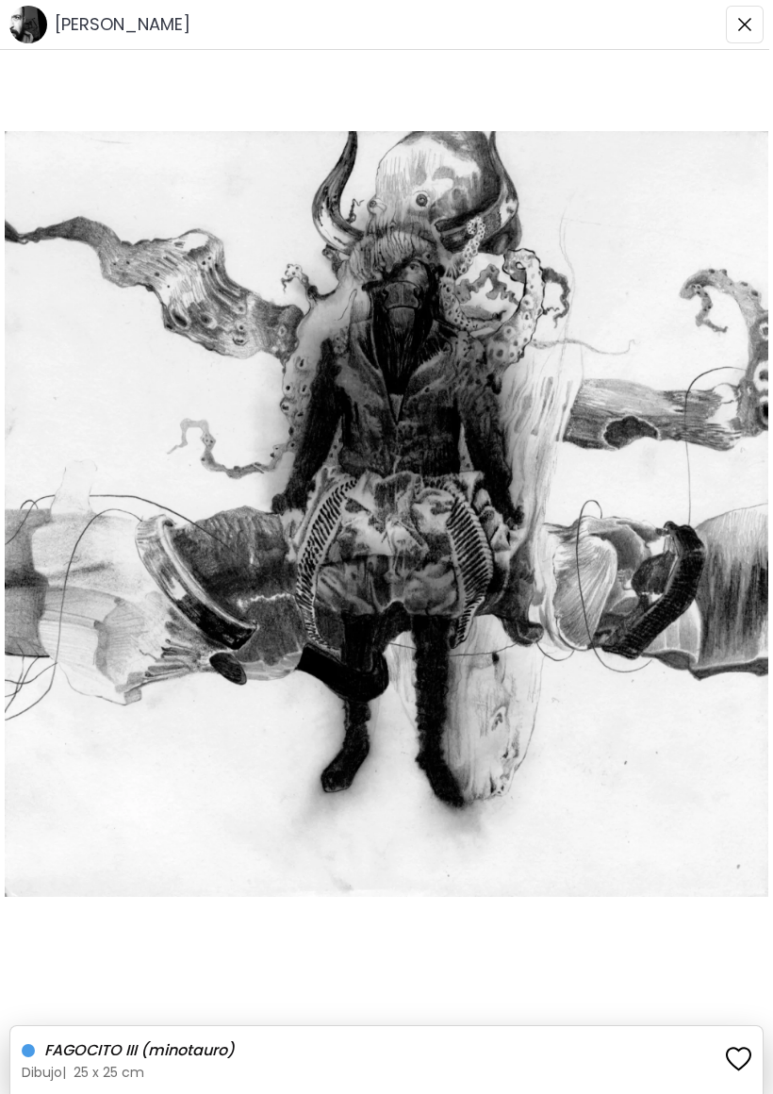
click at [735, 23] on button "button" at bounding box center [745, 25] width 38 height 38
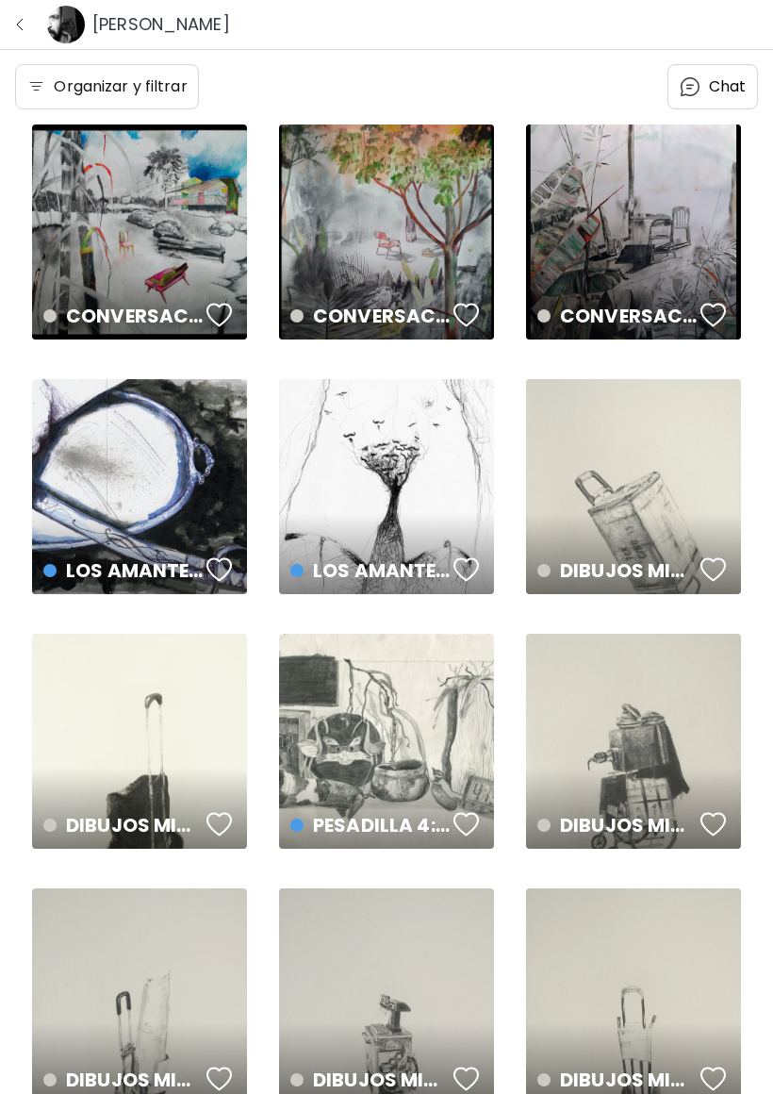
scroll to position [1850, 0]
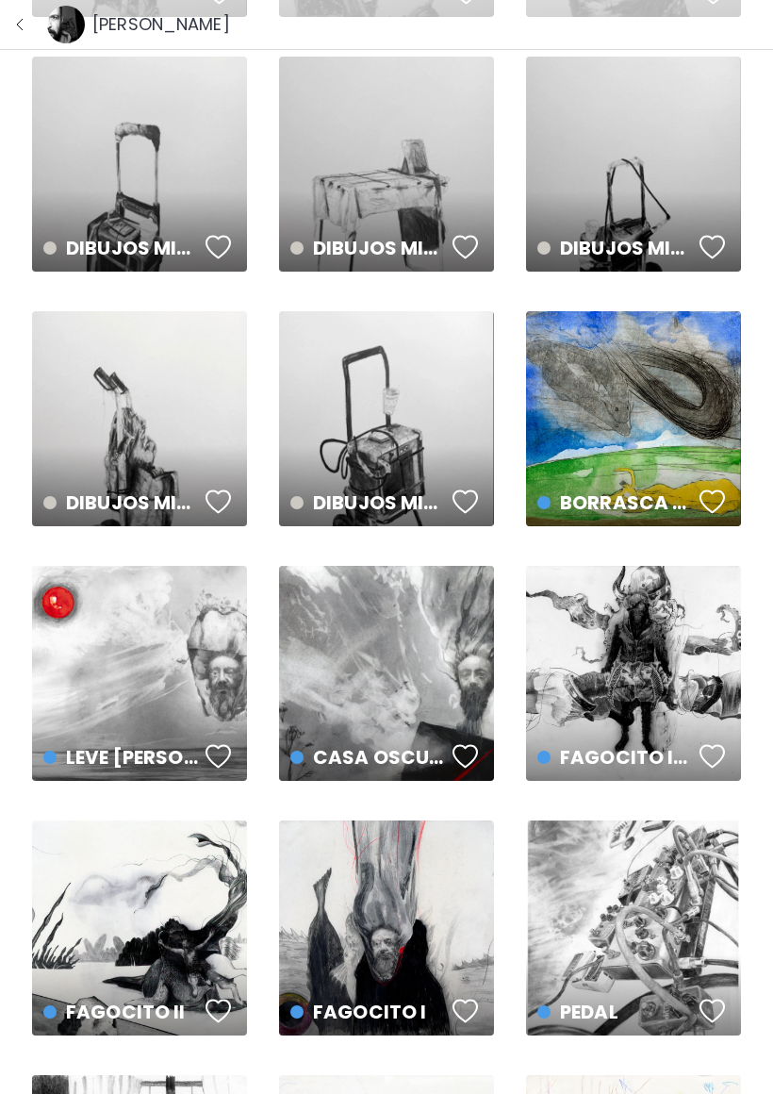
click at [25, 28] on img "button" at bounding box center [19, 24] width 15 height 15
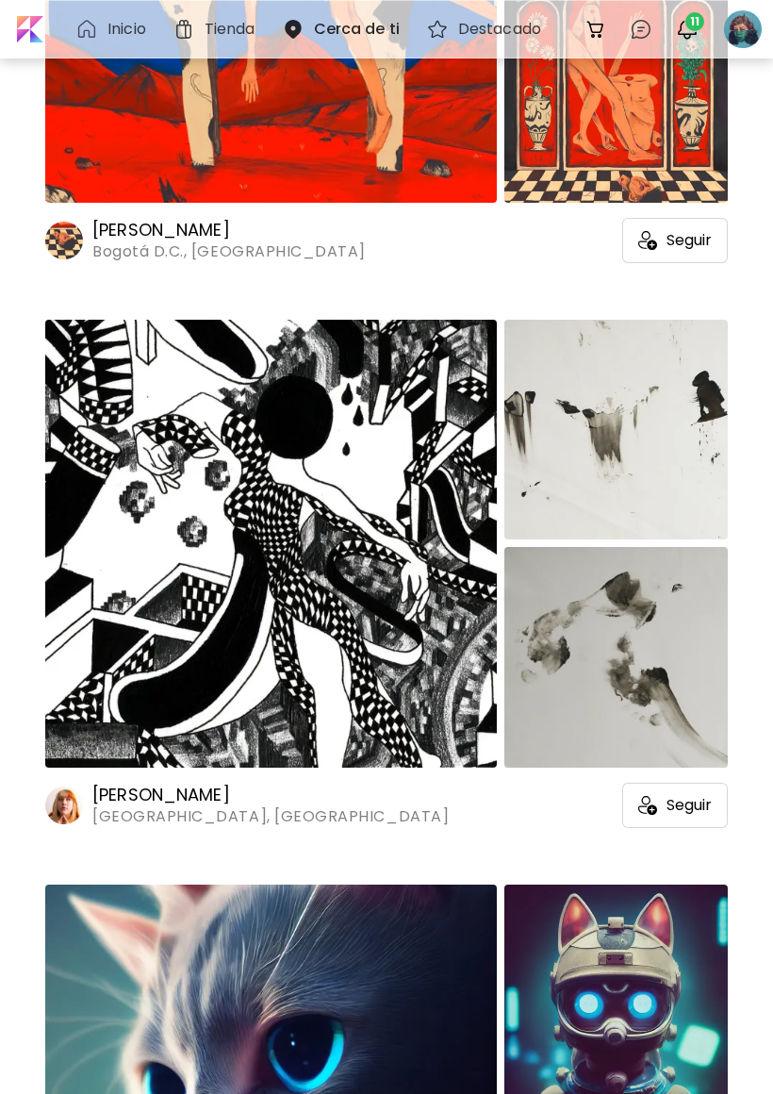
scroll to position [22872, 0]
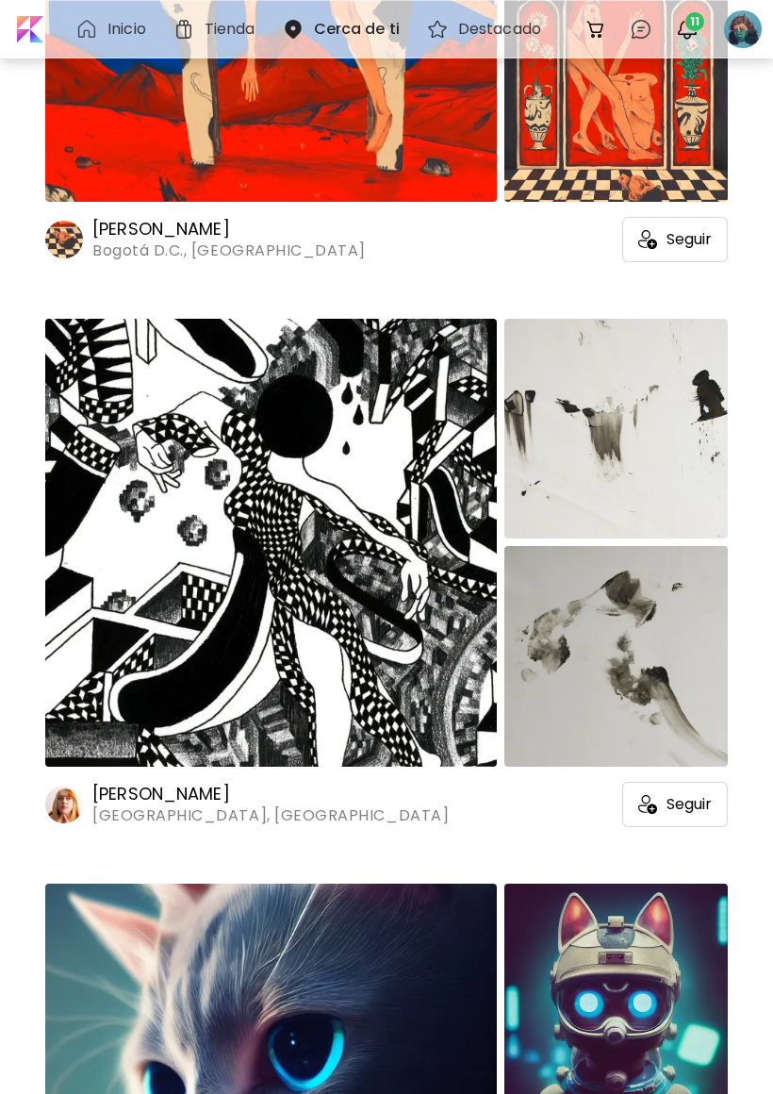
click at [676, 468] on img at bounding box center [615, 429] width 223 height 220
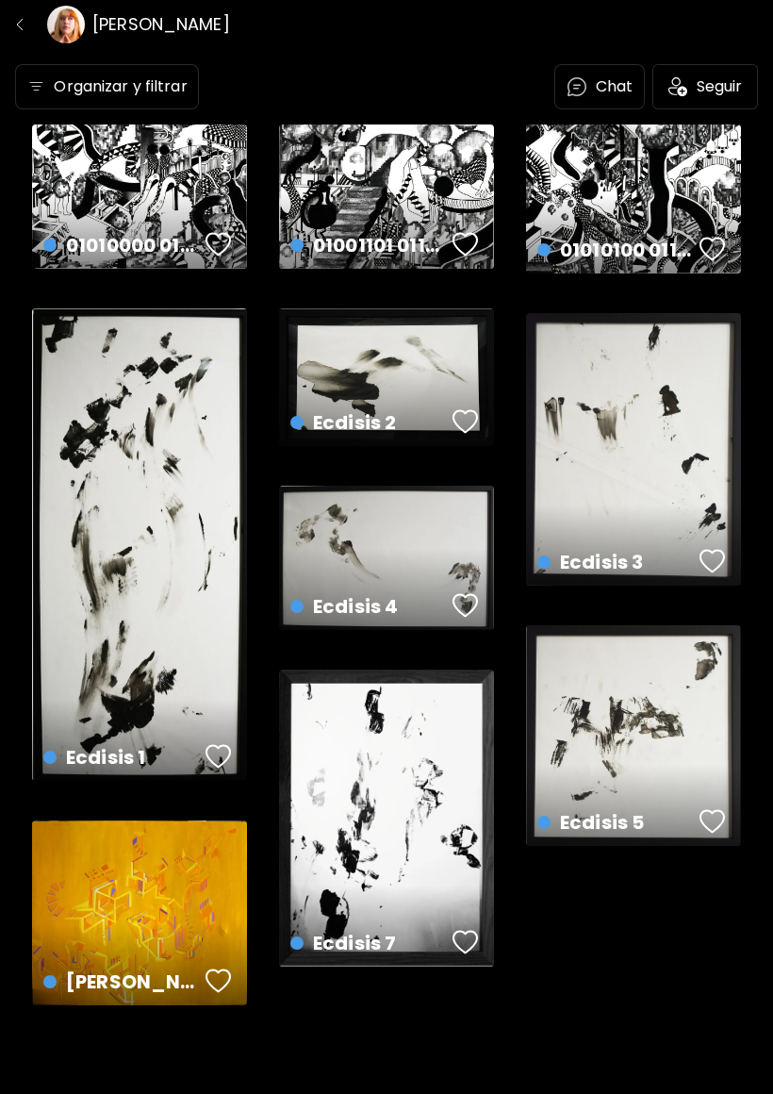
click at [184, 930] on div "Amarillo Dominó US$ 853 | 200 x 17.6 cm" at bounding box center [139, 964] width 223 height 89
click at [124, 462] on div "Ecdisis 1 US$ 293 | 123 x 52.5 cm" at bounding box center [139, 544] width 215 height 472
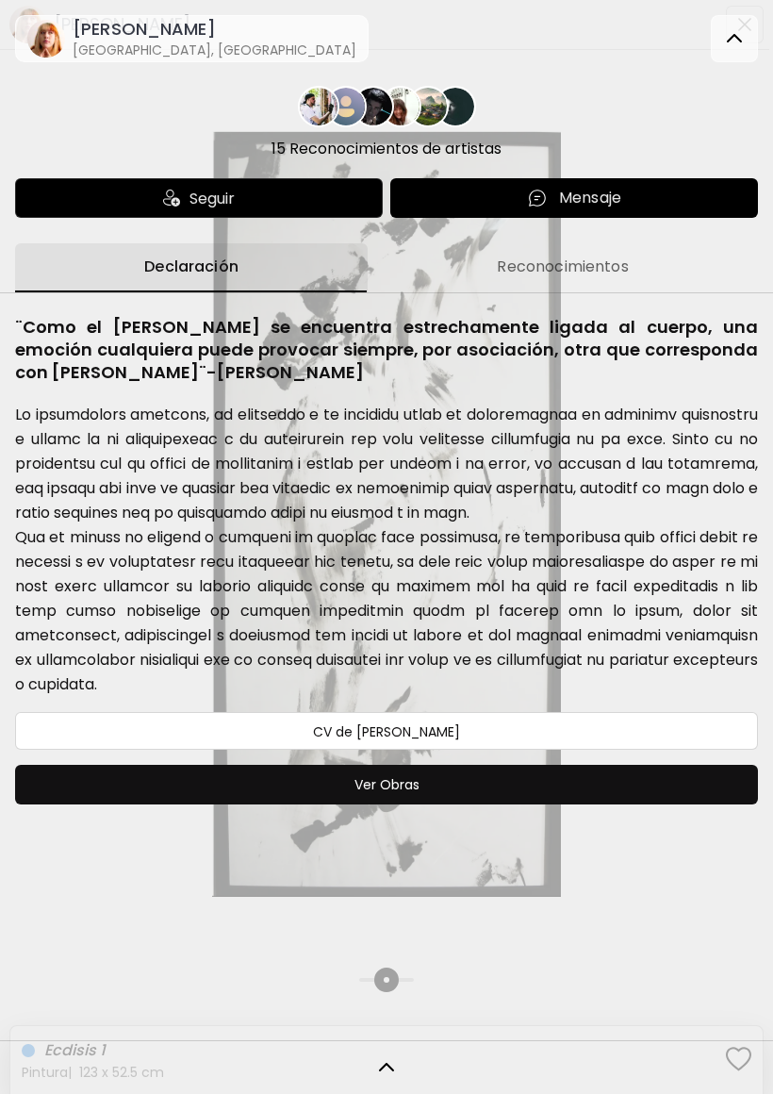
click at [734, 16] on div at bounding box center [734, 38] width 47 height 47
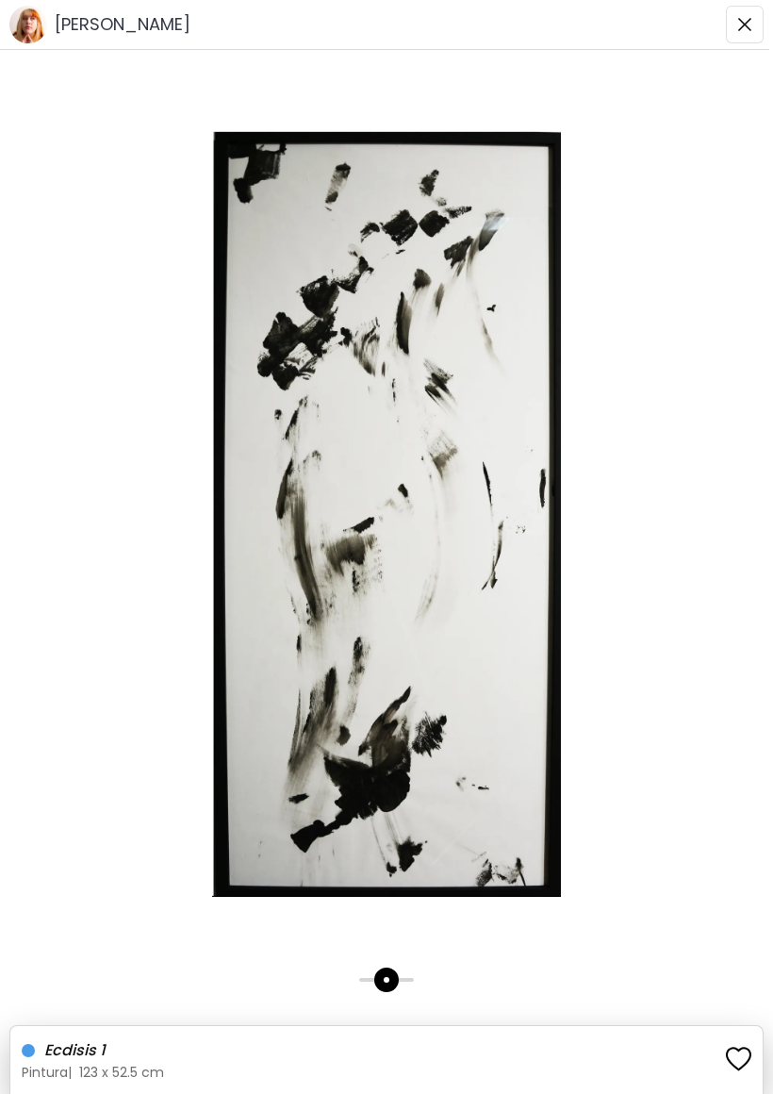
click at [736, 21] on button "button" at bounding box center [745, 25] width 38 height 38
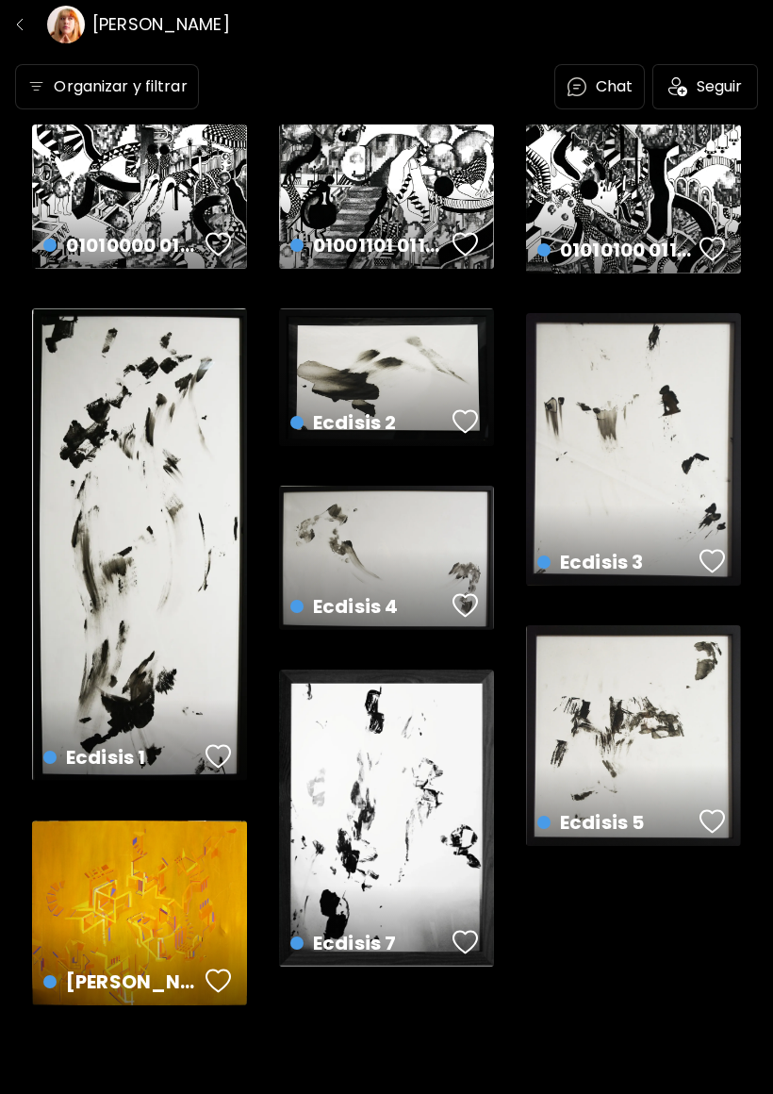
click at [444, 154] on div "01001101 01100001 01101110 01101111 / MANO US$ 98 | 29 x 23 cm" at bounding box center [386, 196] width 215 height 144
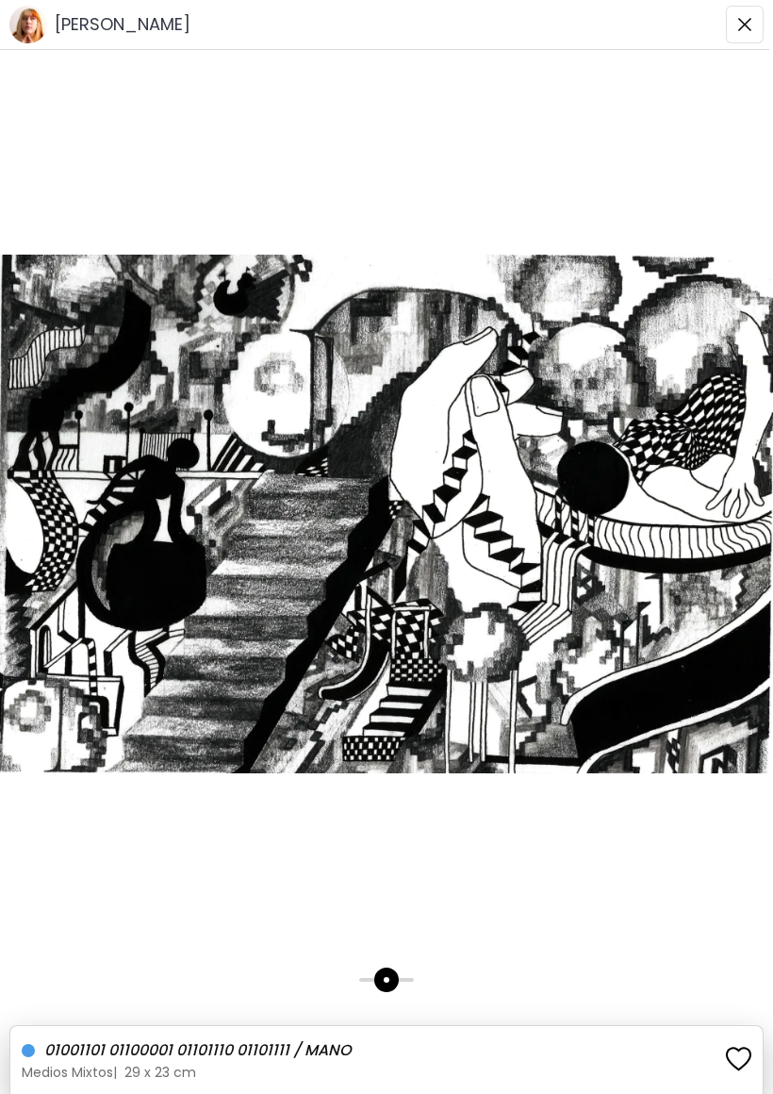
click at [698, 142] on img at bounding box center [386, 514] width 773 height 766
click at [740, 23] on img "button" at bounding box center [744, 24] width 15 height 15
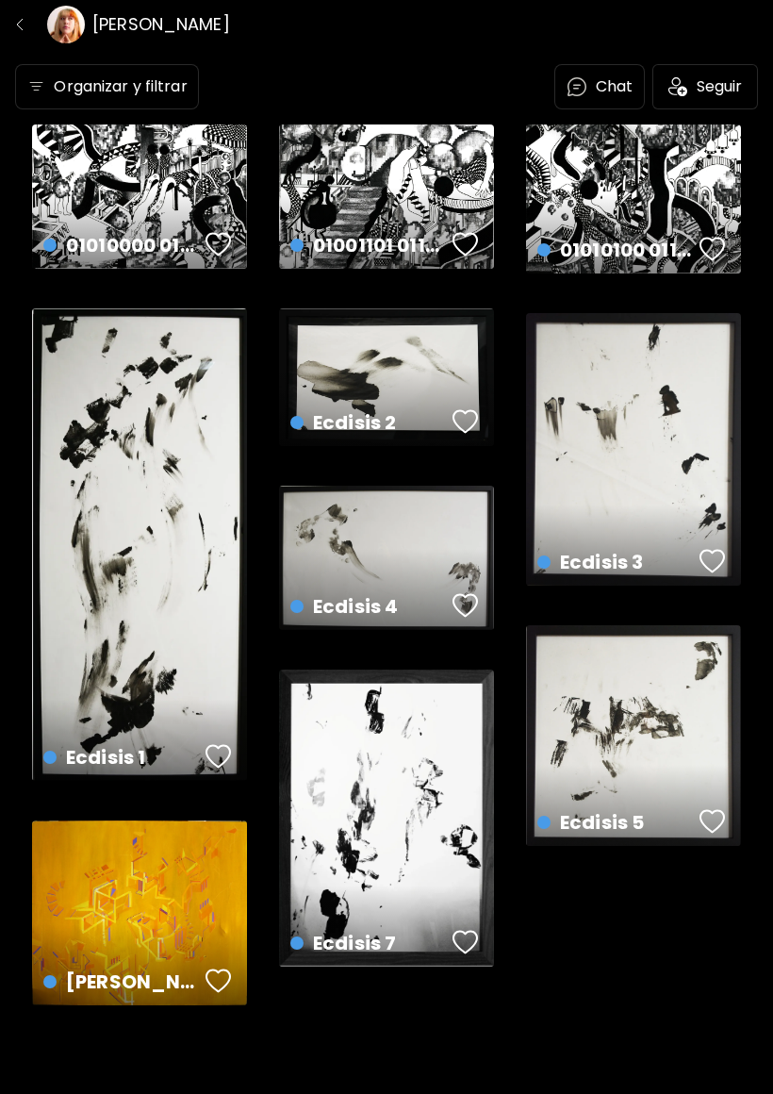
click at [56, 507] on div "Ecdisis 1 US$ 293 | 123 x 52.5 cm" at bounding box center [139, 544] width 215 height 472
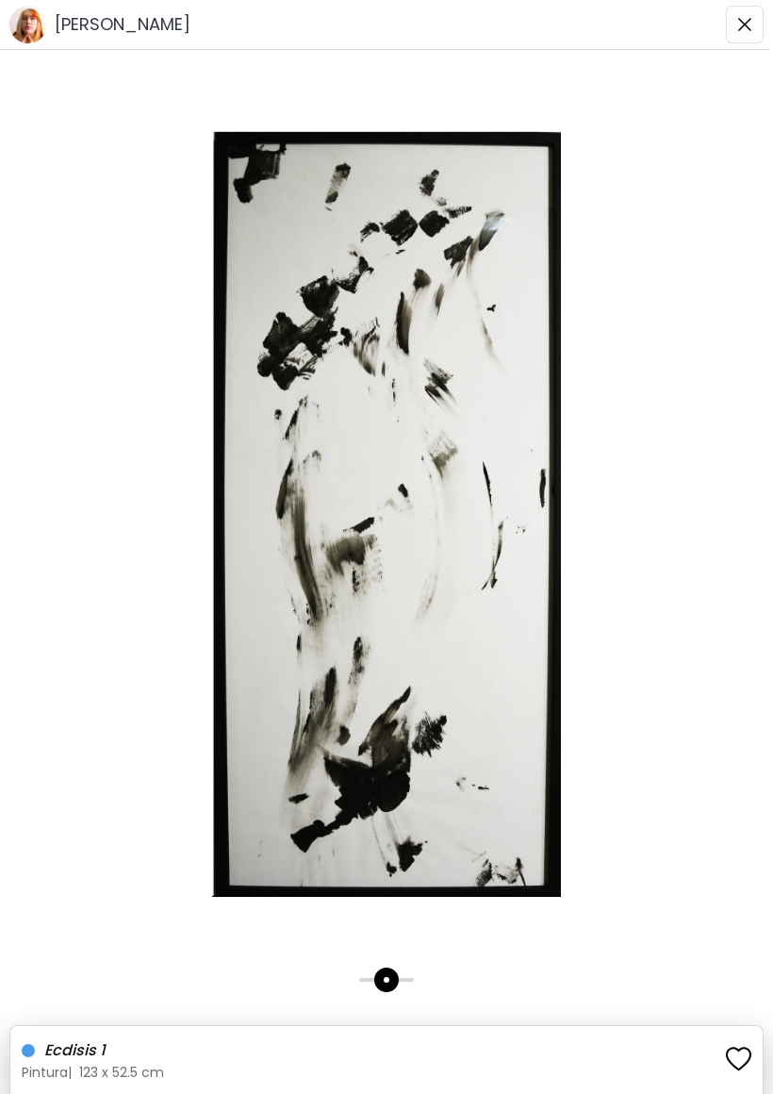
click at [740, 23] on img "button" at bounding box center [744, 24] width 15 height 15
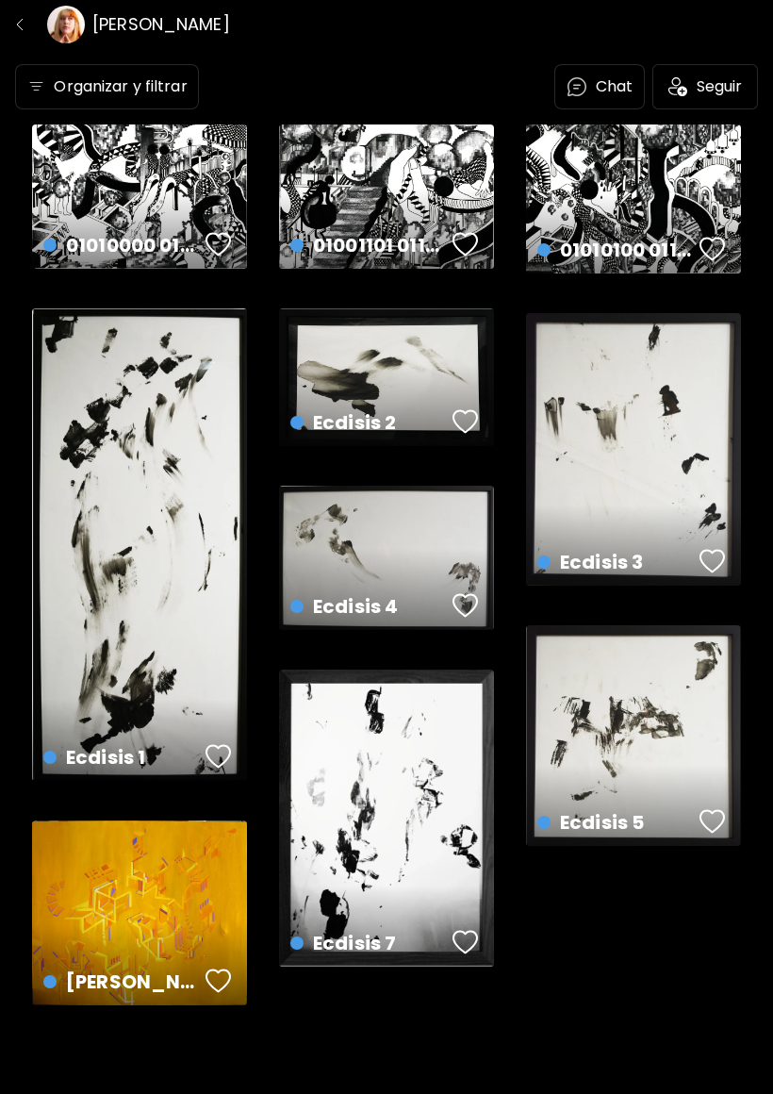
click at [22, 22] on img "button" at bounding box center [19, 24] width 15 height 15
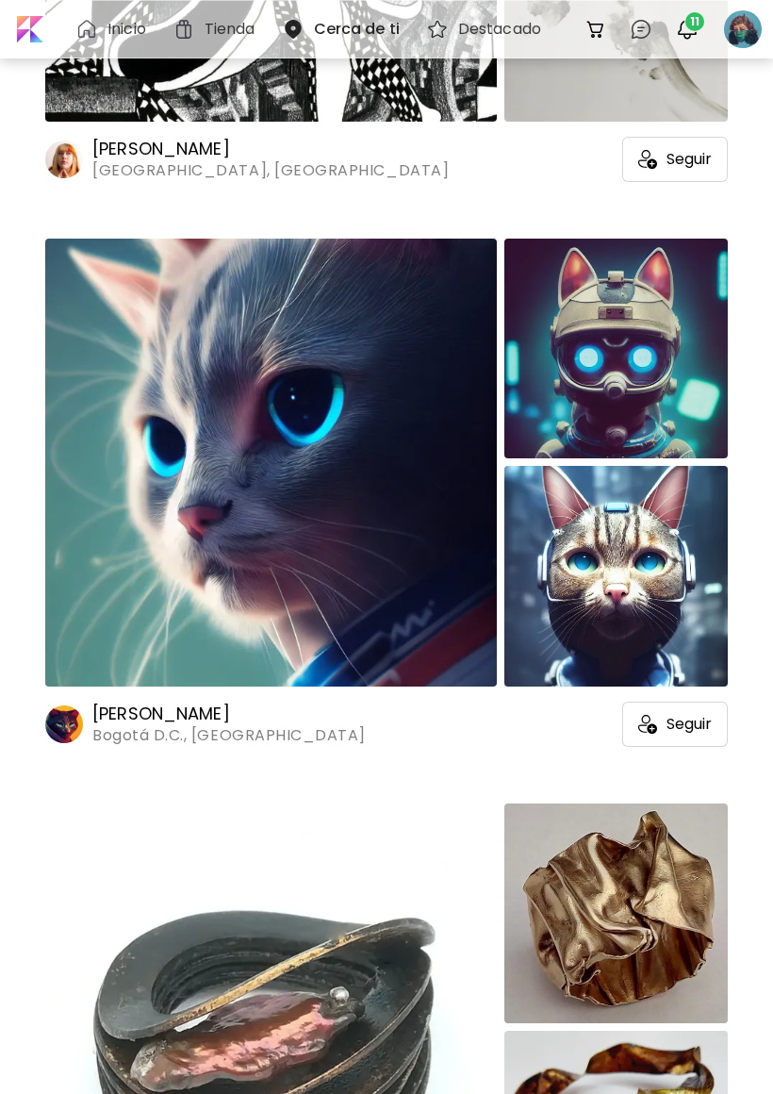
scroll to position [23516, 0]
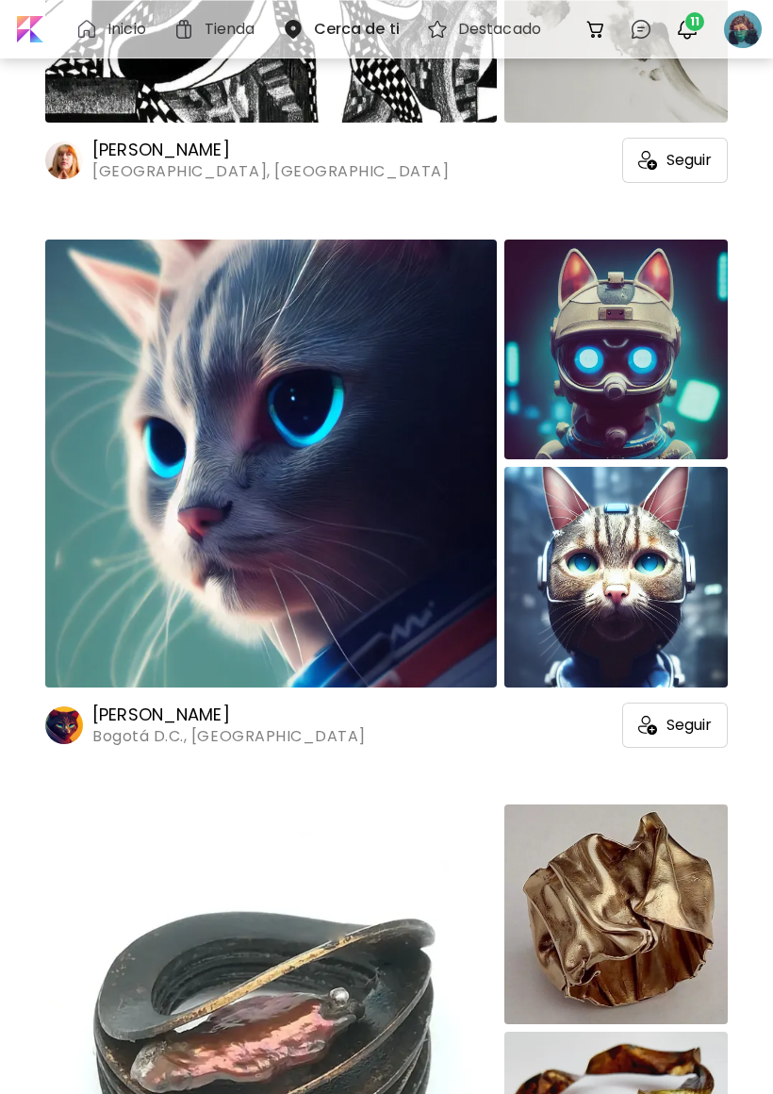
click at [108, 530] on img at bounding box center [271, 463] width 452 height 448
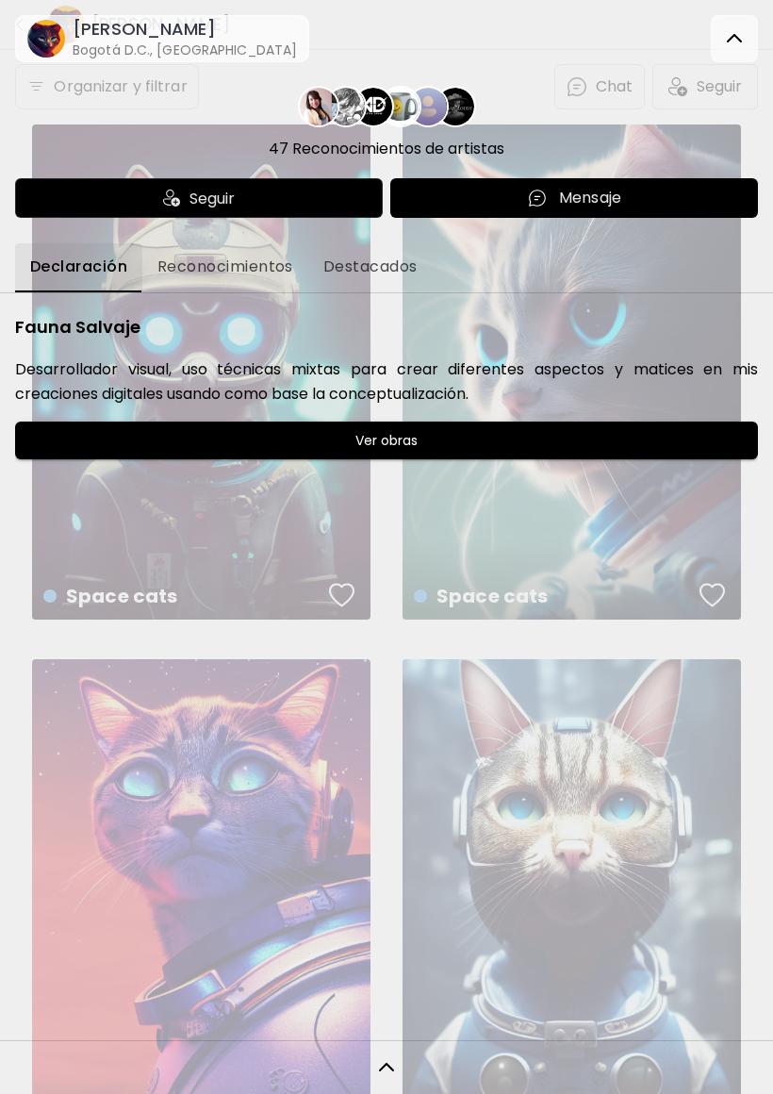
click at [380, 267] on span "Destacados" at bounding box center [370, 266] width 94 height 17
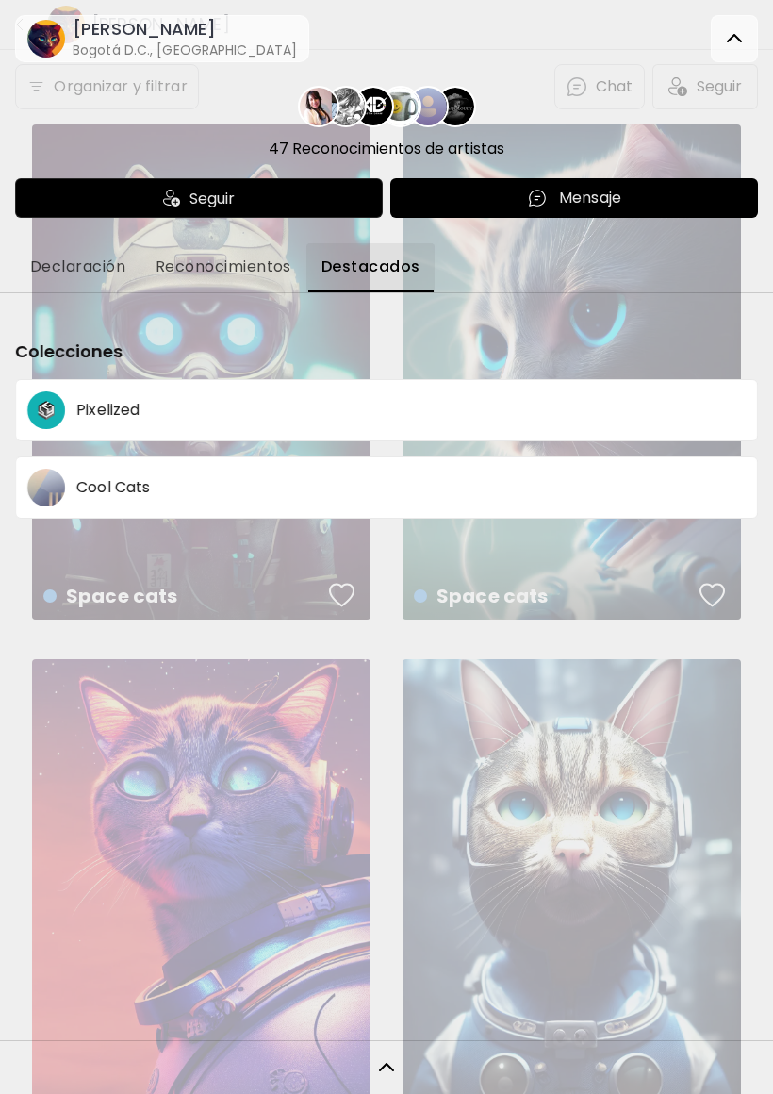
click at [745, 33] on img at bounding box center [734, 38] width 23 height 23
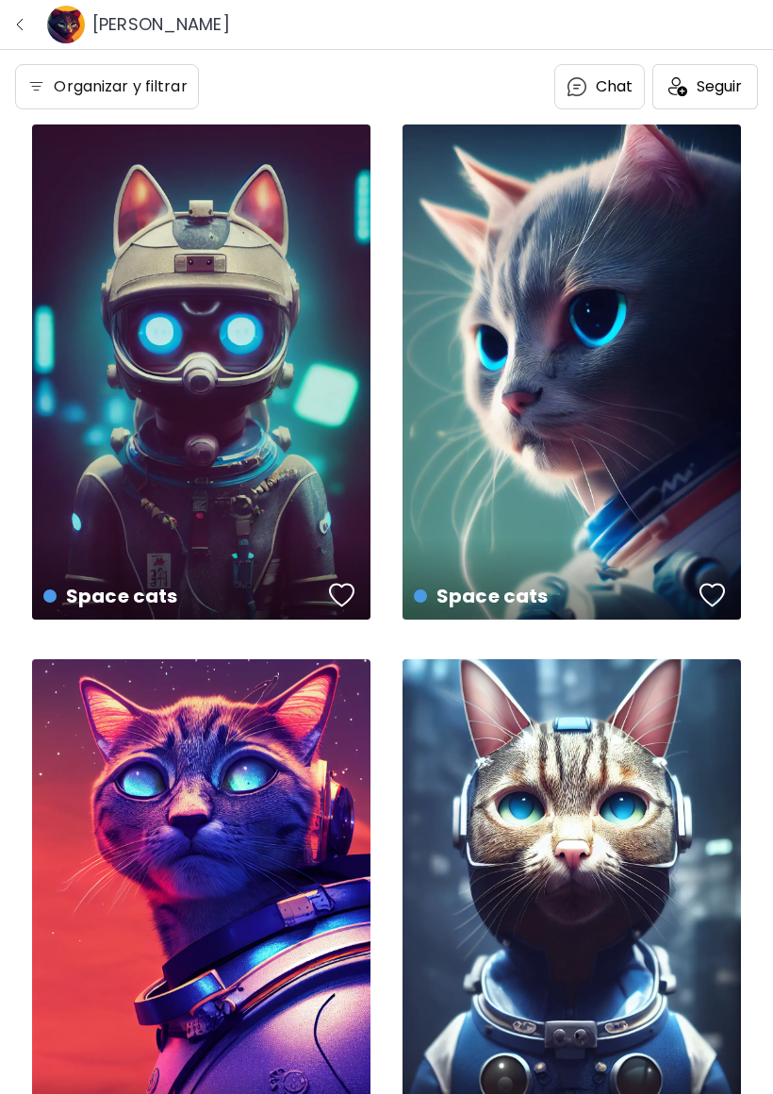
click at [79, 28] on image at bounding box center [66, 25] width 38 height 38
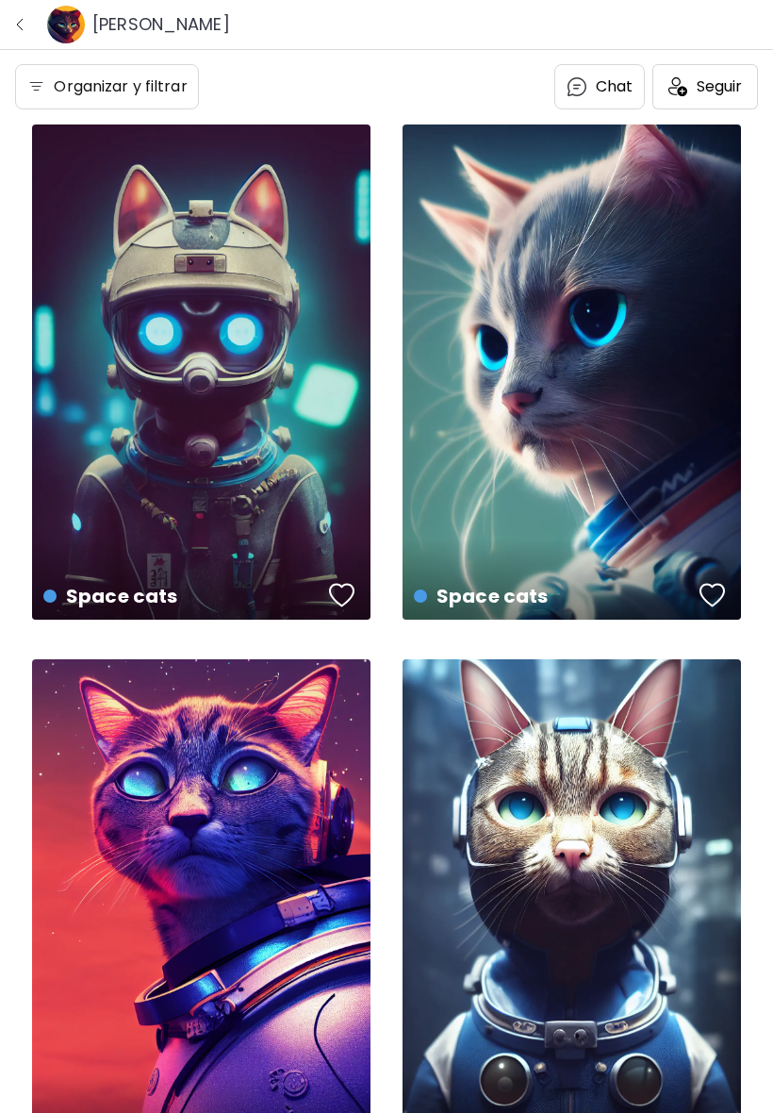
click at [403, 982] on div at bounding box center [386, 556] width 773 height 1113
click at [104, 440] on div "Space cats disponible | No especificado" at bounding box center [201, 371] width 338 height 495
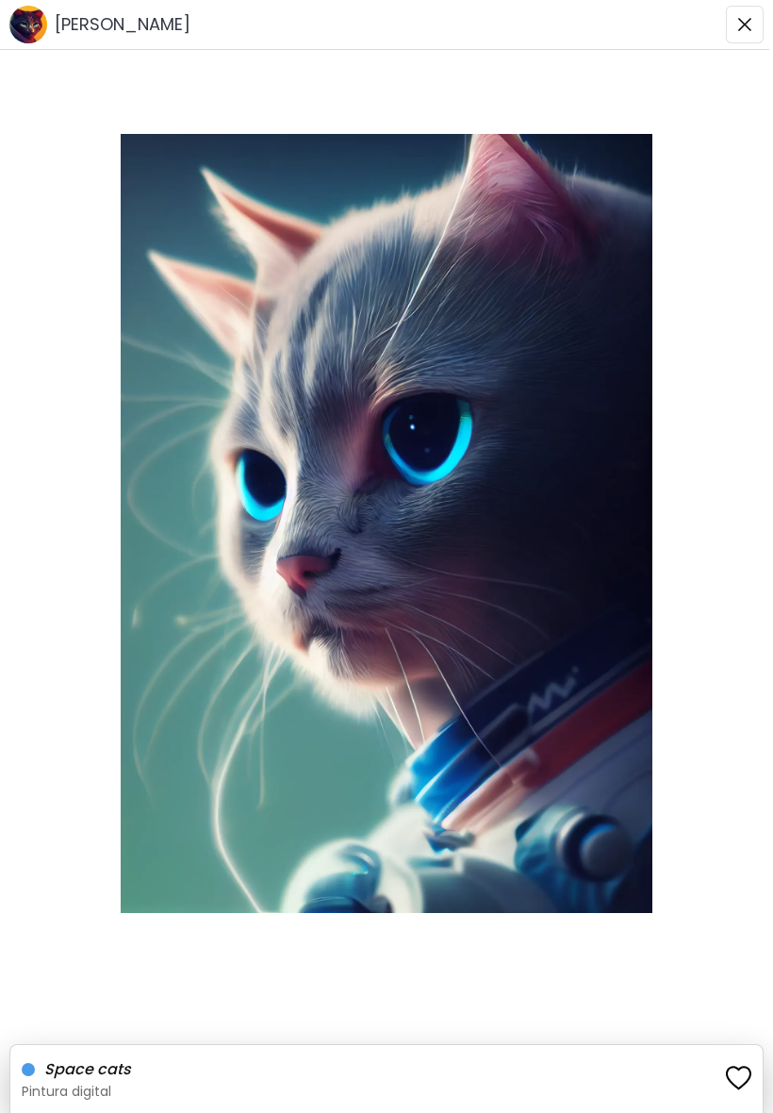
click at [738, 25] on img "button" at bounding box center [744, 24] width 15 height 15
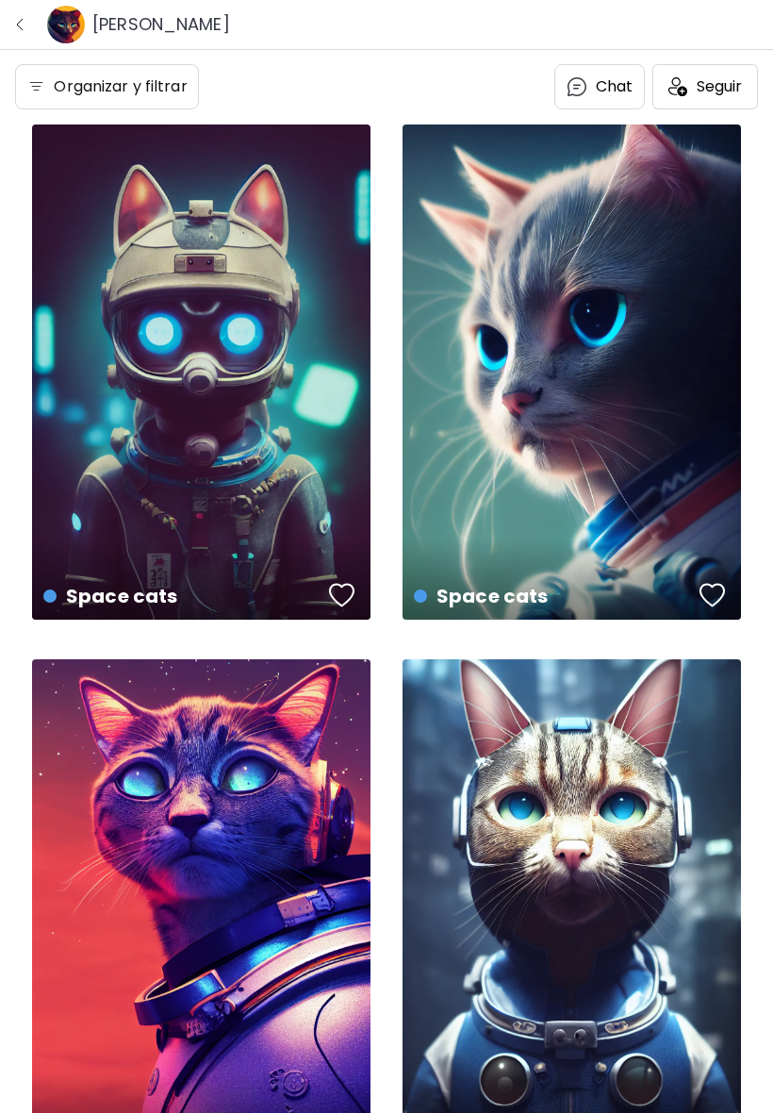
click at [25, 25] on img "button" at bounding box center [19, 24] width 15 height 15
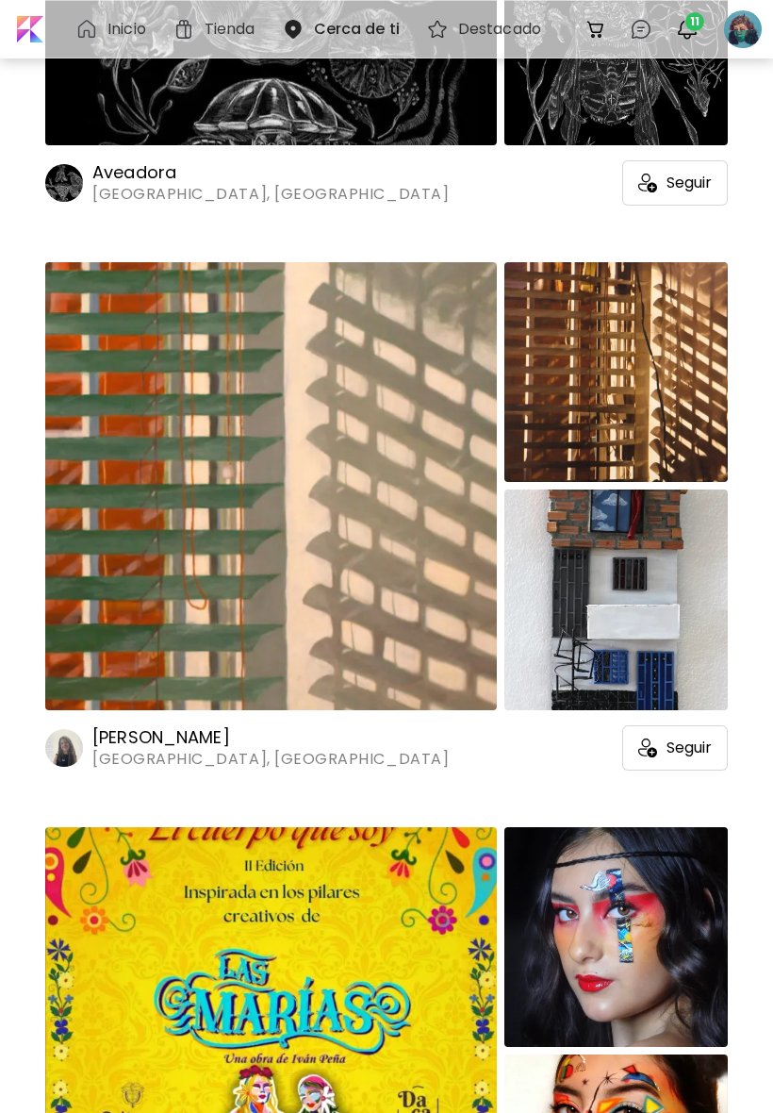
scroll to position [28578, 0]
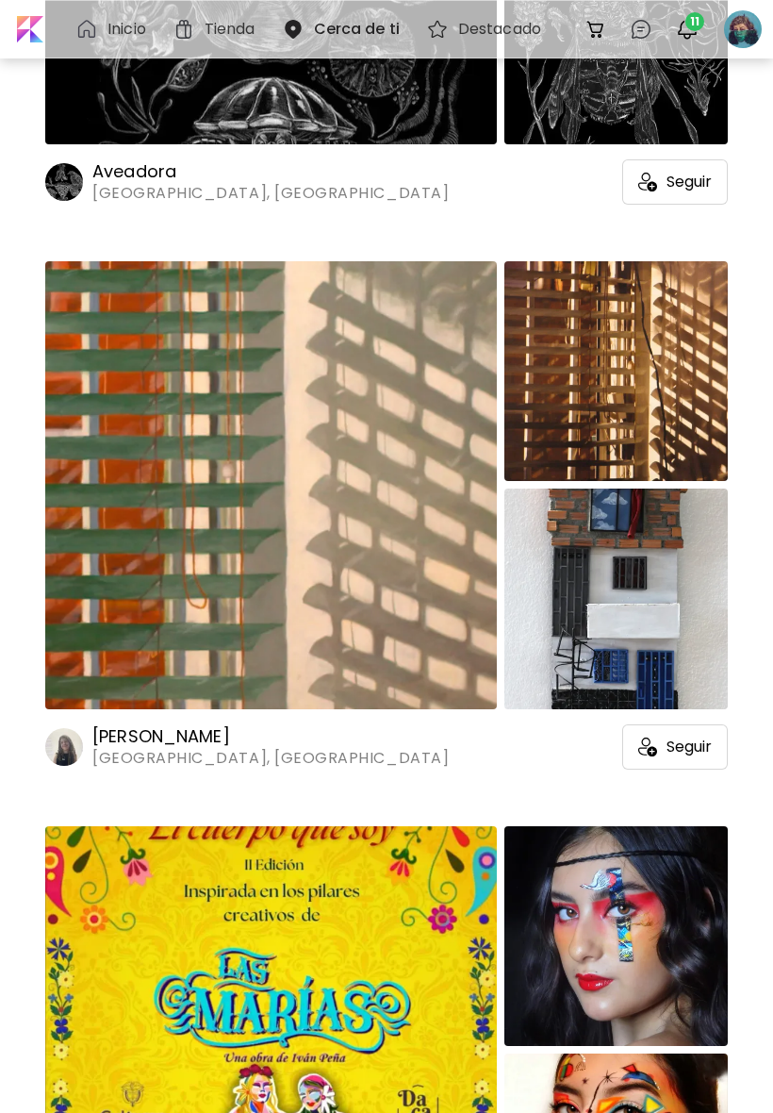
click at [101, 458] on img at bounding box center [271, 485] width 452 height 448
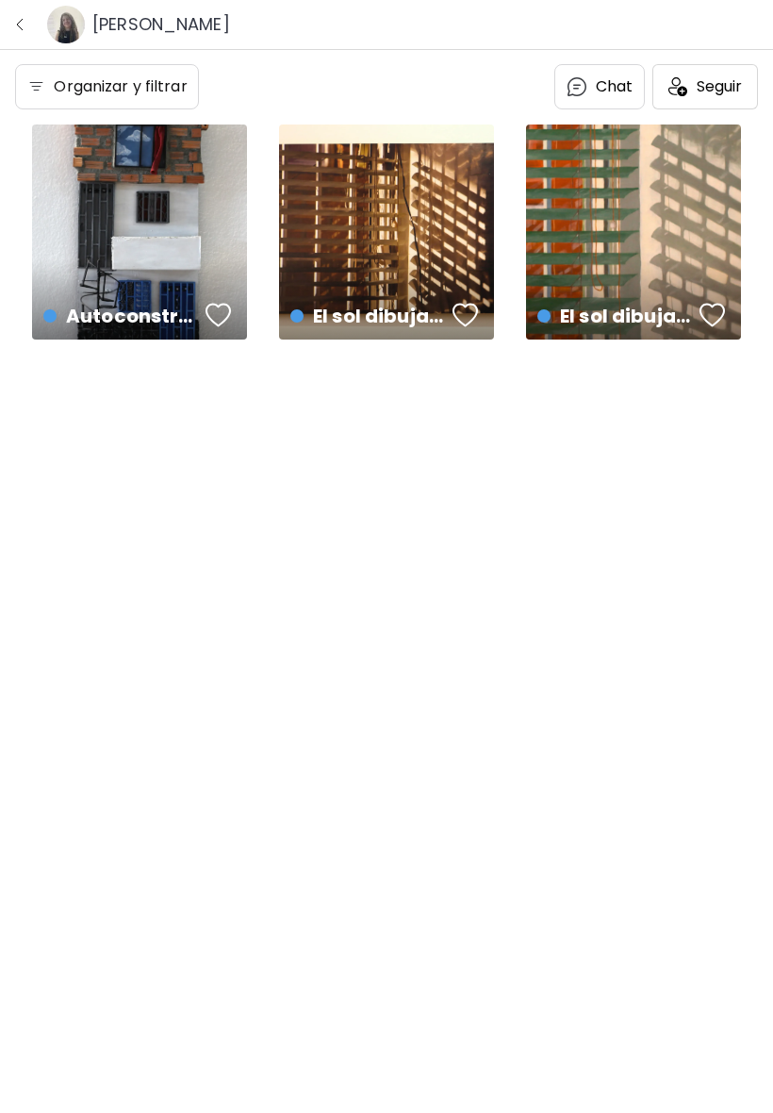
click at [85, 284] on div "Autoconstruir US$ 550 | 15 x 40 cm" at bounding box center [139, 299] width 223 height 89
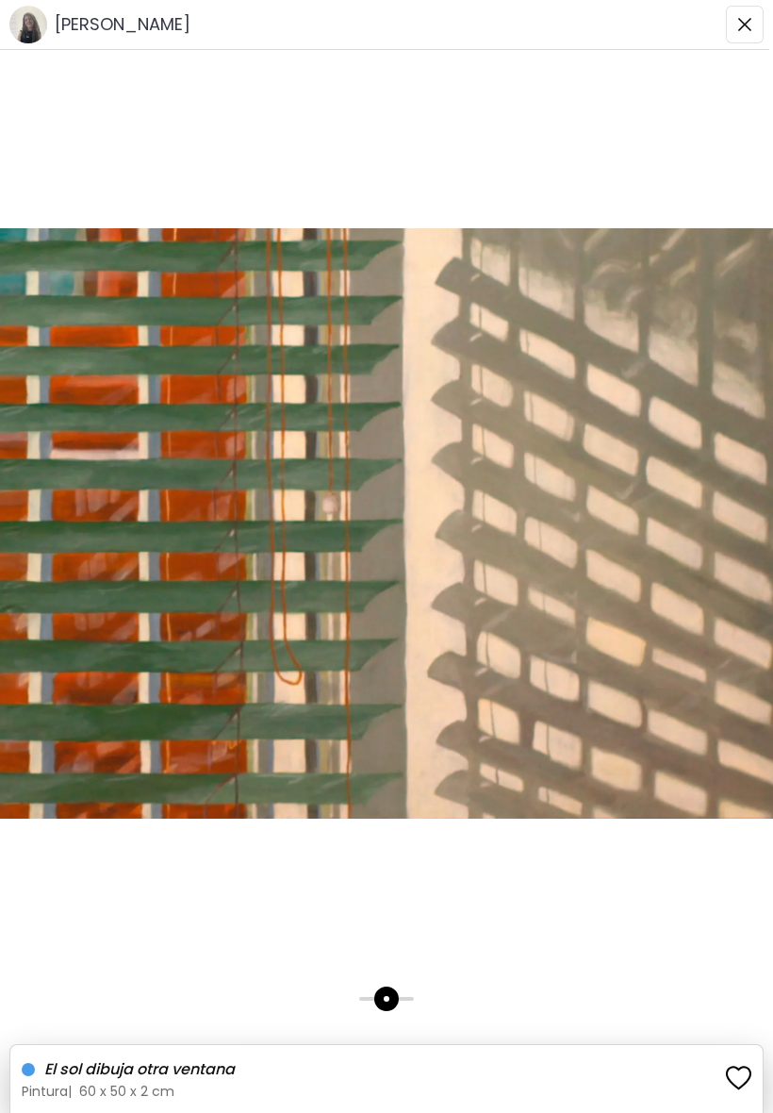
click at [739, 25] on img "button" at bounding box center [744, 24] width 15 height 15
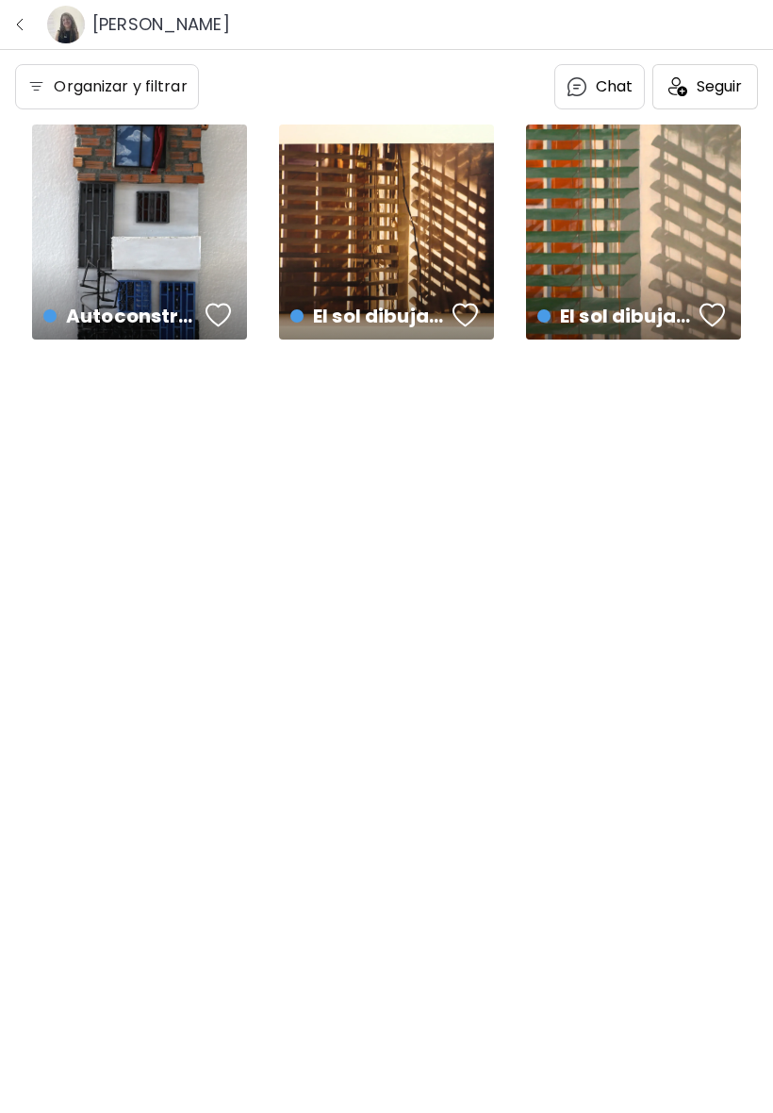
click at [23, 20] on img "button" at bounding box center [19, 24] width 15 height 15
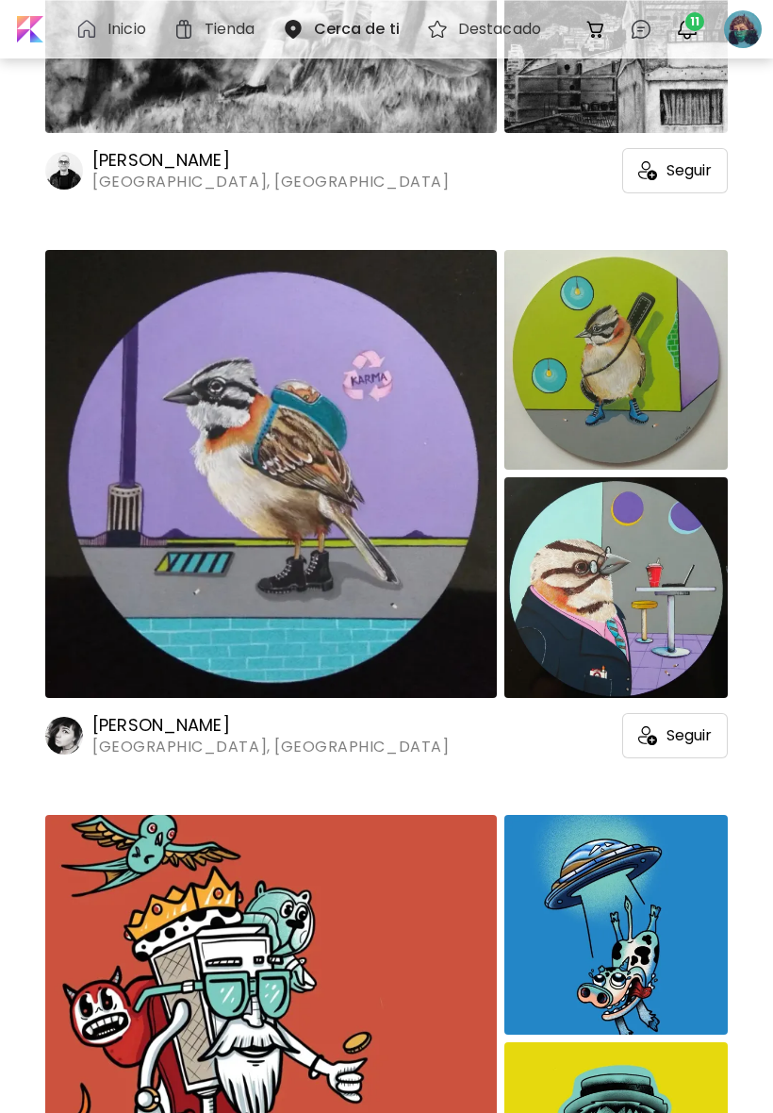
scroll to position [51754, 0]
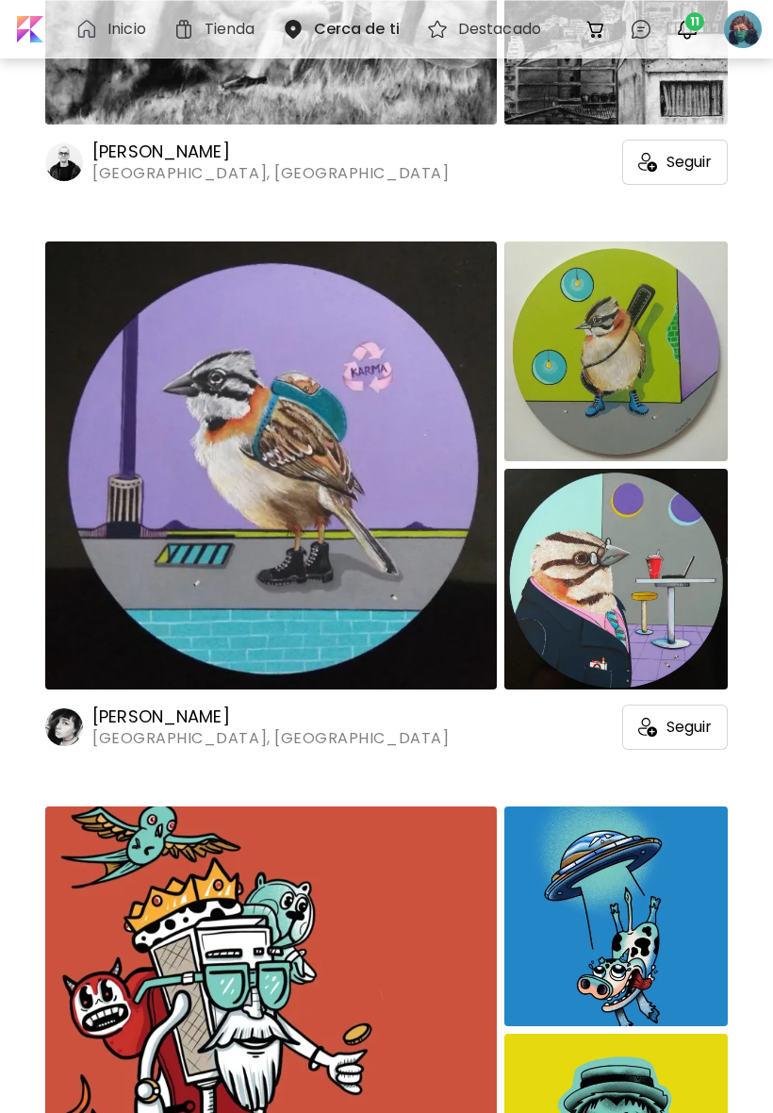
click at [643, 296] on img at bounding box center [615, 351] width 223 height 220
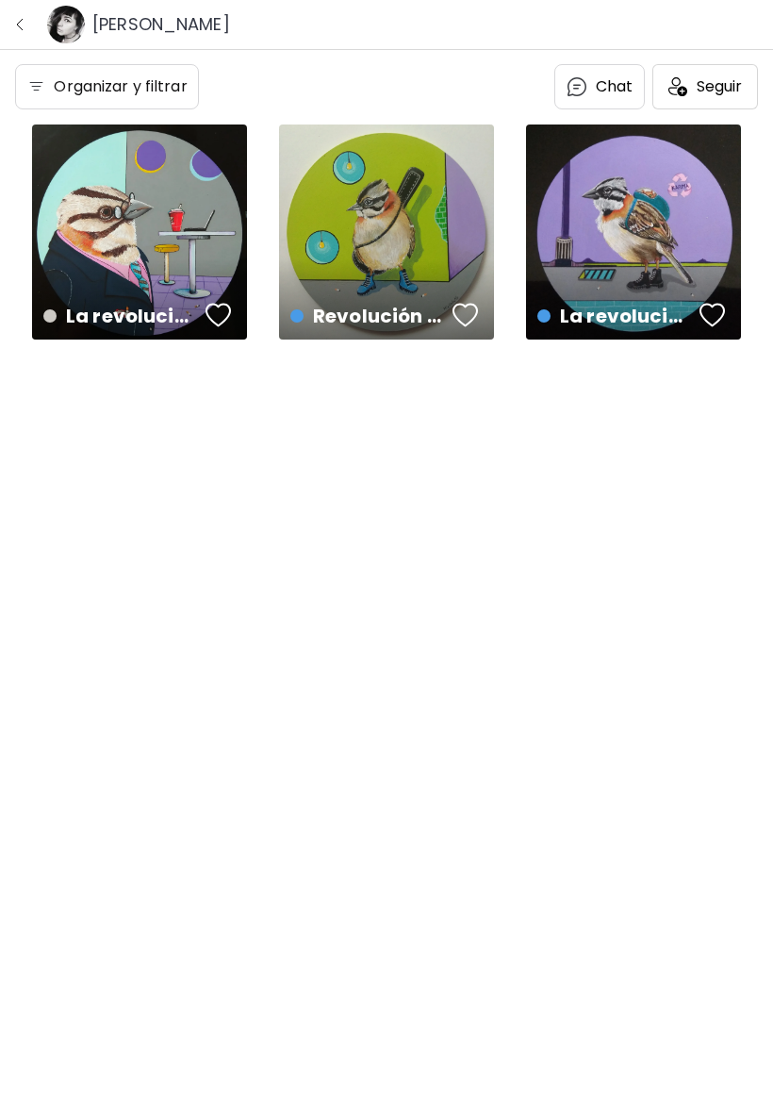
click at [652, 223] on div "La revolución del copetón US$ 500 | 25 x 25 cm" at bounding box center [633, 231] width 215 height 215
click at [28, 20] on button "button" at bounding box center [20, 24] width 25 height 25
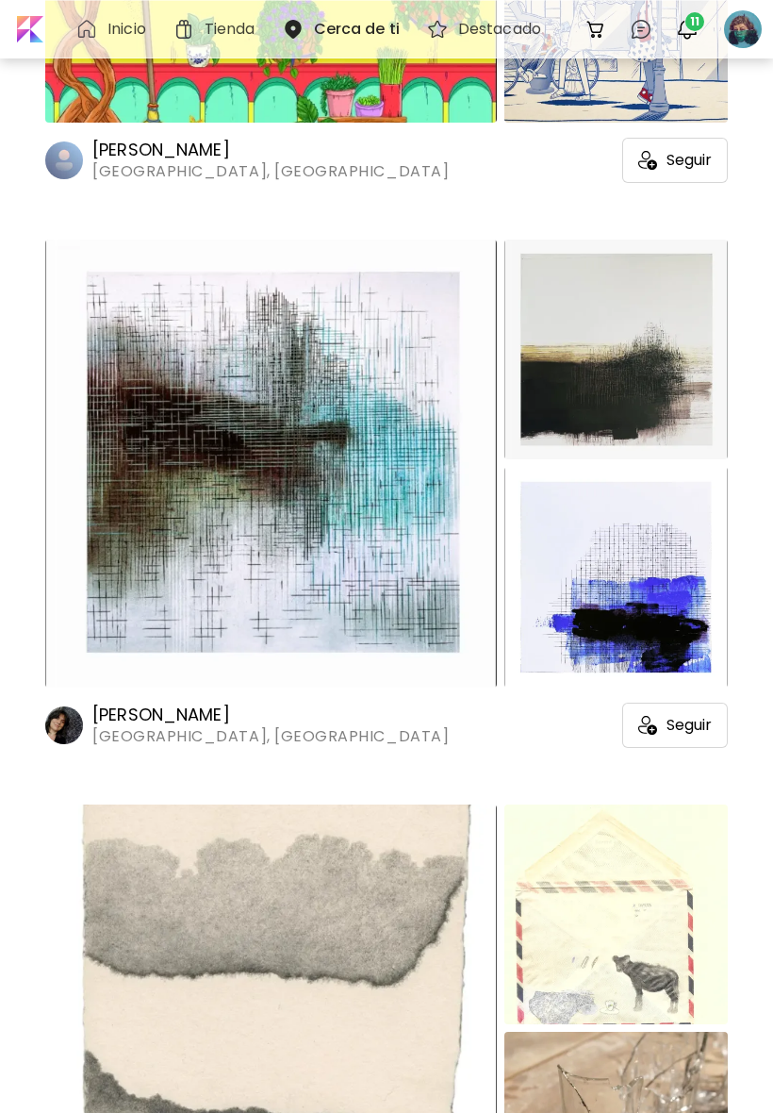
scroll to position [54014, 0]
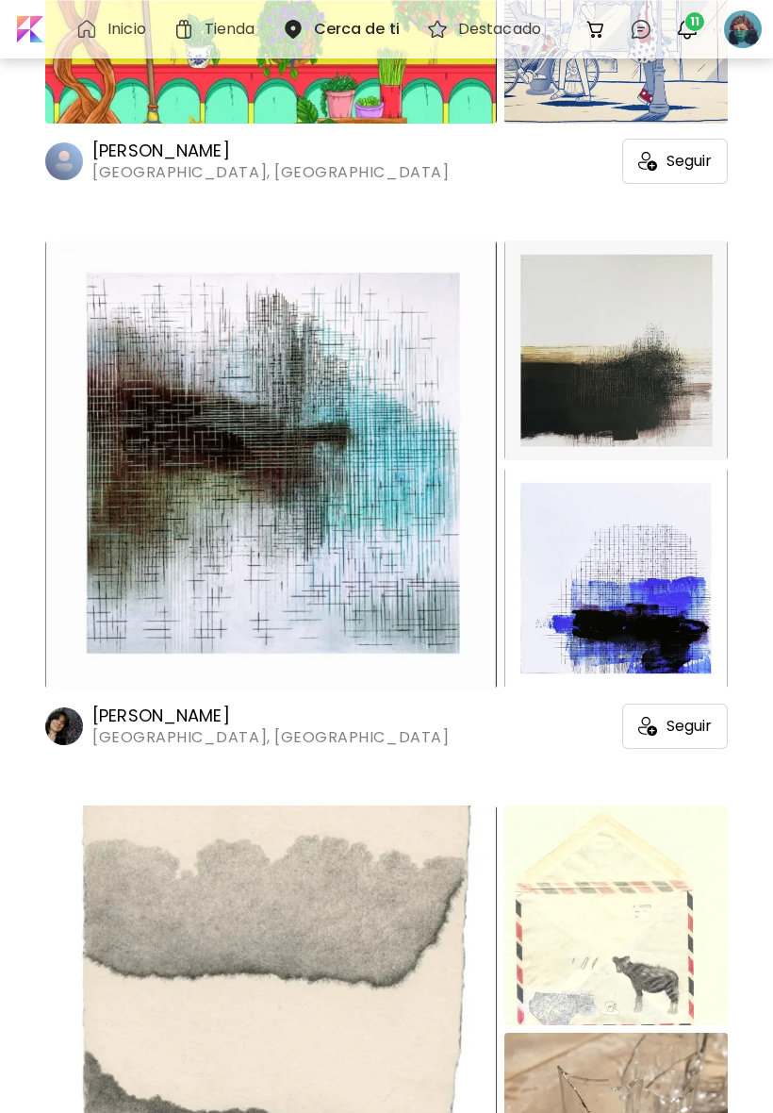
click at [128, 444] on img at bounding box center [271, 464] width 452 height 448
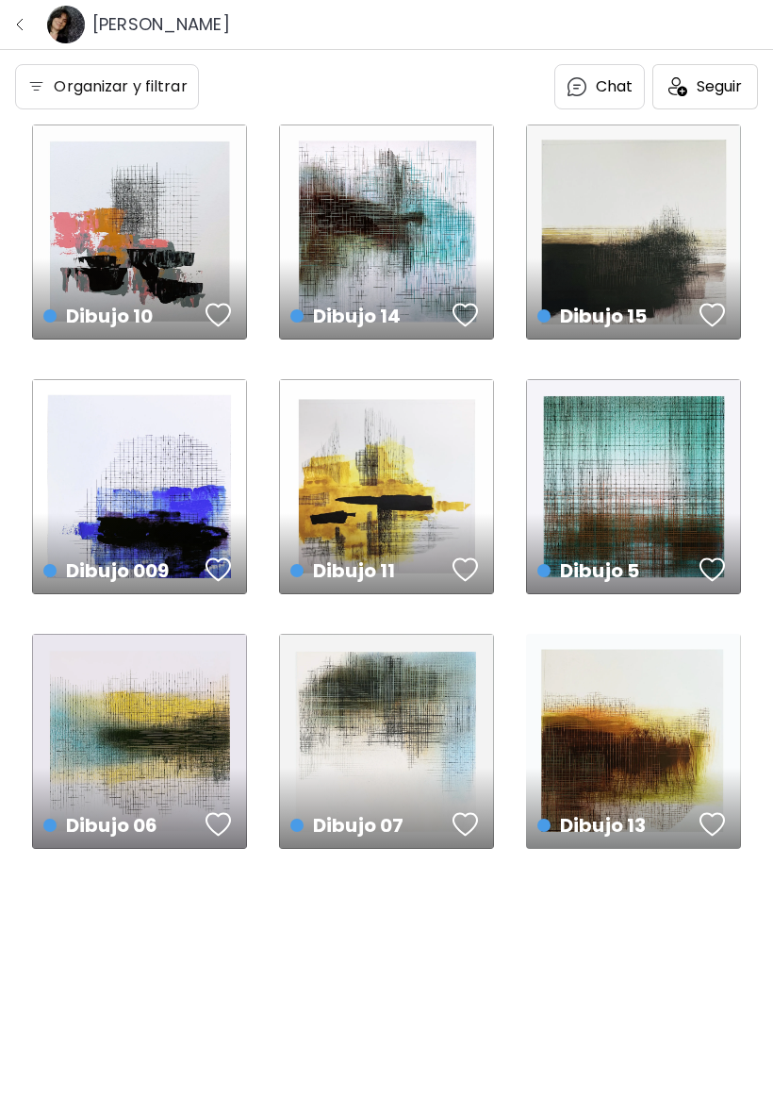
click at [85, 248] on div "Dibujo 10 US$ 750 | 40 x 40 cm" at bounding box center [139, 231] width 215 height 215
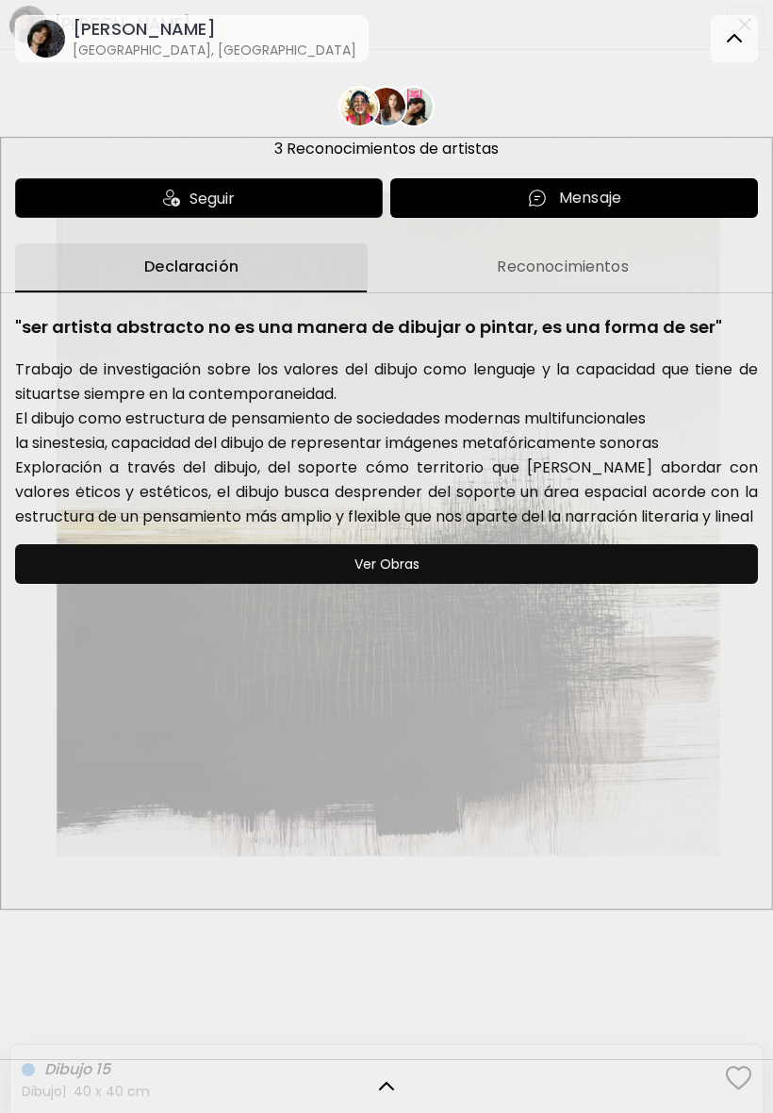
click at [723, 51] on div at bounding box center [734, 38] width 47 height 47
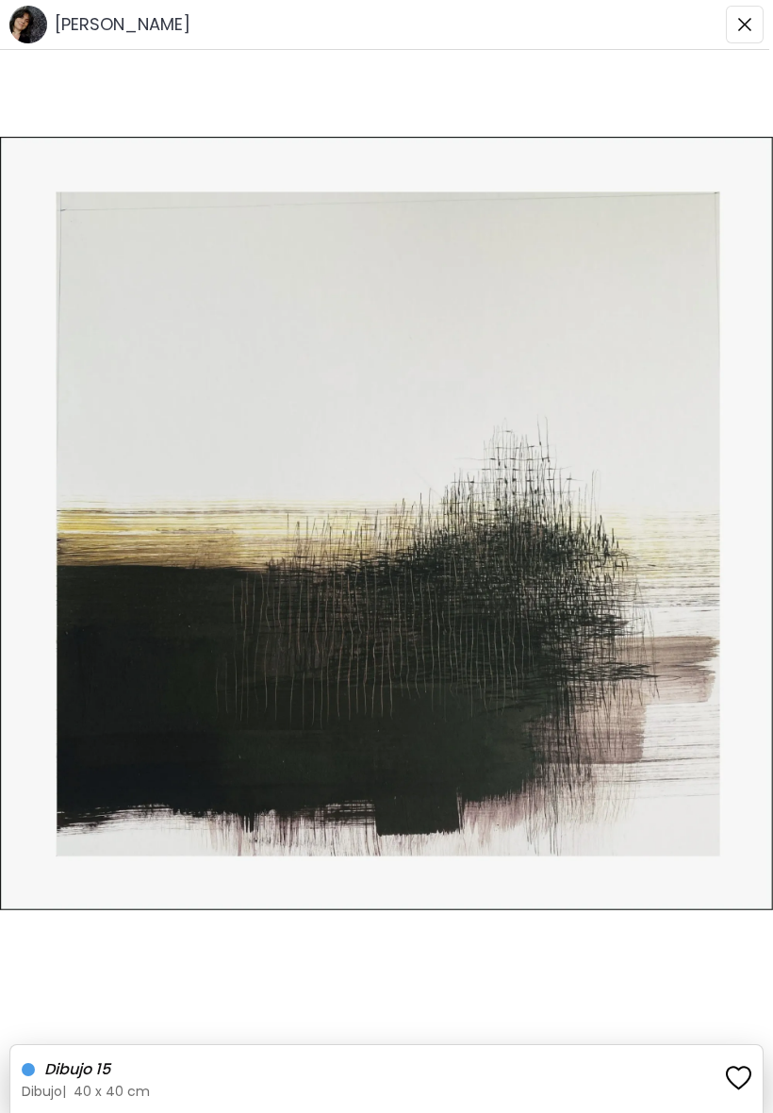
click at [735, 20] on button "button" at bounding box center [745, 25] width 38 height 38
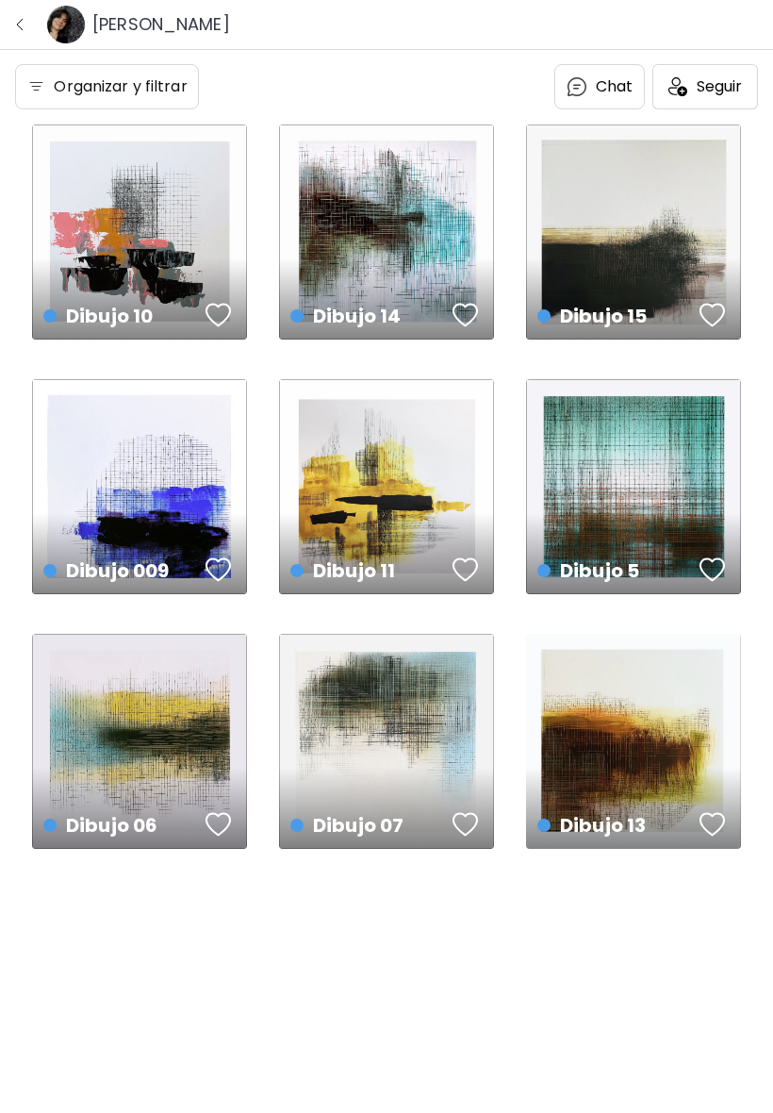
click at [21, 27] on img "button" at bounding box center [19, 24] width 15 height 15
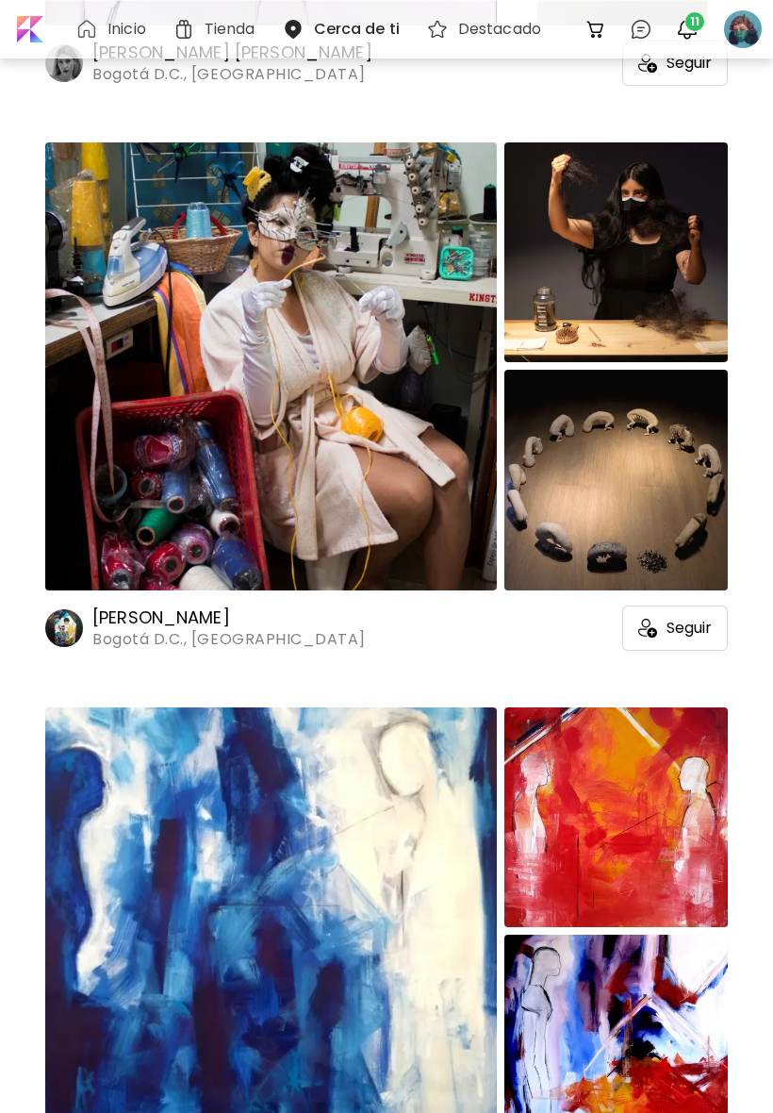
scroll to position [69354, 0]
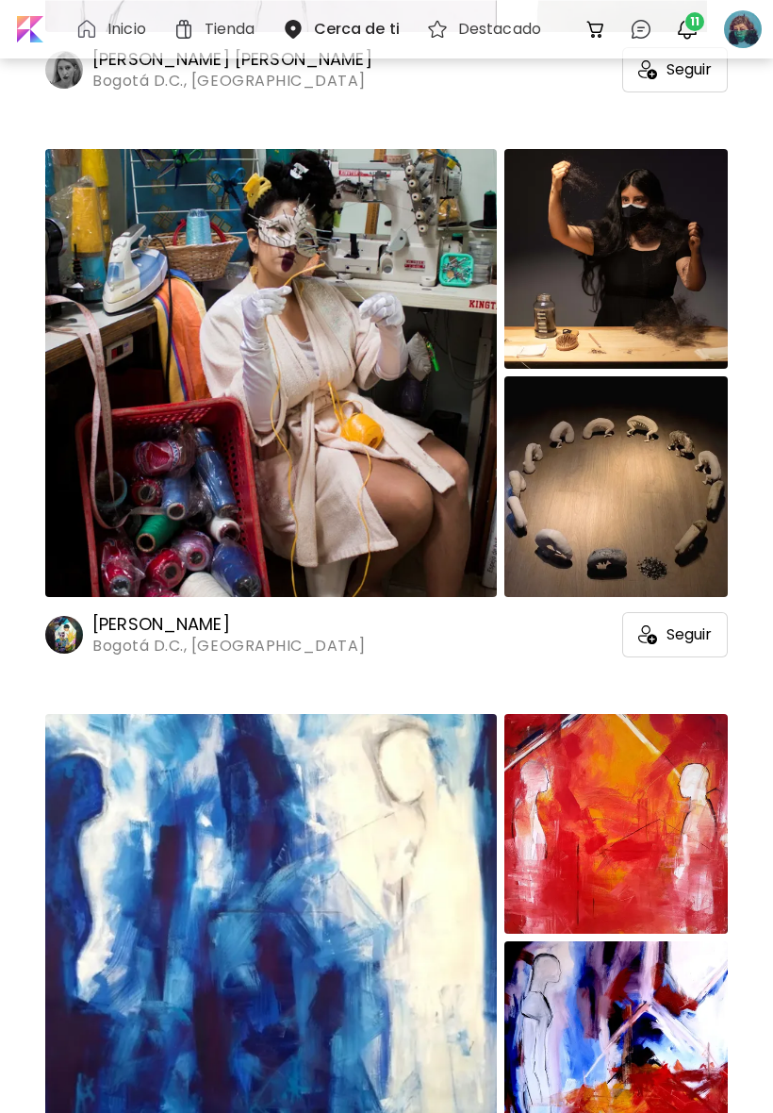
click at [687, 354] on img at bounding box center [615, 259] width 223 height 220
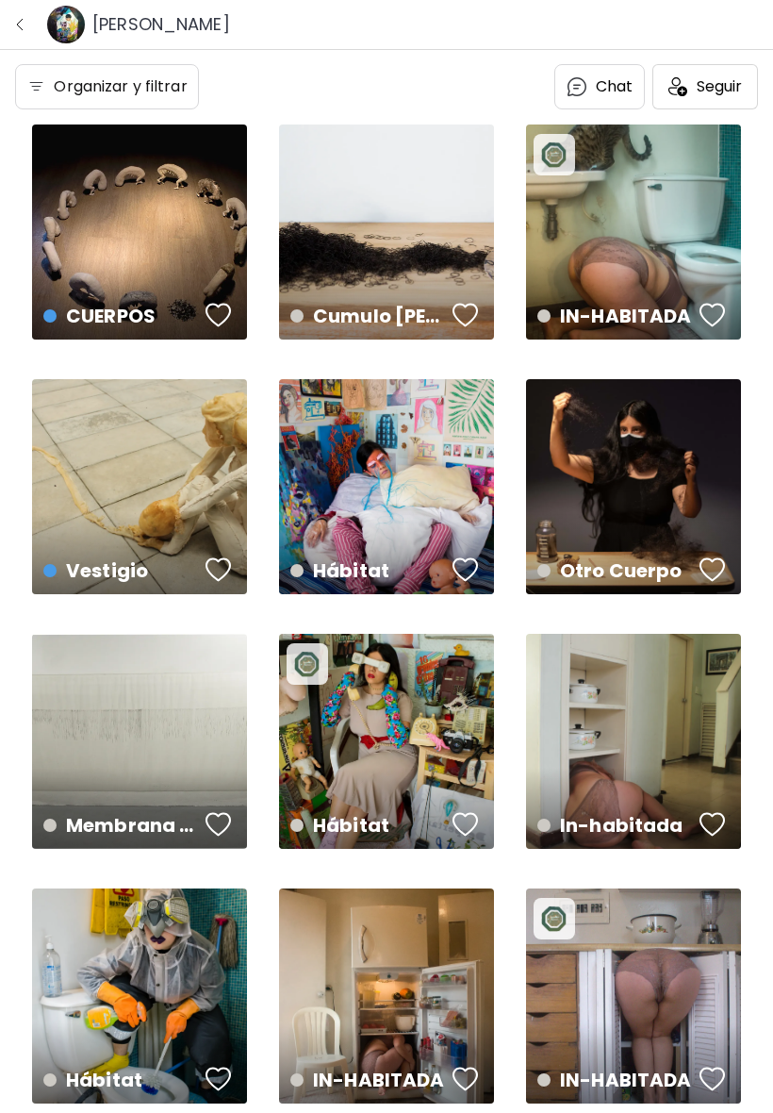
click at [62, 251] on div "CUERPOS disponible | 167.6 x 24.1 cm" at bounding box center [139, 231] width 215 height 215
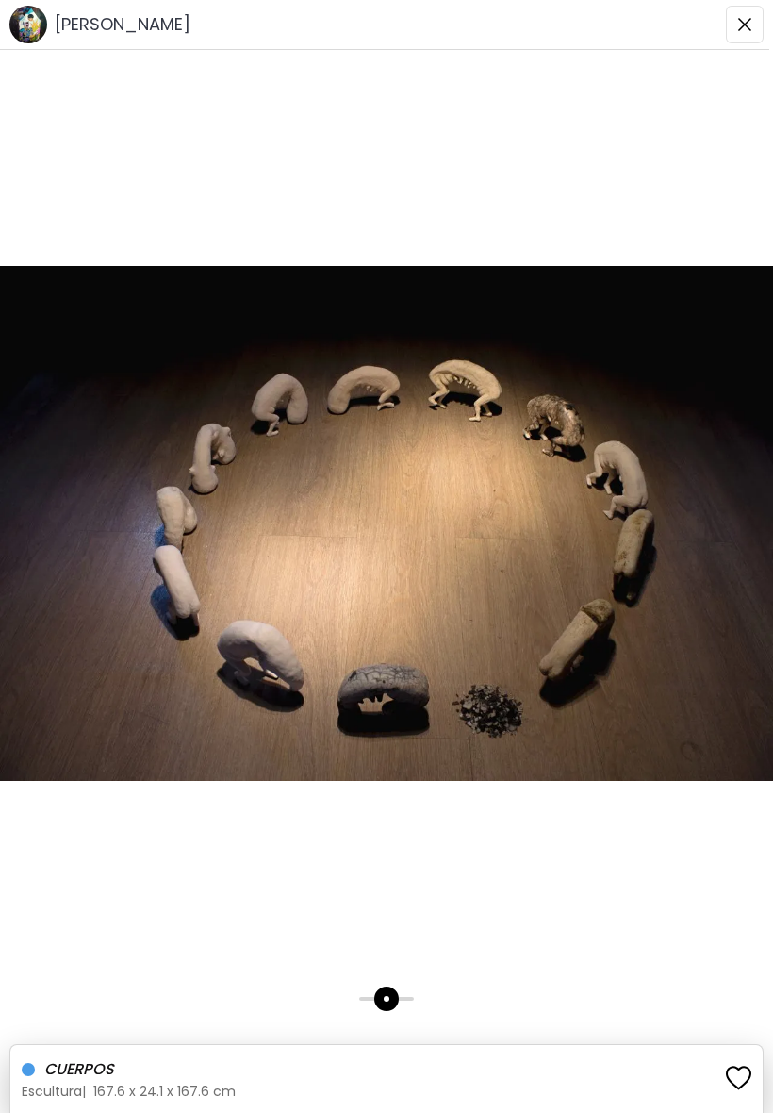
click at [41, 342] on img at bounding box center [386, 523] width 773 height 779
click at [732, 25] on button "button" at bounding box center [745, 25] width 38 height 38
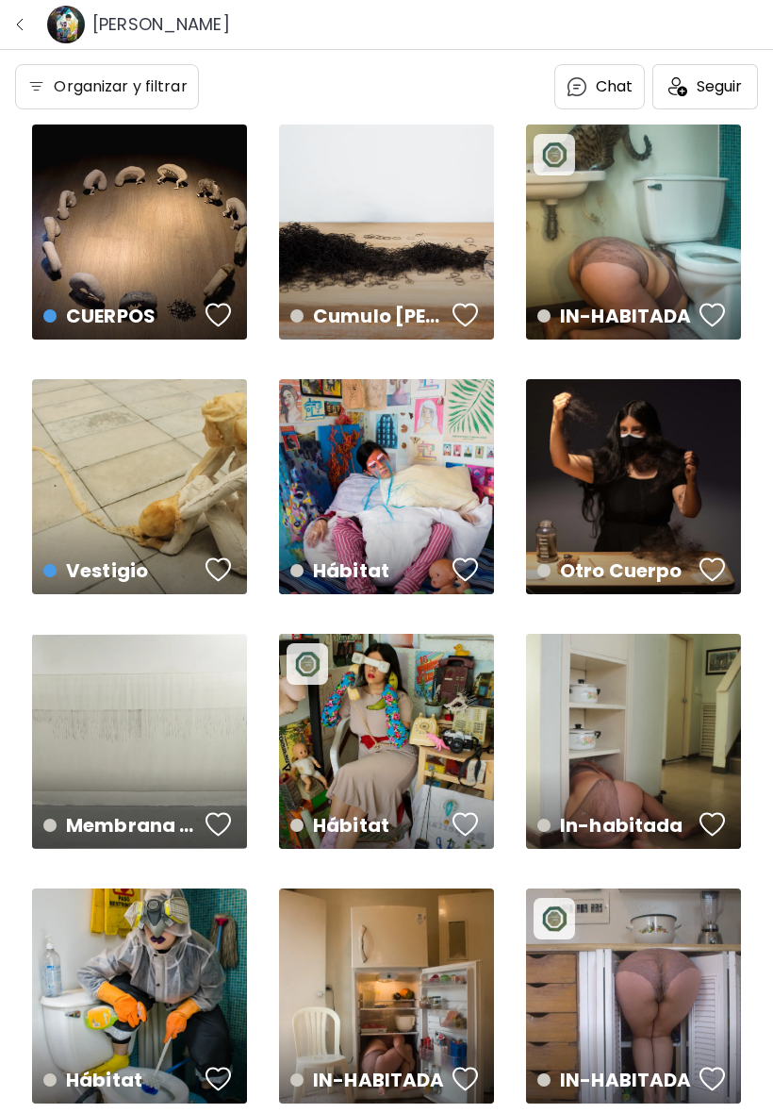
click at [12, 22] on img "button" at bounding box center [19, 24] width 15 height 15
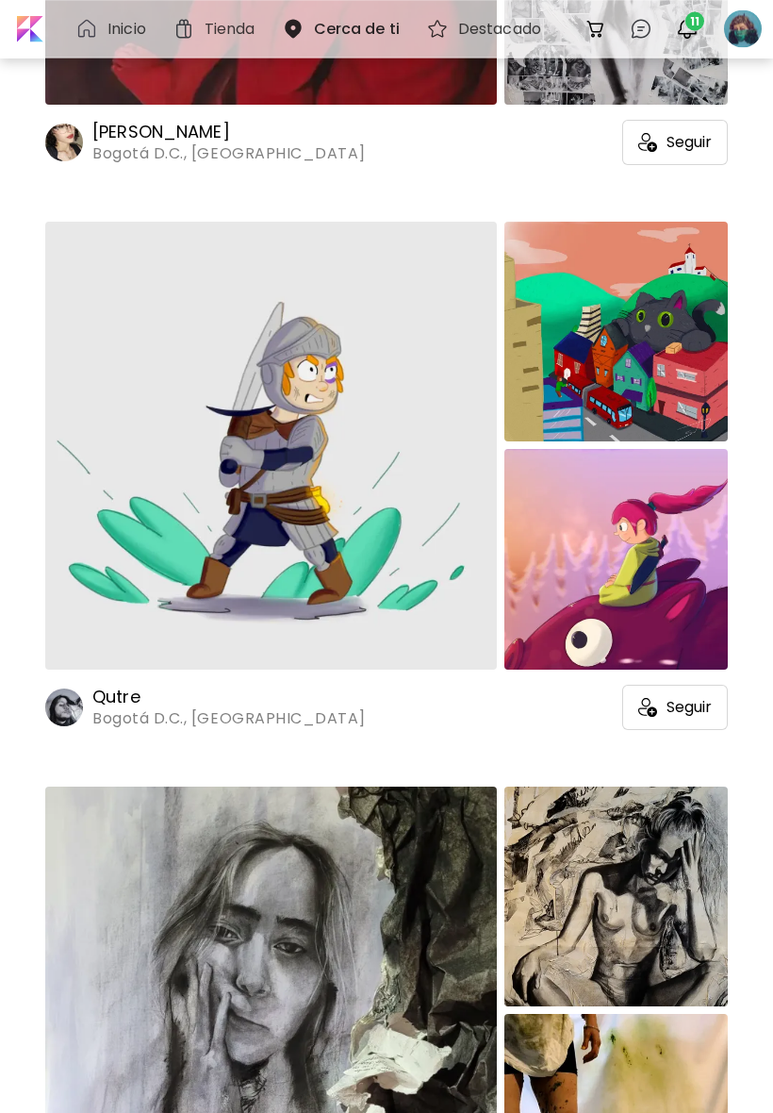
scroll to position [150611, 0]
click at [157, 514] on img at bounding box center [271, 446] width 452 height 448
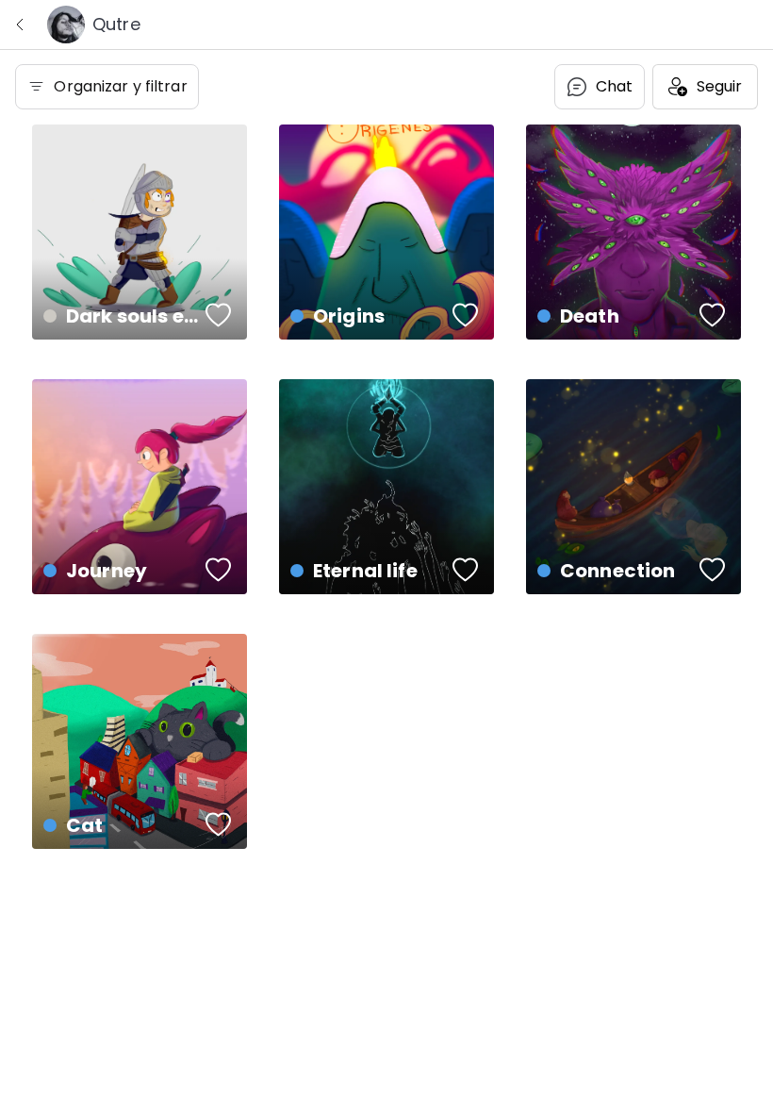
click at [100, 227] on div "Dark souls experience 01 US$ 20 | 45951.1 x 32095.4 cm" at bounding box center [139, 231] width 215 height 215
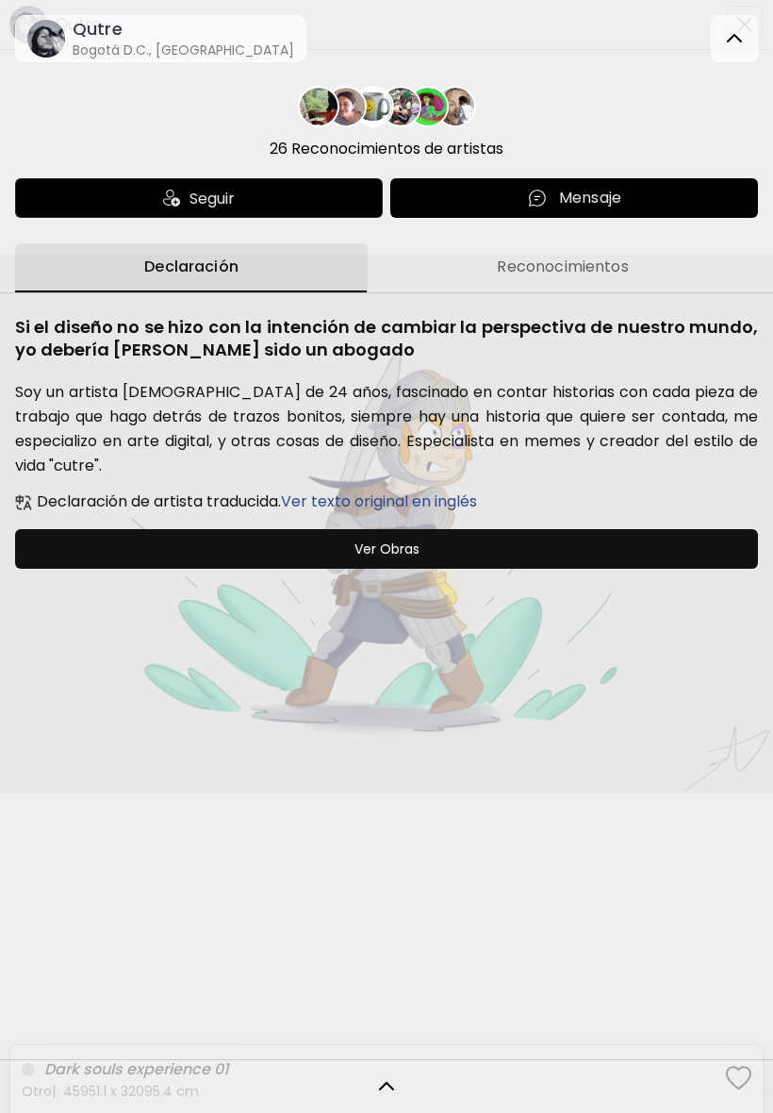
click at [745, 32] on img at bounding box center [734, 38] width 23 height 23
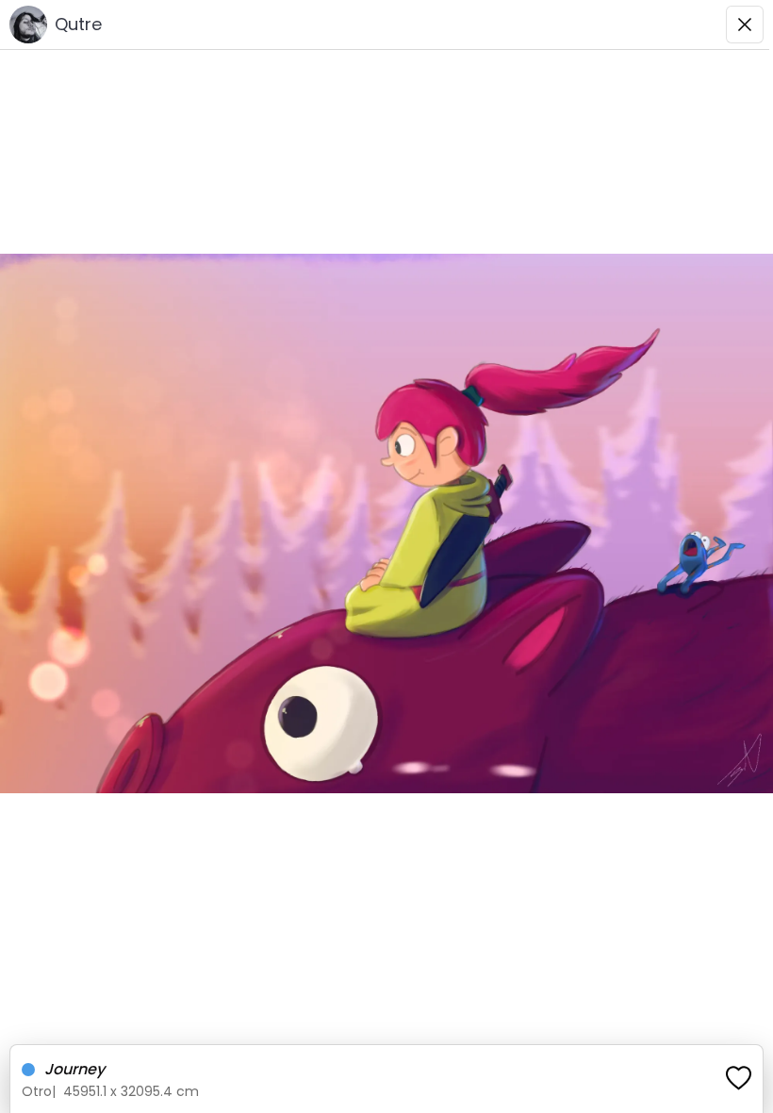
click at [31, 22] on image at bounding box center [28, 25] width 38 height 38
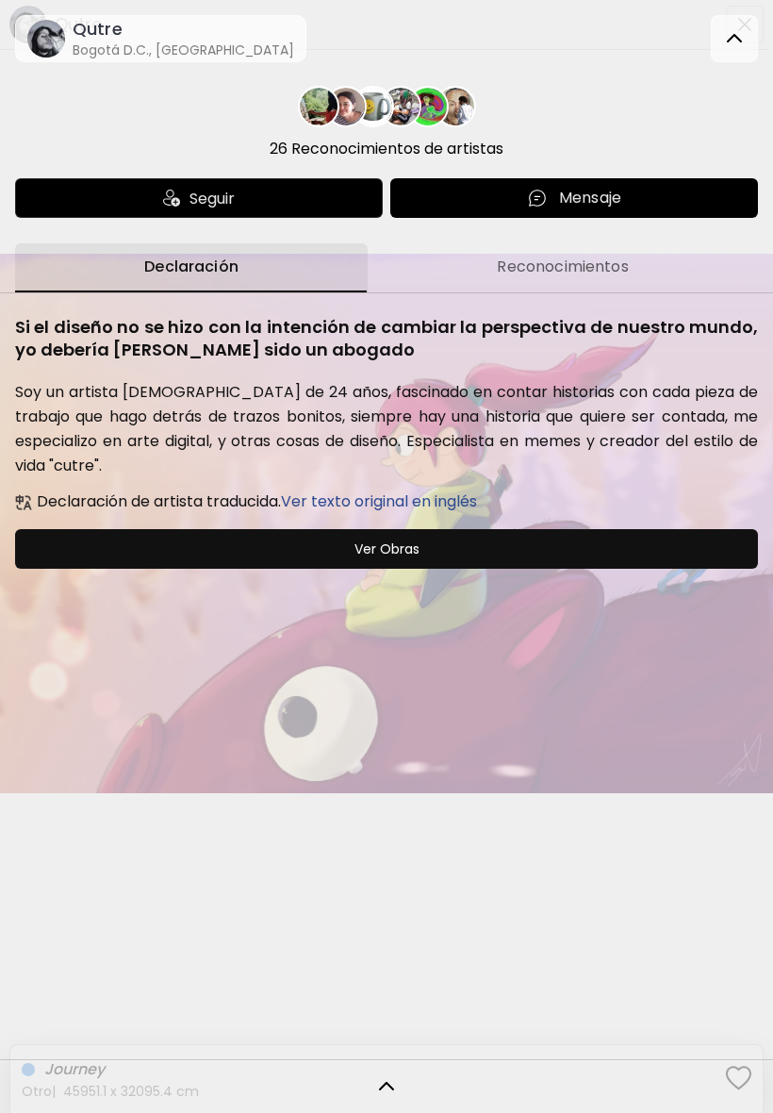
click at [735, 38] on img at bounding box center [734, 38] width 23 height 23
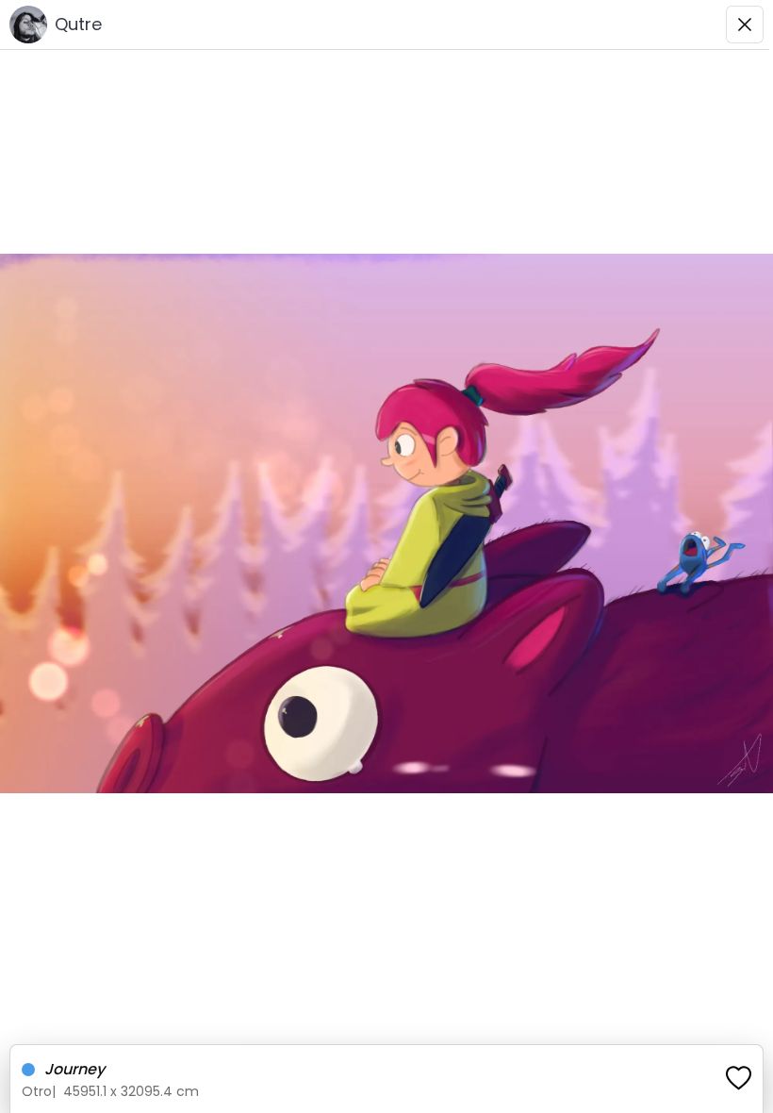
click at [747, 21] on img "button" at bounding box center [744, 24] width 15 height 15
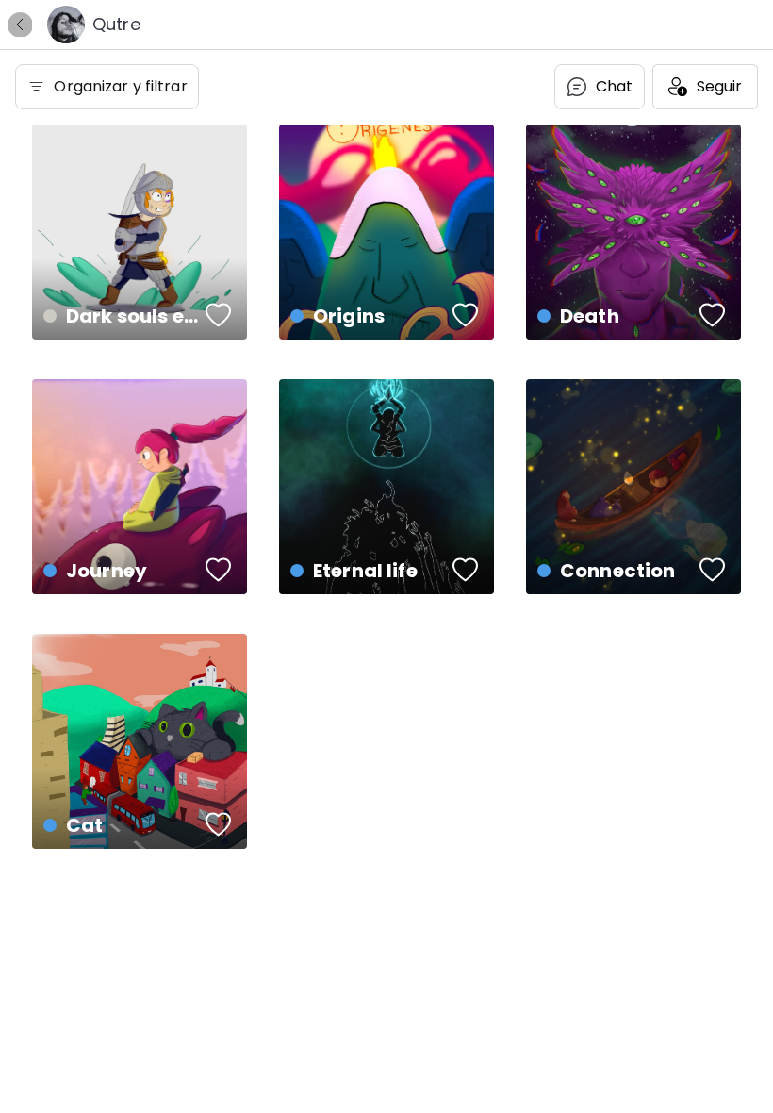
click at [25, 24] on img "button" at bounding box center [19, 24] width 15 height 15
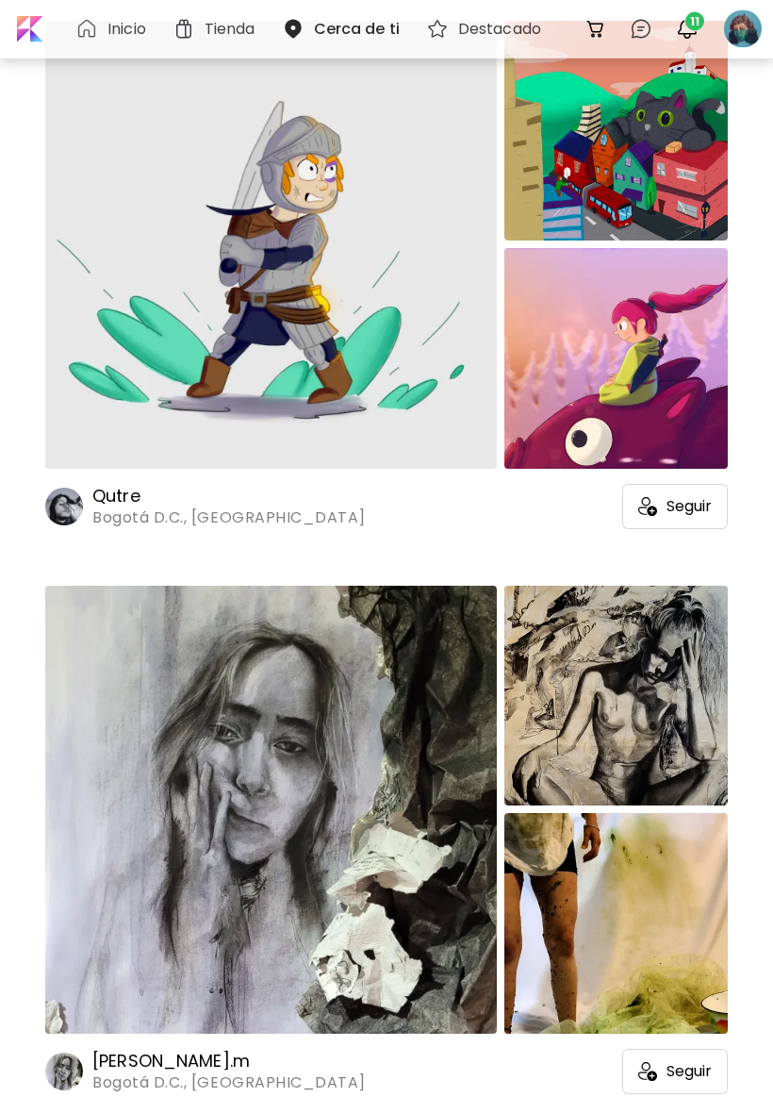
scroll to position [150812, 0]
